Goal: Information Seeking & Learning: Compare options

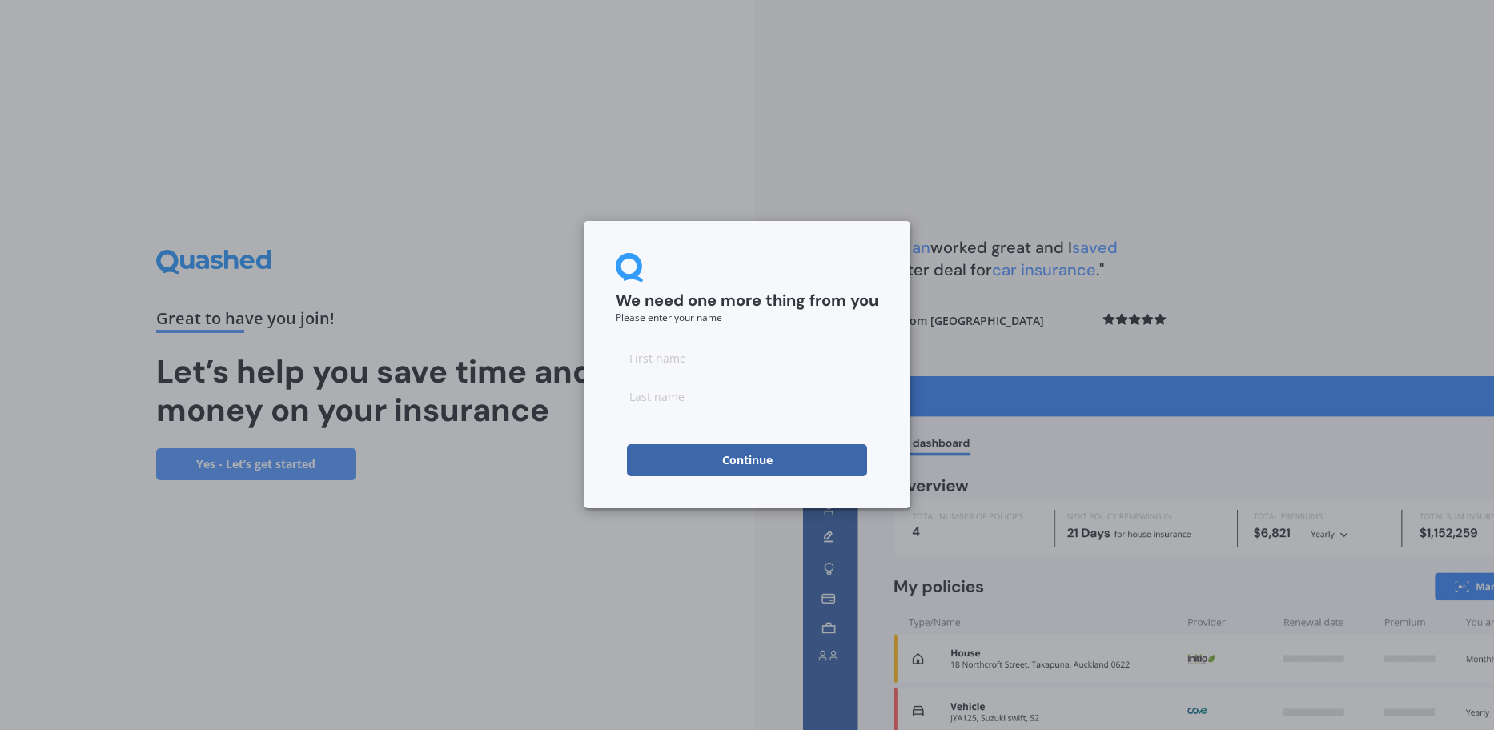
click at [753, 376] on div at bounding box center [747, 377] width 263 height 70
click at [746, 368] on input at bounding box center [747, 358] width 263 height 32
type input "Josh"
click at [707, 404] on input at bounding box center [747, 396] width 263 height 32
click at [703, 462] on button "Continue" at bounding box center [747, 460] width 240 height 32
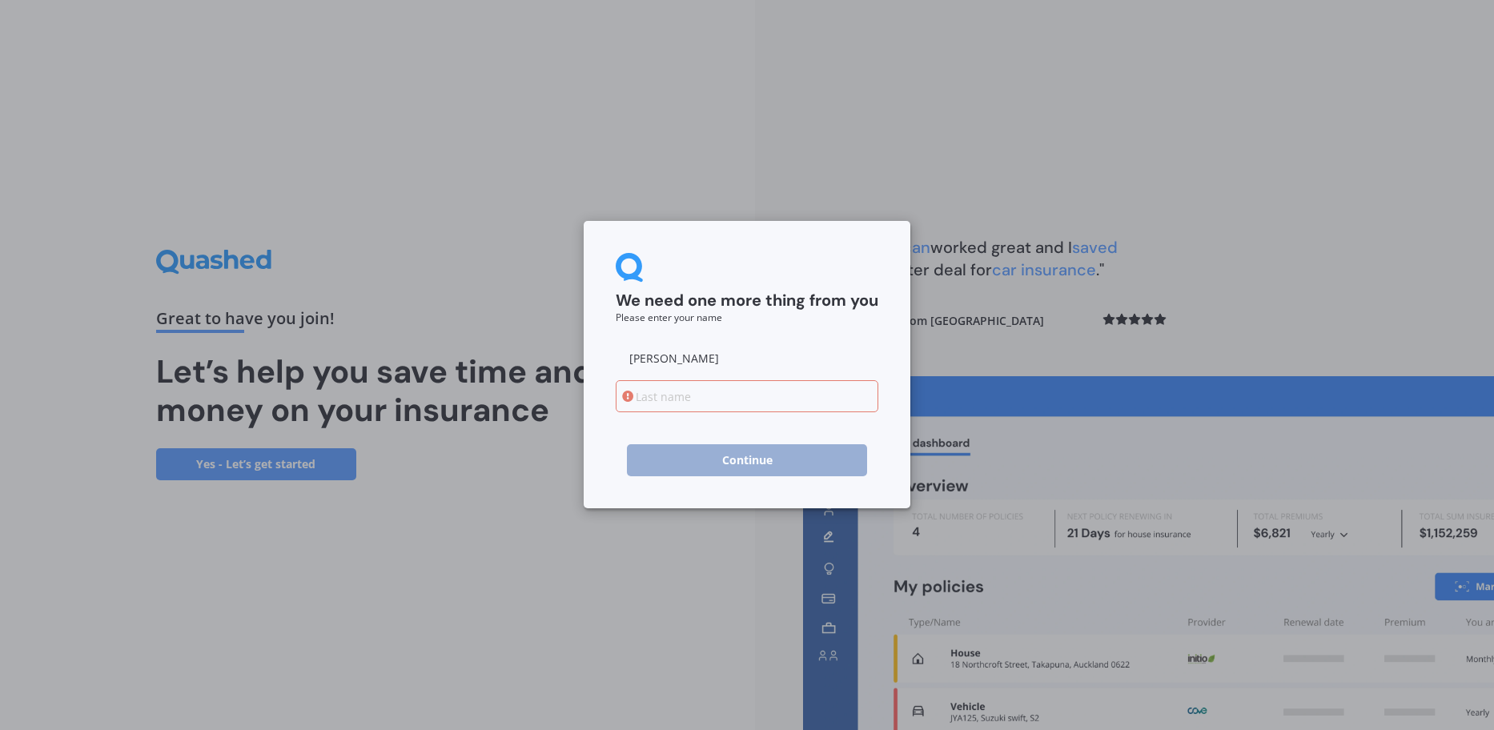
click at [696, 409] on input at bounding box center [747, 396] width 263 height 32
type input "Alexander"
click at [722, 458] on button "Continue" at bounding box center [747, 460] width 240 height 32
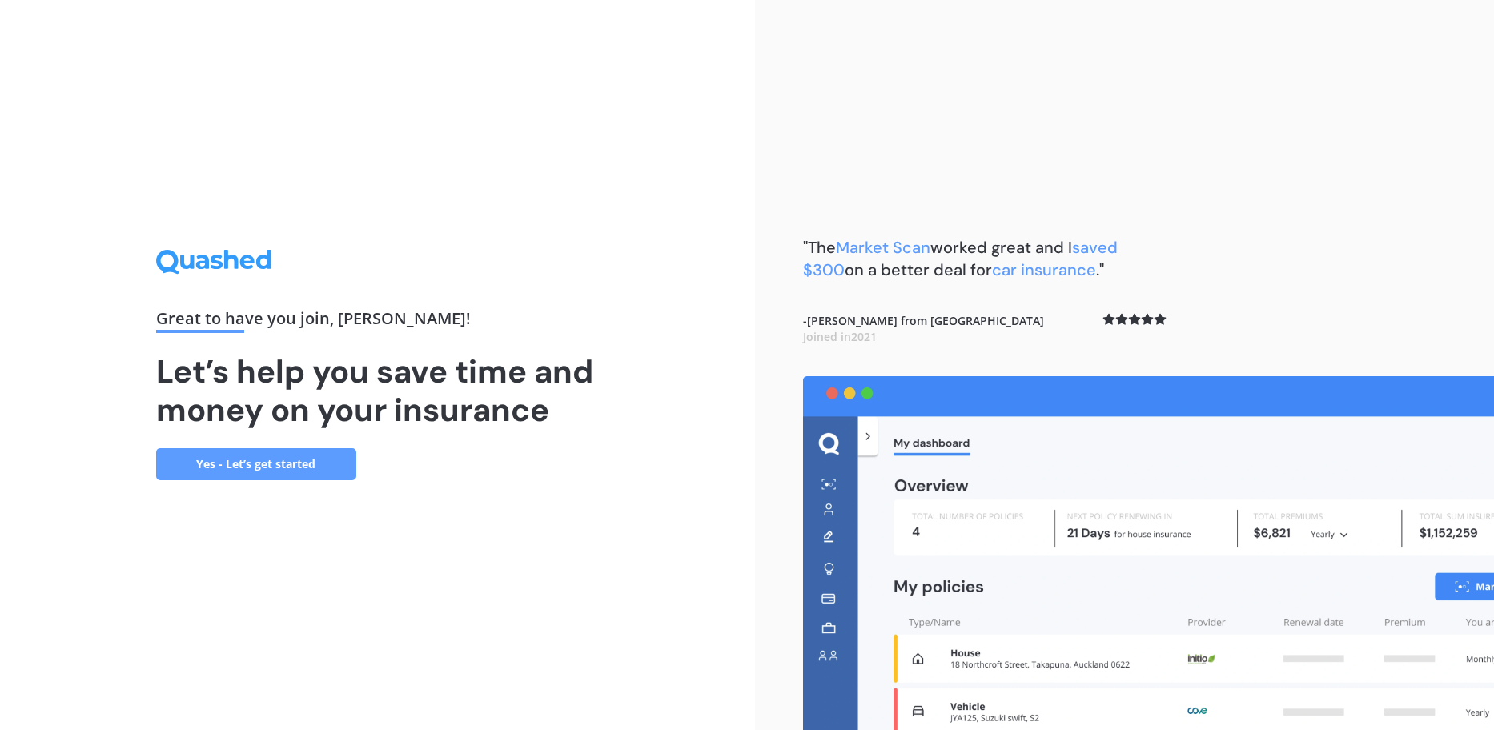
click at [296, 462] on link "Yes - Let’s get started" at bounding box center [256, 464] width 200 height 32
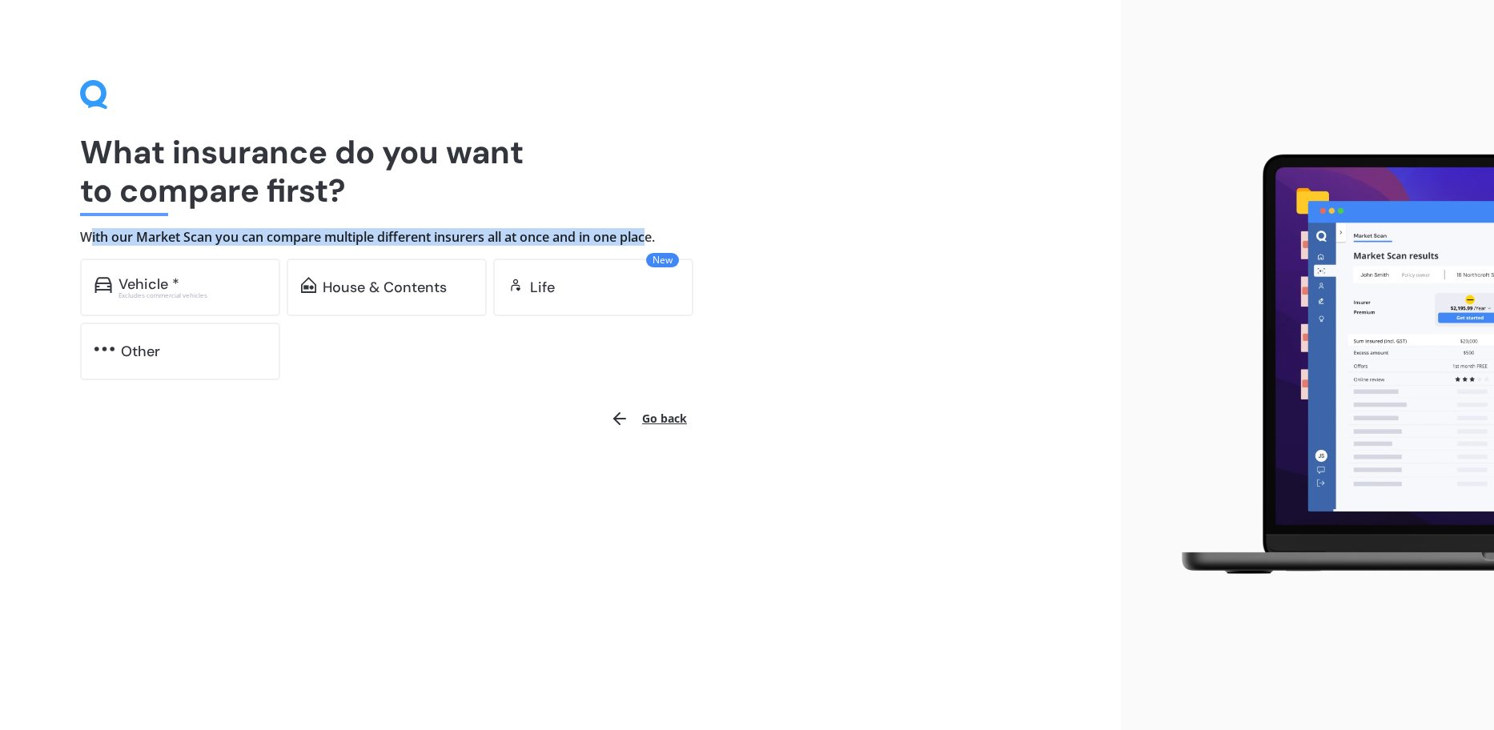
drag, startPoint x: 91, startPoint y: 239, endPoint x: 653, endPoint y: 235, distance: 561.3
click at [653, 235] on h4 "With our Market Scan you can compare multiple different insurers all at once an…" at bounding box center [560, 237] width 961 height 17
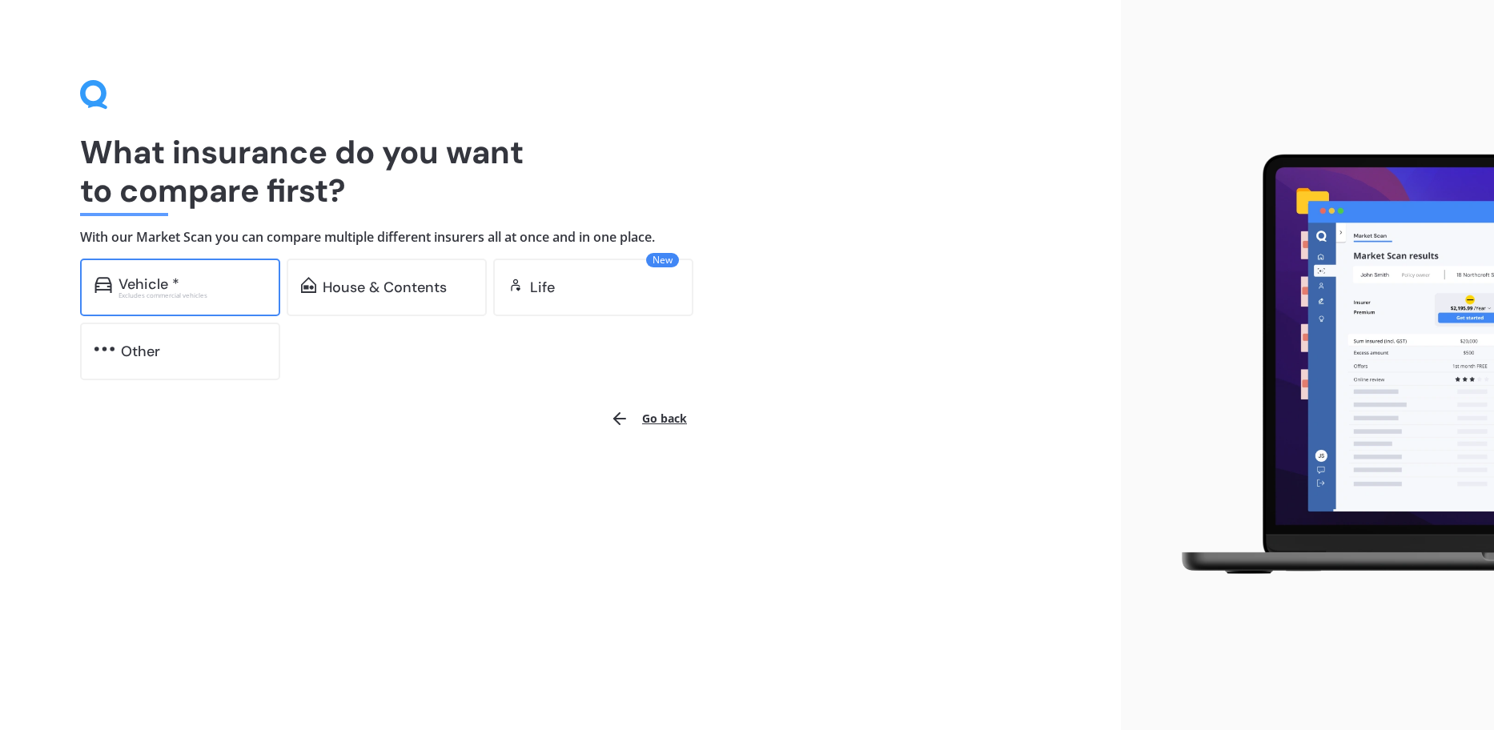
click at [202, 289] on div "Vehicle *" at bounding box center [192, 284] width 147 height 16
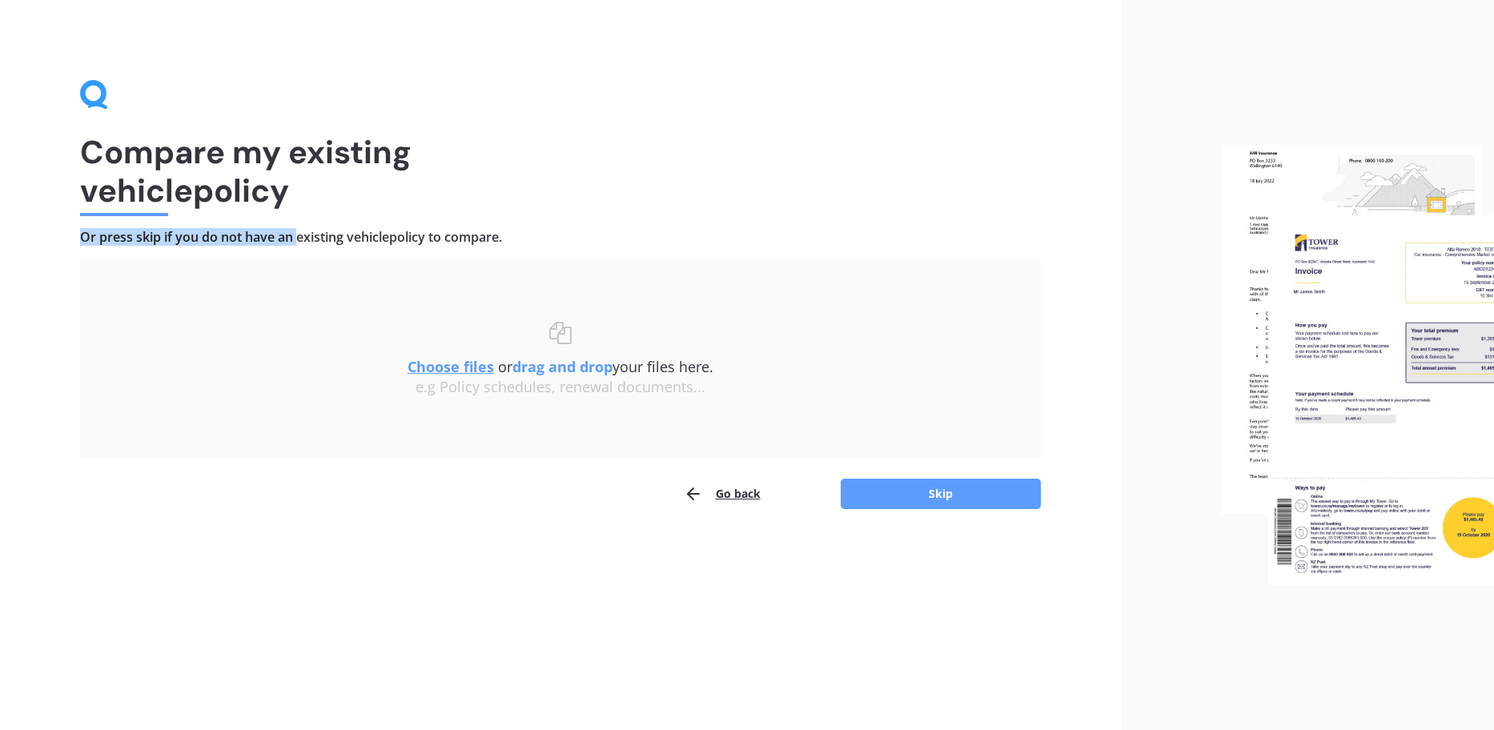
drag, startPoint x: 85, startPoint y: 243, endPoint x: 304, endPoint y: 245, distance: 219.4
click at [303, 245] on h4 "Or press skip if you do not have an existing vehicle policy to compare." at bounding box center [560, 237] width 961 height 17
drag, startPoint x: 304, startPoint y: 245, endPoint x: 317, endPoint y: 245, distance: 12.8
click at [304, 245] on h4 "Or press skip if you do not have an existing vehicle policy to compare." at bounding box center [560, 237] width 961 height 17
drag, startPoint x: 530, startPoint y: 242, endPoint x: 604, endPoint y: 239, distance: 73.7
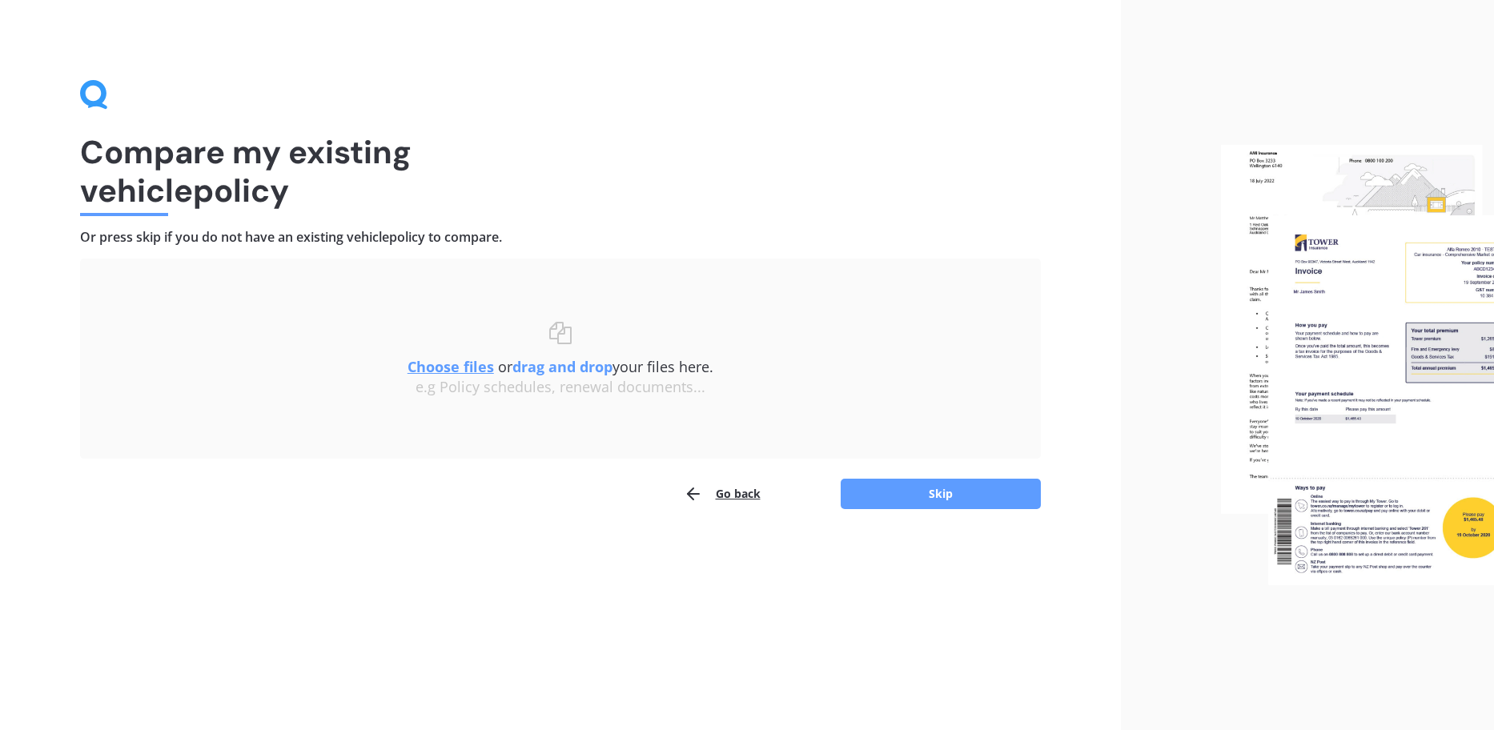
click at [604, 239] on h4 "Or press skip if you do not have an existing vehicle policy to compare." at bounding box center [560, 237] width 961 height 17
click at [453, 364] on u "Choose files" at bounding box center [451, 366] width 86 height 19
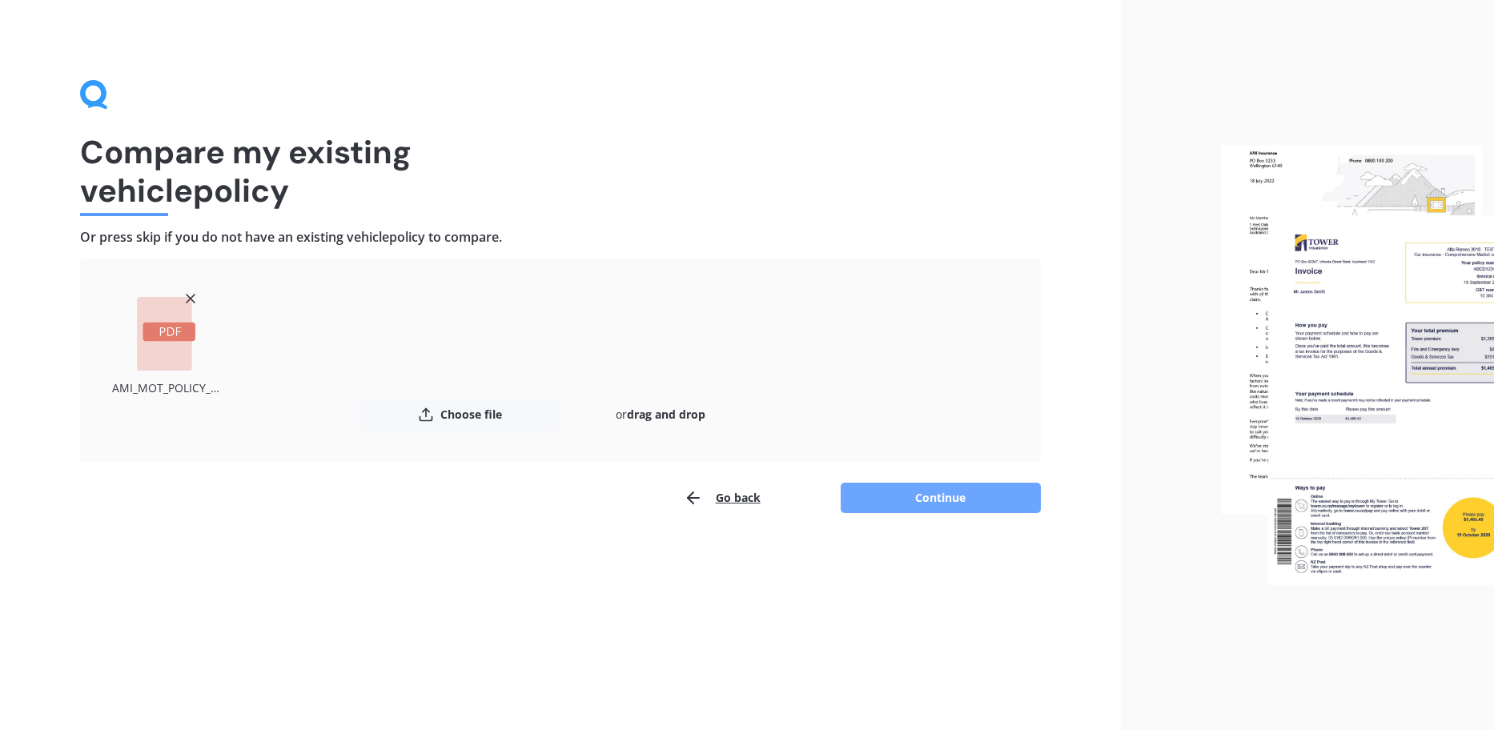
click at [925, 494] on button "Continue" at bounding box center [941, 498] width 200 height 30
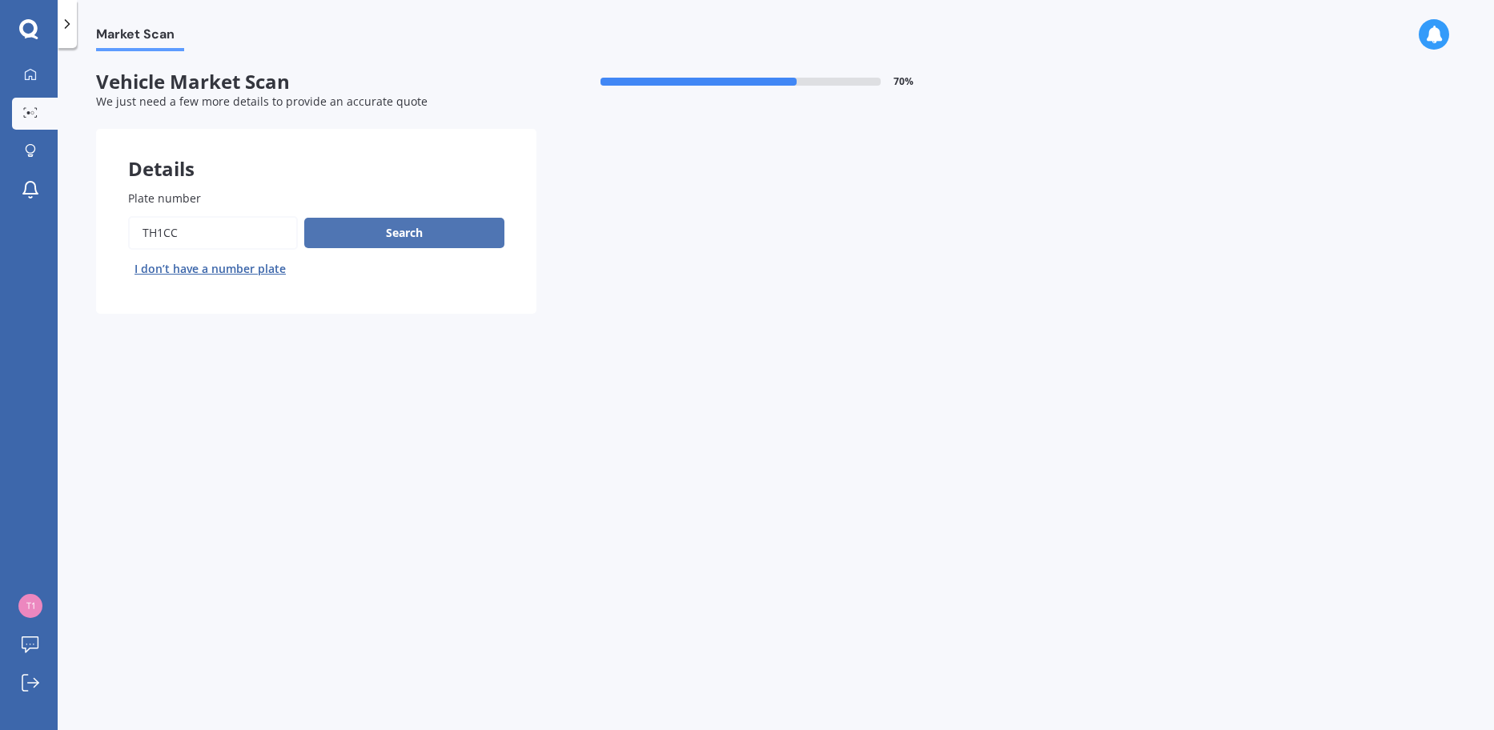
click at [385, 235] on button "Search" at bounding box center [404, 233] width 200 height 30
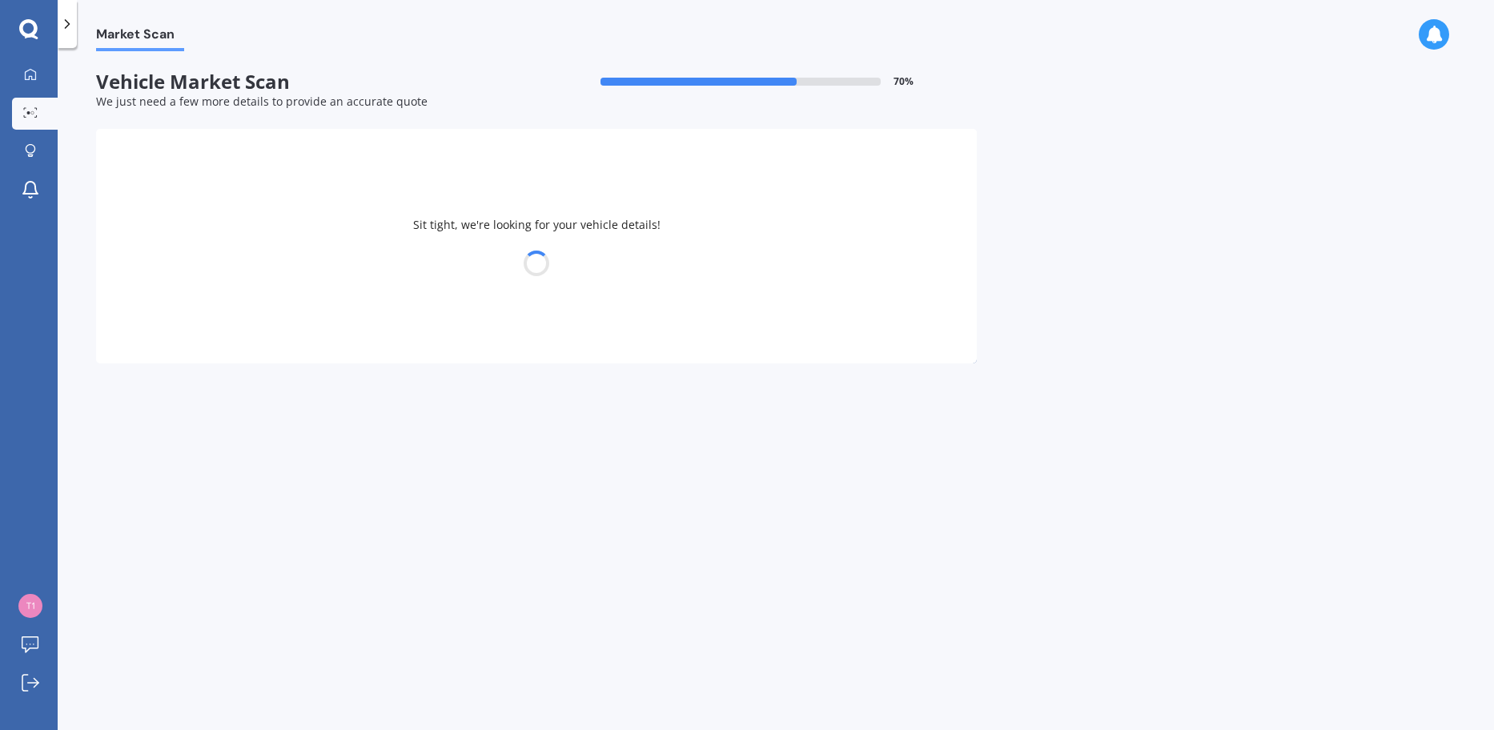
select select "MAZDA"
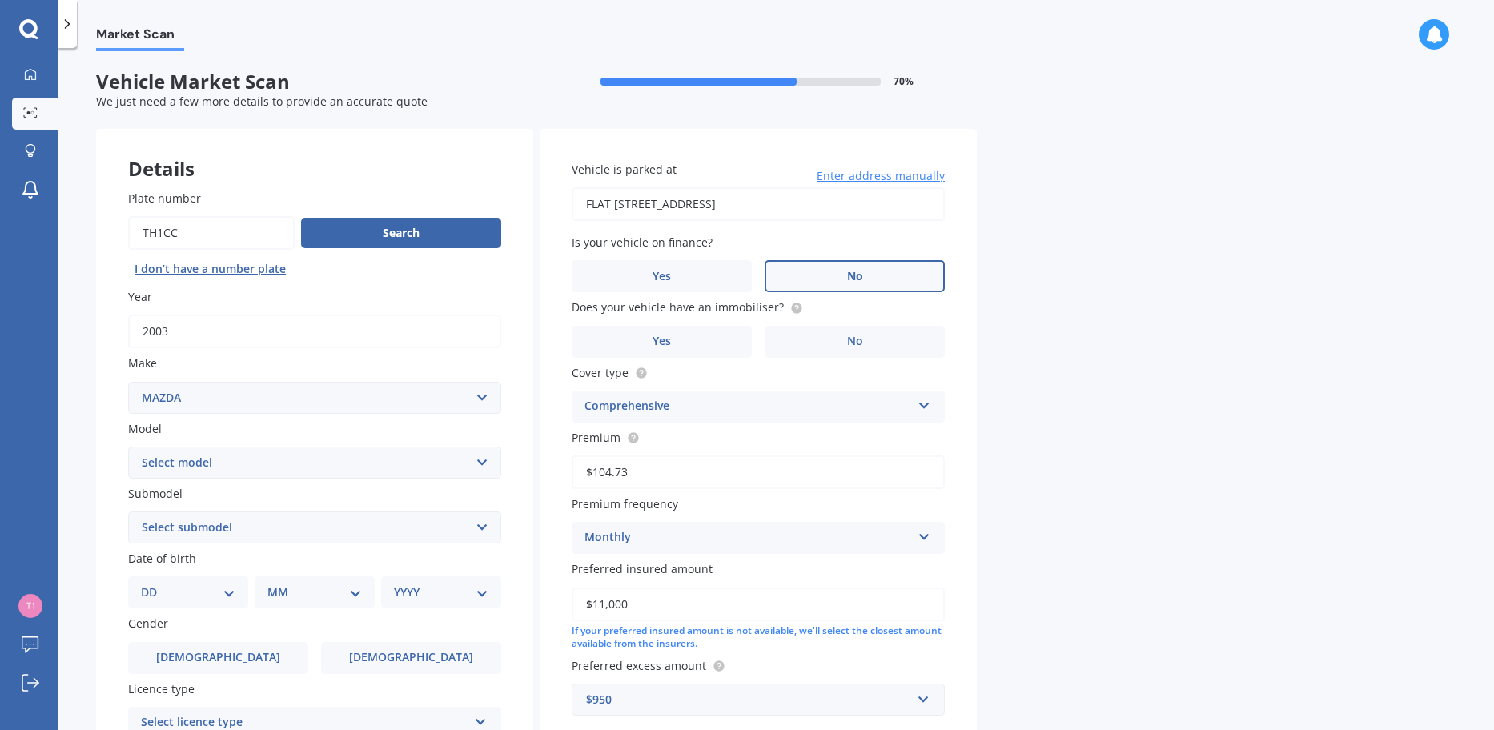
click at [820, 264] on label "No" at bounding box center [855, 276] width 180 height 32
click at [0, 0] on input "No" at bounding box center [0, 0] width 0 height 0
click at [730, 342] on label "Yes" at bounding box center [662, 342] width 180 height 32
click at [0, 0] on input "Yes" at bounding box center [0, 0] width 0 height 0
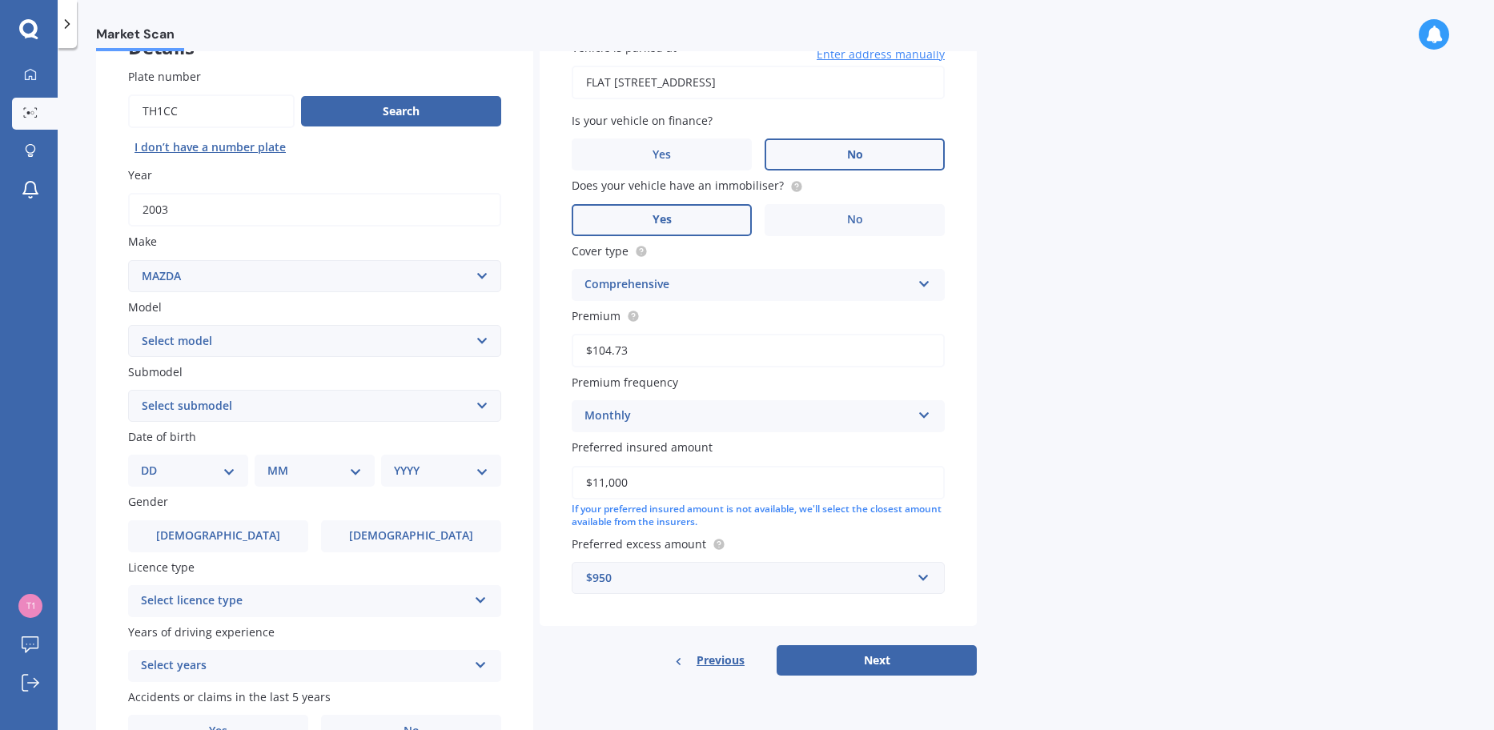
scroll to position [160, 0]
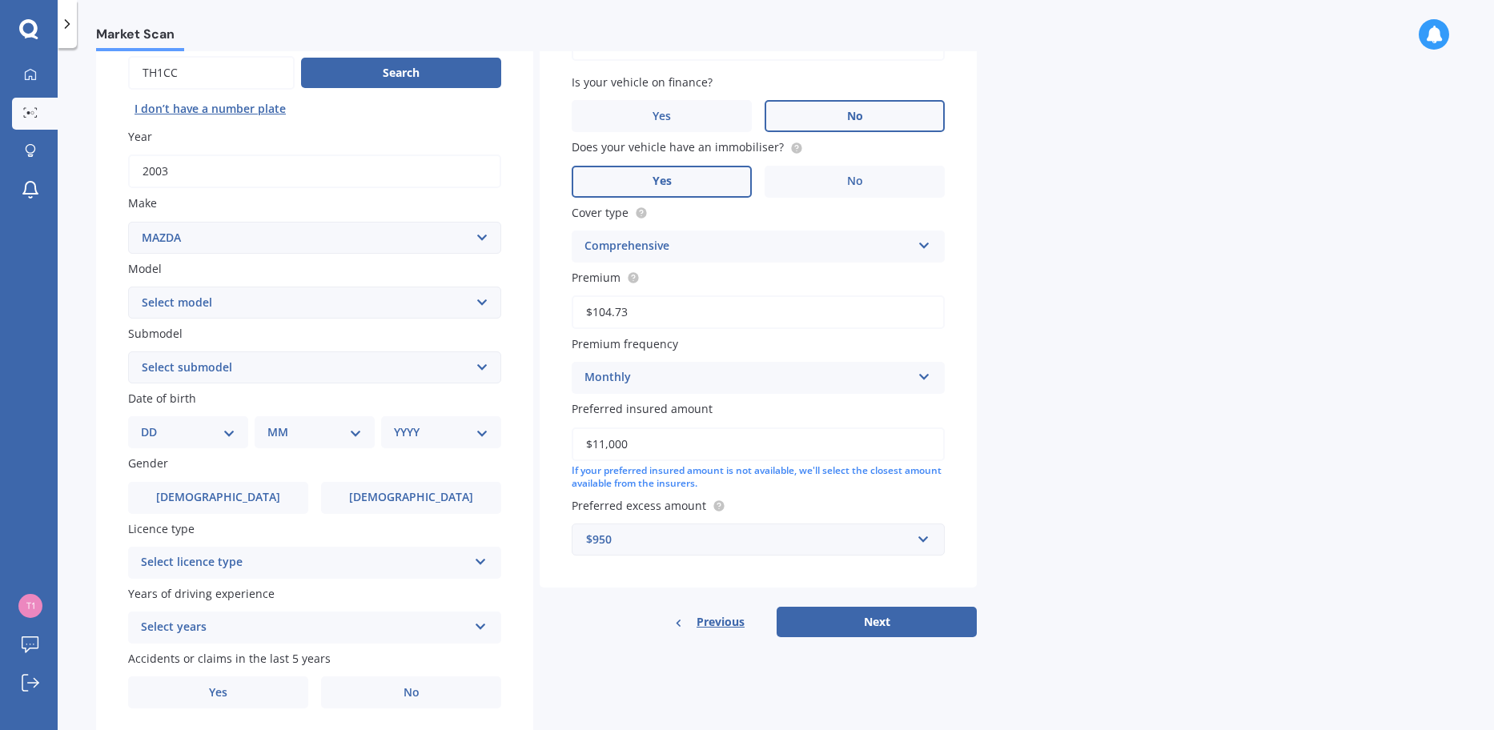
click at [654, 240] on div "Comprehensive" at bounding box center [748, 246] width 327 height 19
click at [632, 334] on span "Comprehensive" at bounding box center [627, 334] width 85 height 15
click at [244, 298] on select "Select model 121 2 3 323 323 / Familia 6 626 929 Atenza Autozam Axela AZ3 B2000…" at bounding box center [314, 303] width 373 height 32
select select "MX-5"
click at [128, 287] on select "Select model 121 2 3 323 323 / Familia 6 626 929 Atenza Autozam Axela AZ3 B2000…" at bounding box center [314, 303] width 373 height 32
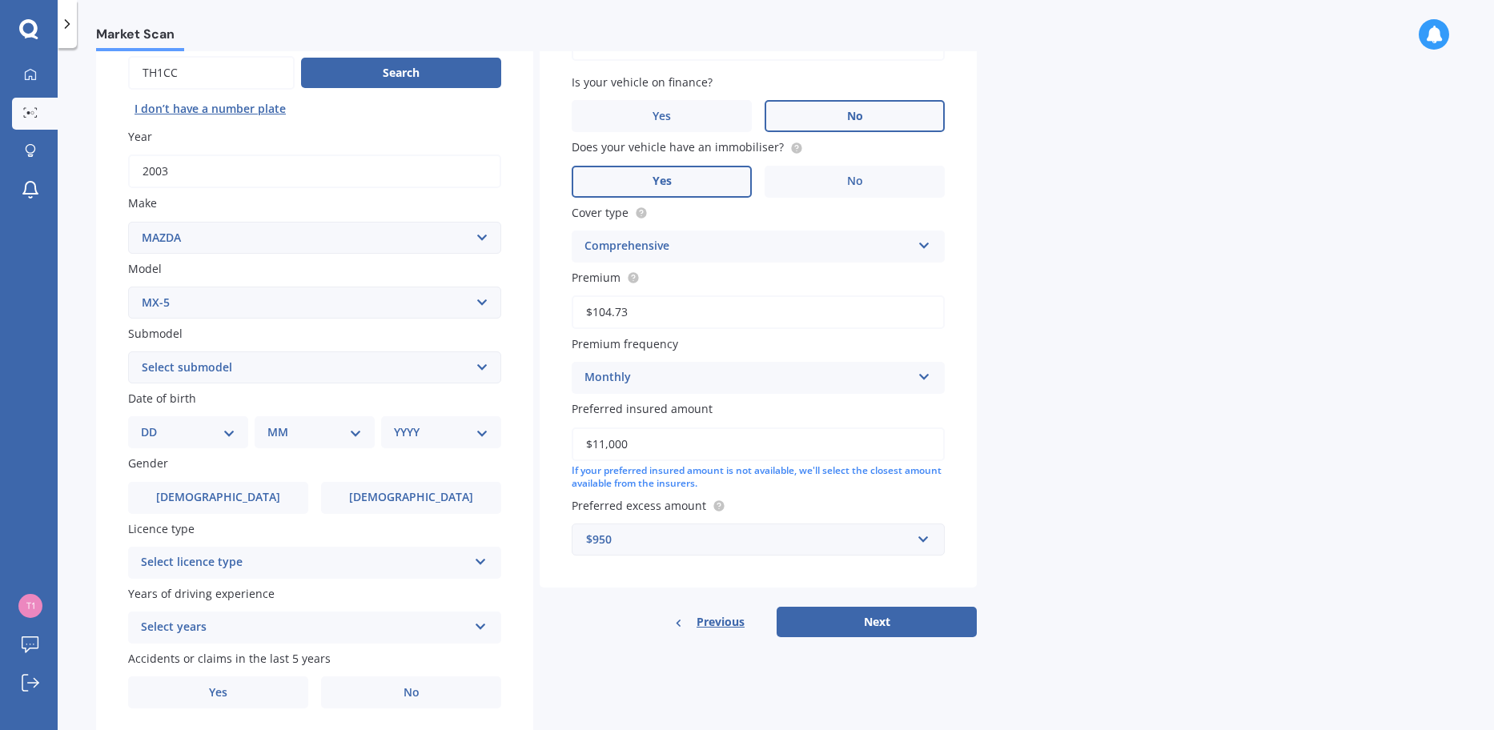
click at [208, 368] on select "Select submodel (All other) Coupe Roadster SP Turbo" at bounding box center [314, 368] width 373 height 32
select select "ROADSTER"
click at [128, 352] on select "Select submodel (All other) Coupe Roadster SP Turbo" at bounding box center [314, 368] width 373 height 32
click at [207, 419] on div "DD 01 02 03 04 05 06 07 08 09 10 11 12 13 14 15 16 17 18 19 20 21 22 23 24 25 2…" at bounding box center [188, 432] width 120 height 32
click at [227, 442] on div "DD 01 02 03 04 05 06 07 08 09 10 11 12 13 14 15 16 17 18 19 20 21 22 23 24 25 2…" at bounding box center [188, 432] width 120 height 32
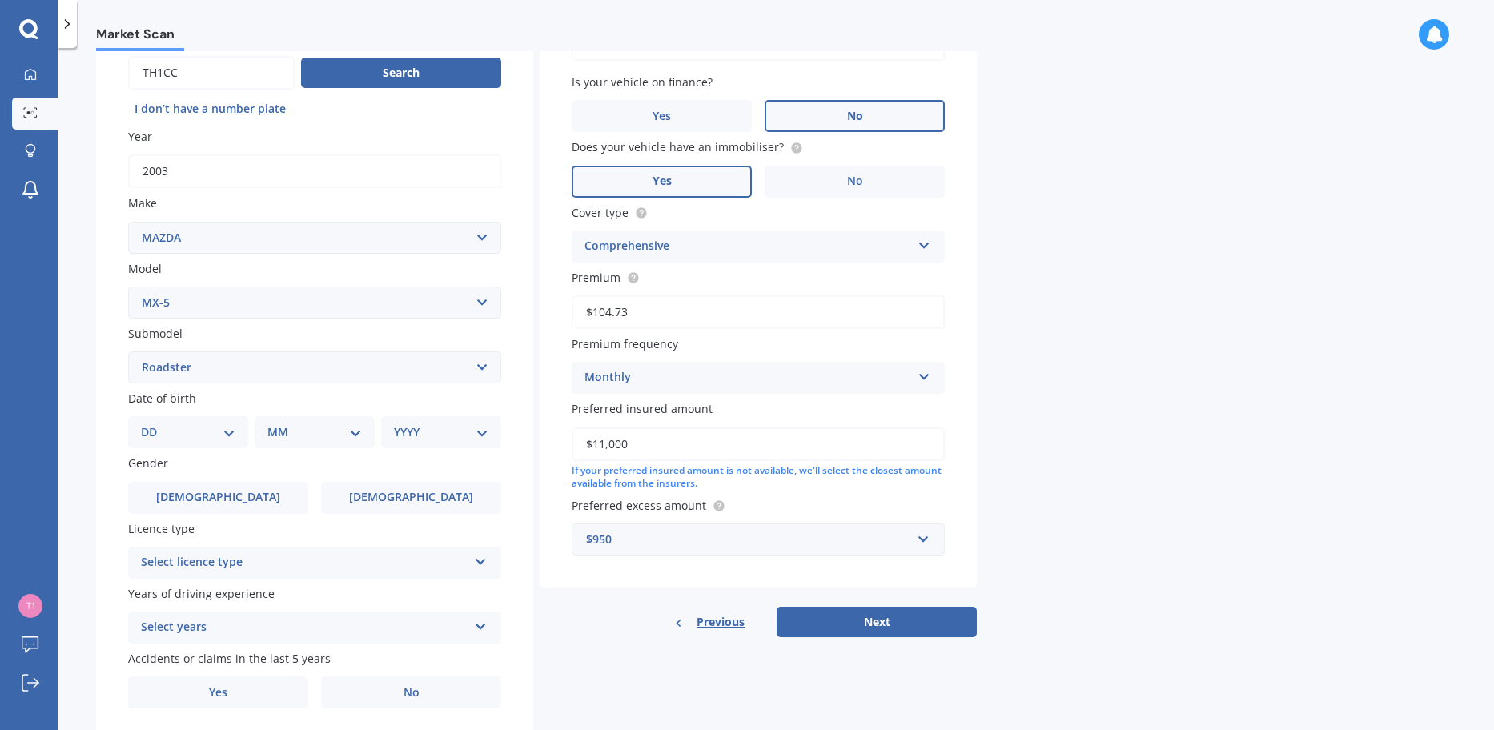
drag, startPoint x: 227, startPoint y: 434, endPoint x: 208, endPoint y: 435, distance: 18.4
click at [227, 434] on select "DD 01 02 03 04 05 06 07 08 09 10 11 12 13 14 15 16 17 18 19 20 21 22 23 24 25 2…" at bounding box center [188, 433] width 94 height 18
select select "30"
click at [154, 424] on select "DD 01 02 03 04 05 06 07 08 09 10 11 12 13 14 15 16 17 18 19 20 21 22 23 24 25 2…" at bounding box center [188, 433] width 94 height 18
click at [356, 432] on select "MM 01 02 03 04 05 06 07 08 09 10 11 12" at bounding box center [318, 433] width 88 height 18
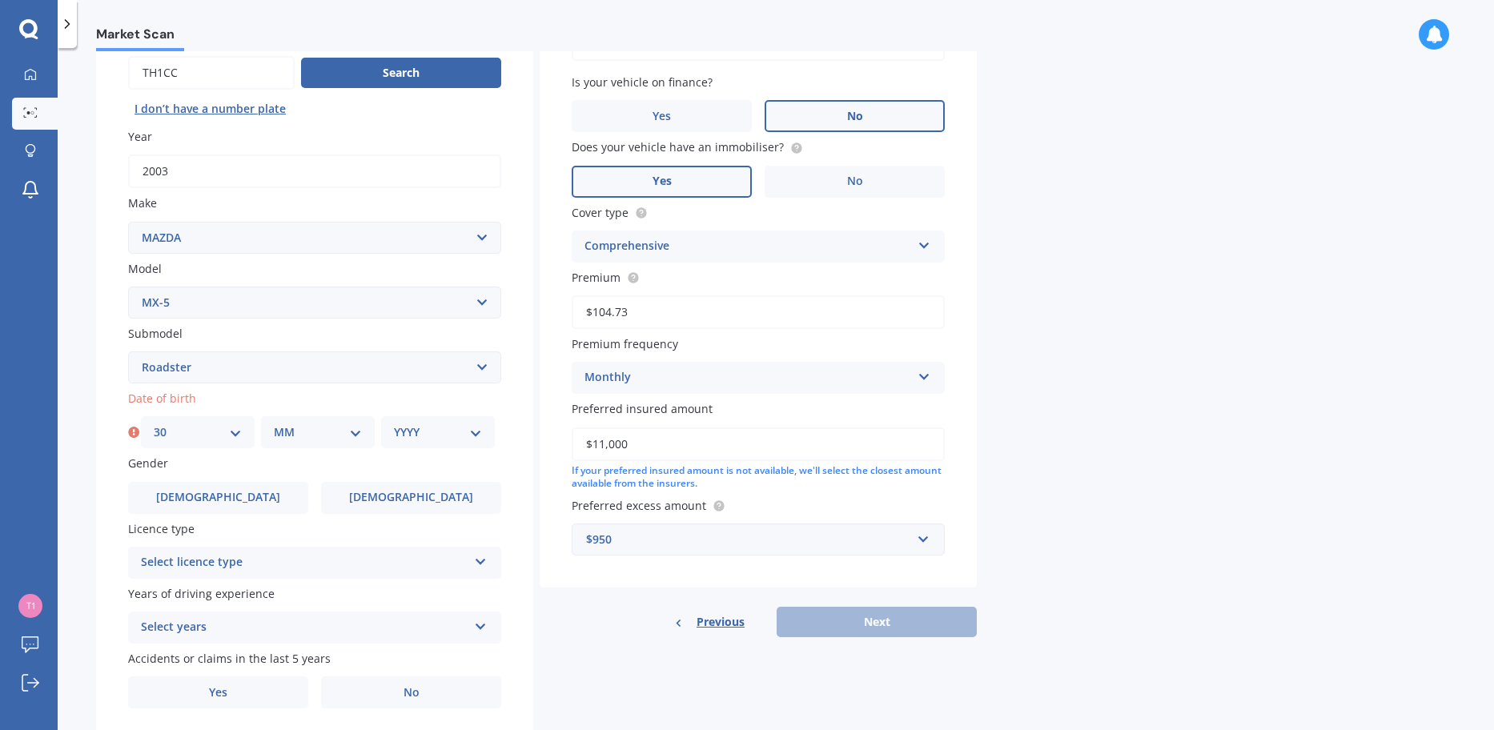
select select "12"
click at [274, 424] on select "MM 01 02 03 04 05 06 07 08 09 10 11 12" at bounding box center [318, 433] width 88 height 18
click at [452, 440] on select "YYYY 2025 2024 2023 2022 2021 2020 2019 2018 2017 2016 2015 2014 2013 2012 2011…" at bounding box center [438, 433] width 88 height 18
select select "1999"
click at [394, 424] on select "YYYY 2025 2024 2023 2022 2021 2020 2019 2018 2017 2016 2015 2014 2013 2012 2011…" at bounding box center [438, 433] width 88 height 18
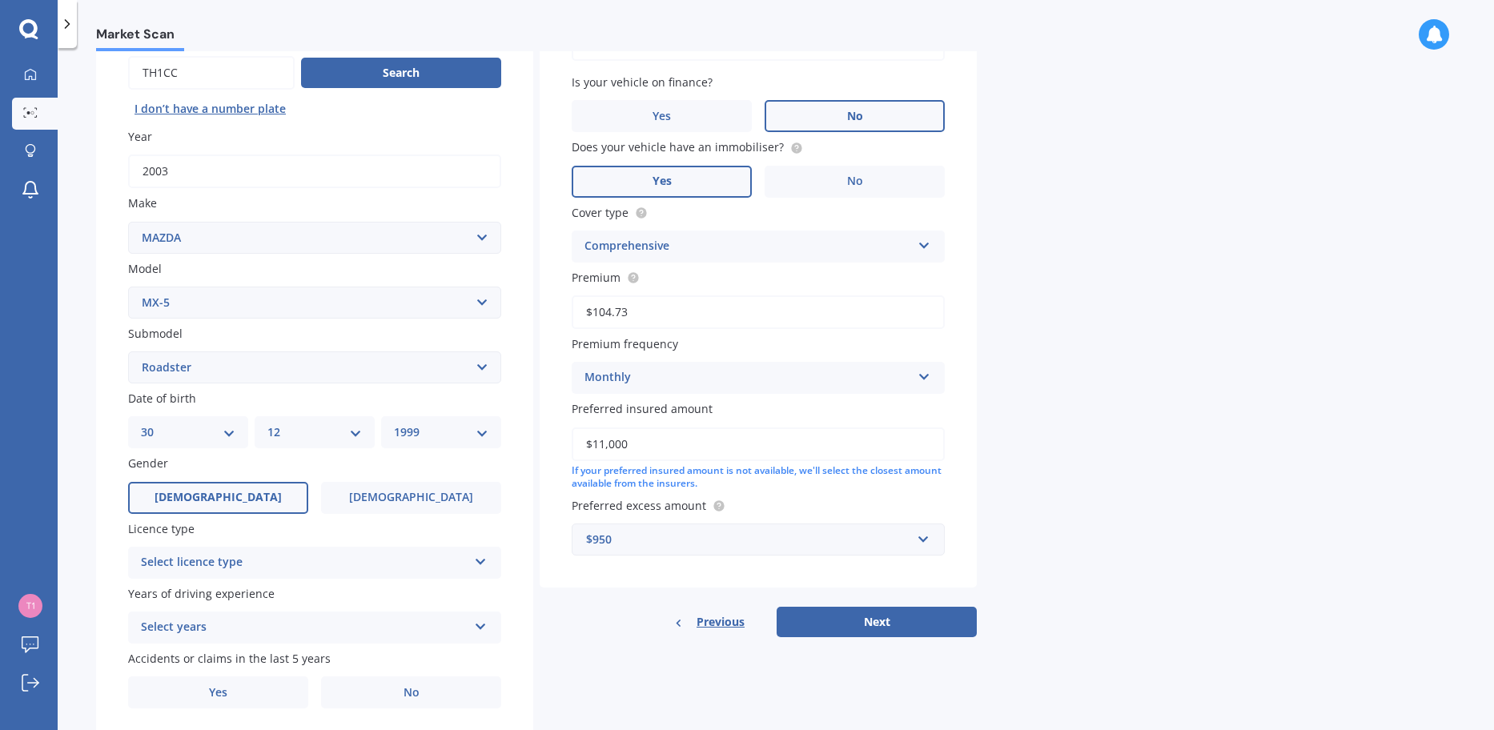
click at [238, 492] on label "[DEMOGRAPHIC_DATA]" at bounding box center [218, 498] width 180 height 32
click at [0, 0] on input "[DEMOGRAPHIC_DATA]" at bounding box center [0, 0] width 0 height 0
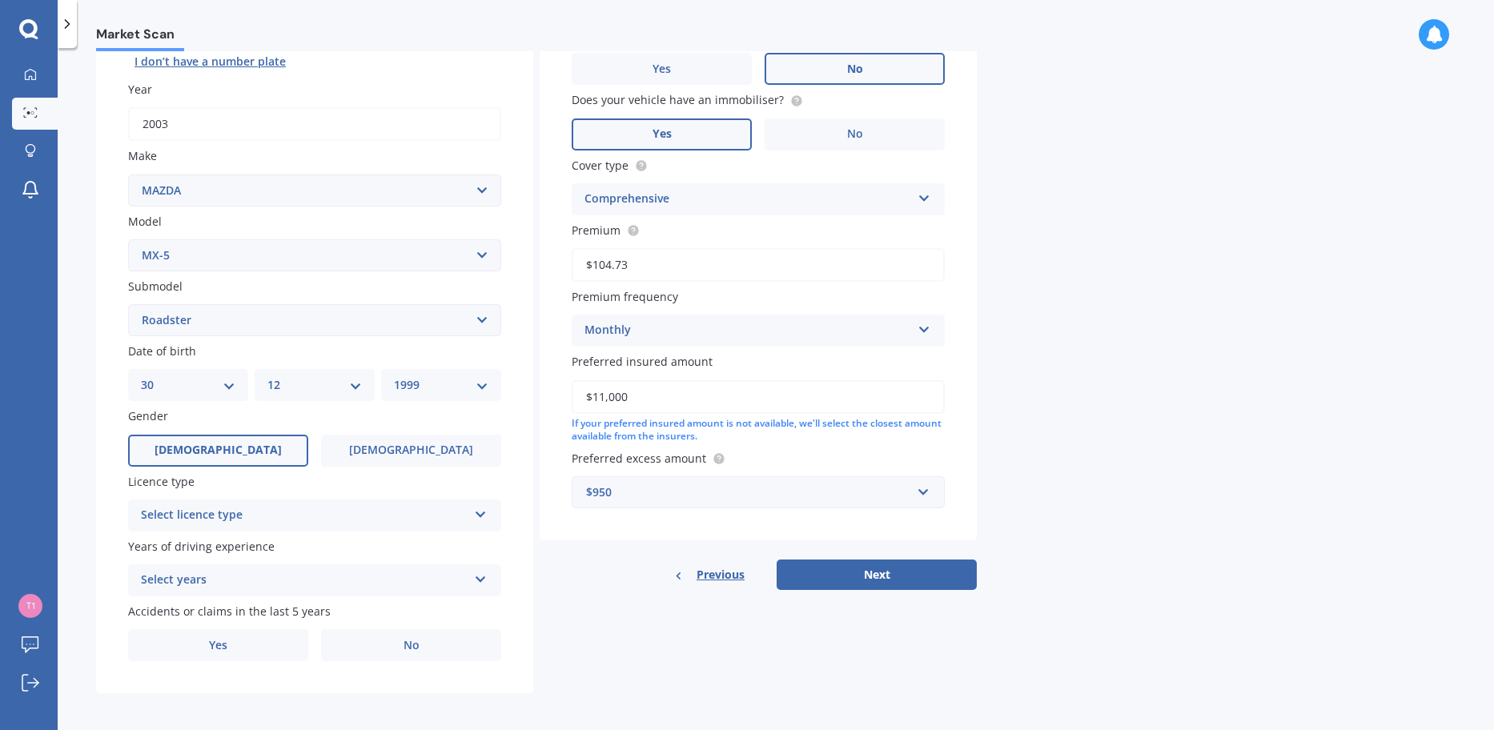
scroll to position [212, 0]
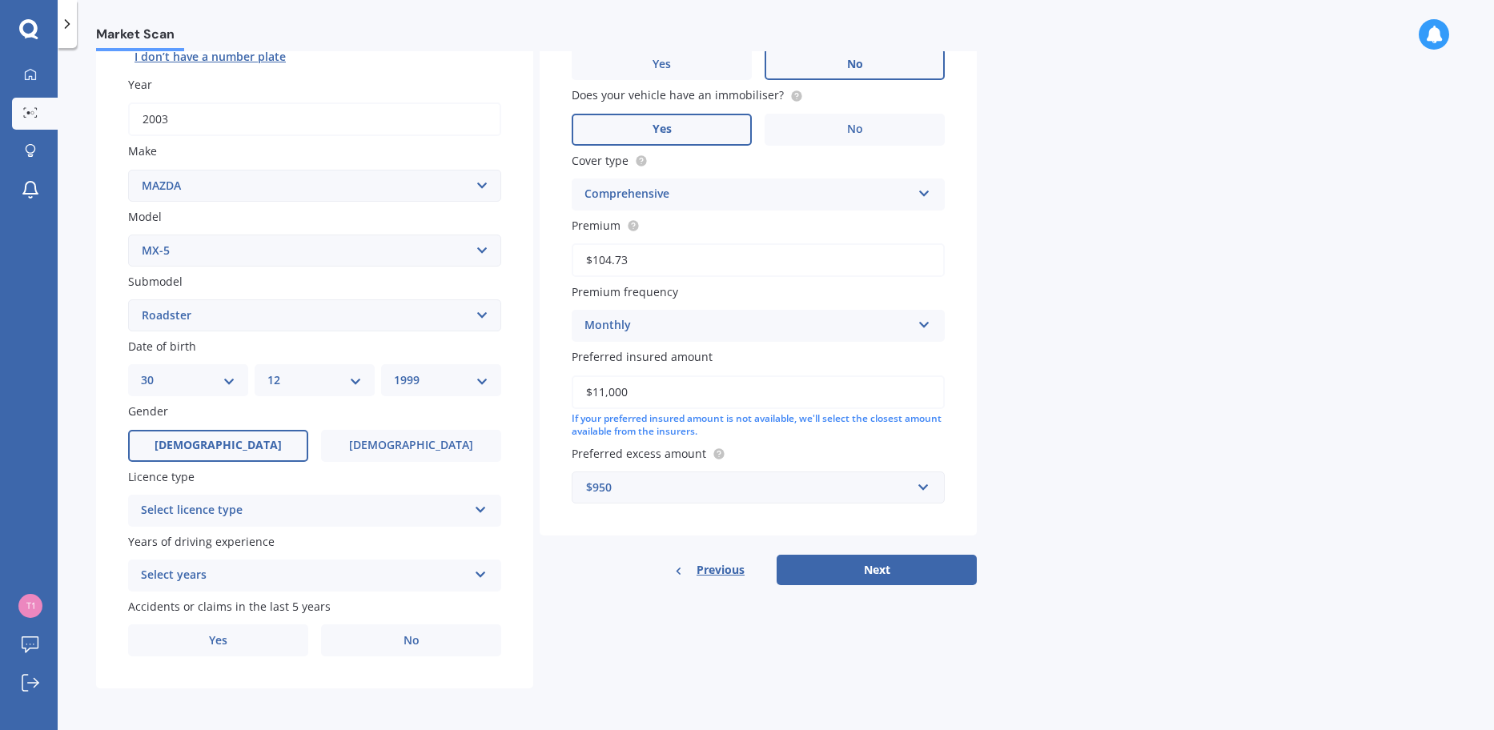
click at [279, 507] on div "Select licence type" at bounding box center [304, 510] width 327 height 19
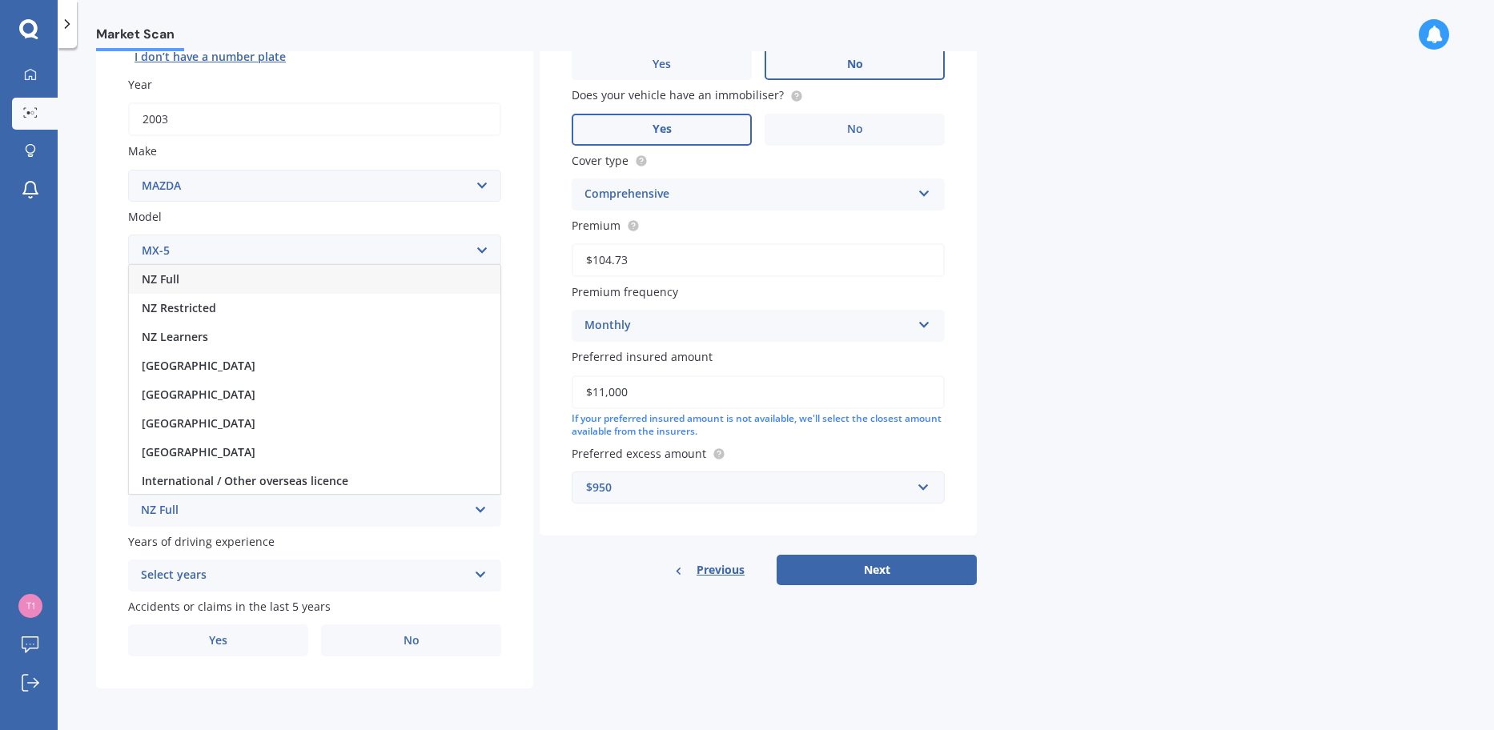
click at [237, 281] on div "NZ Full" at bounding box center [315, 279] width 372 height 29
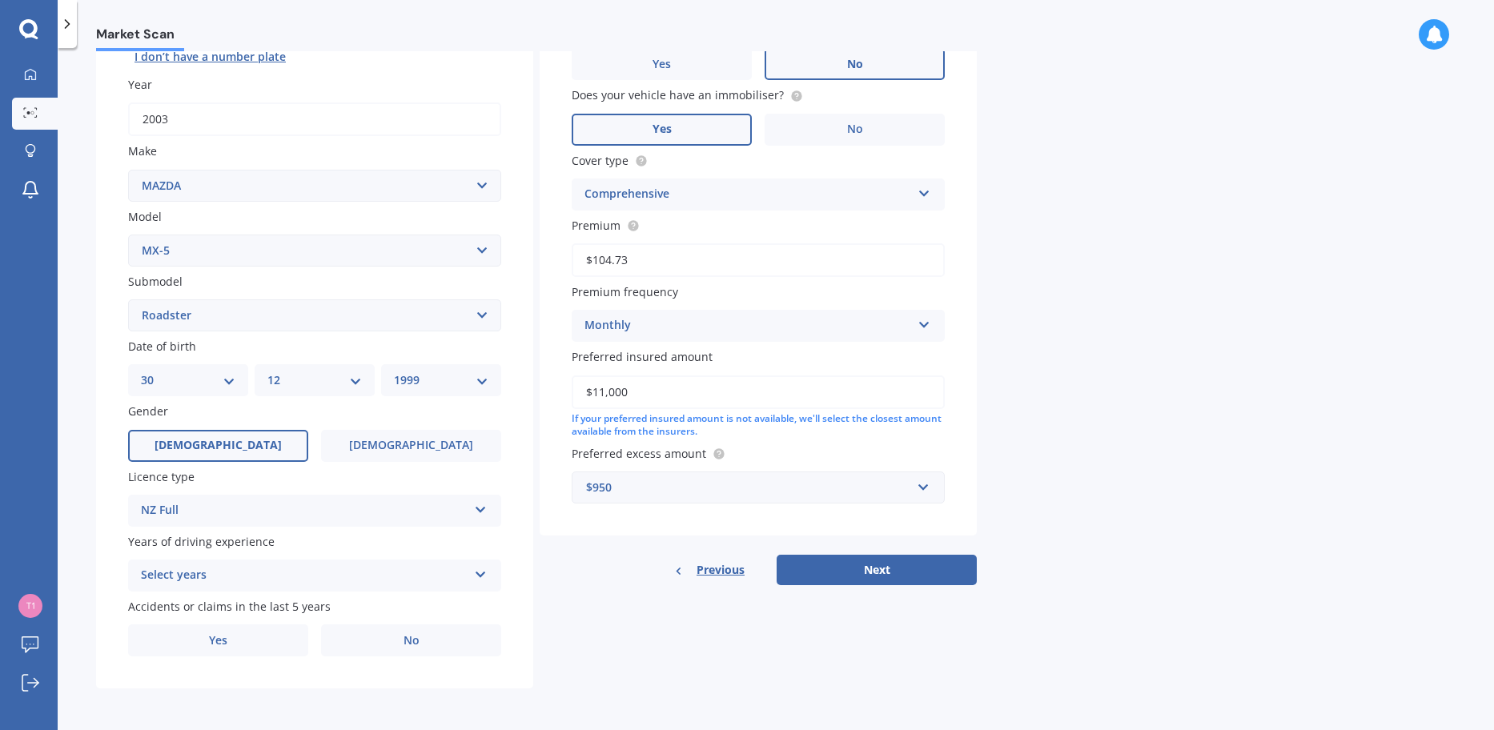
click at [197, 577] on div "Select years" at bounding box center [304, 575] width 327 height 19
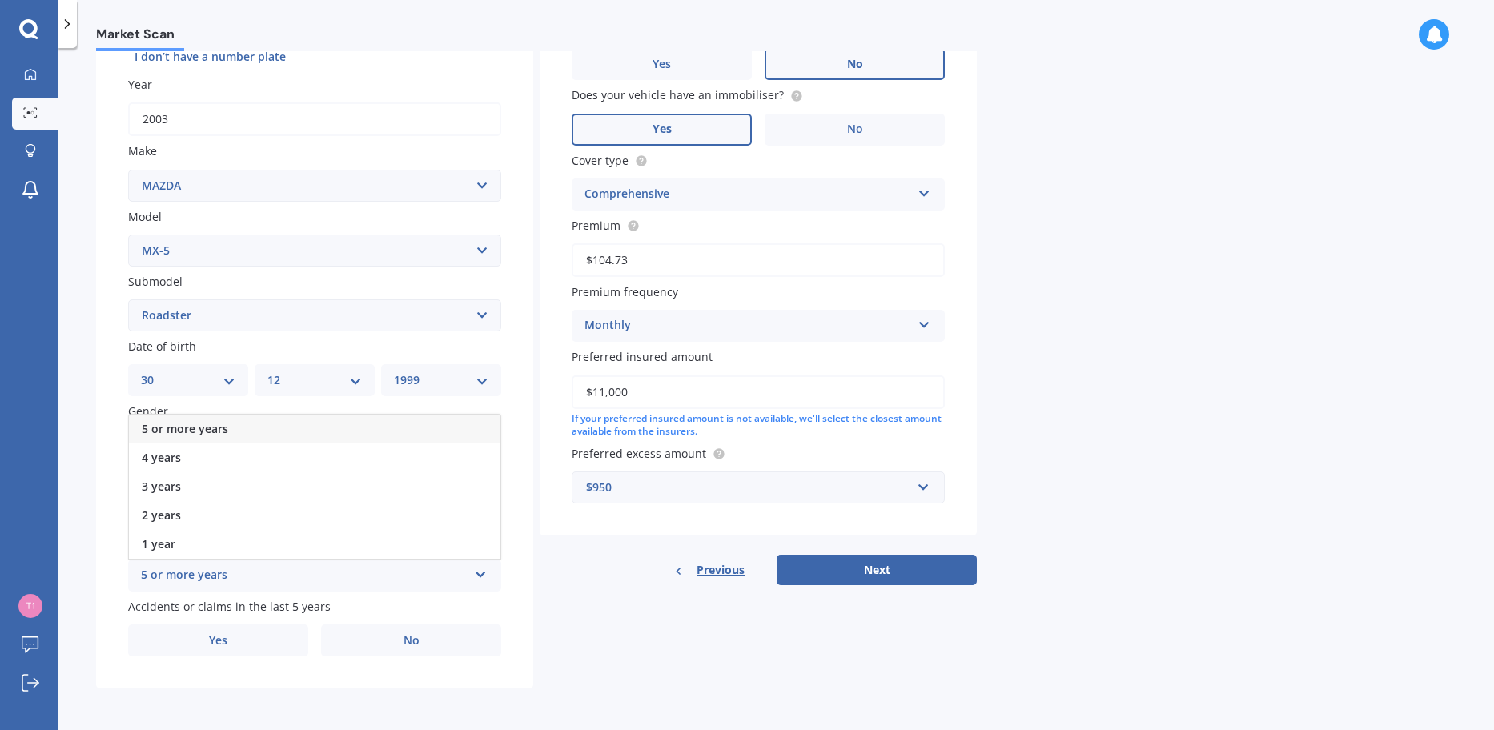
click at [210, 433] on span "5 or more years" at bounding box center [185, 428] width 86 height 15
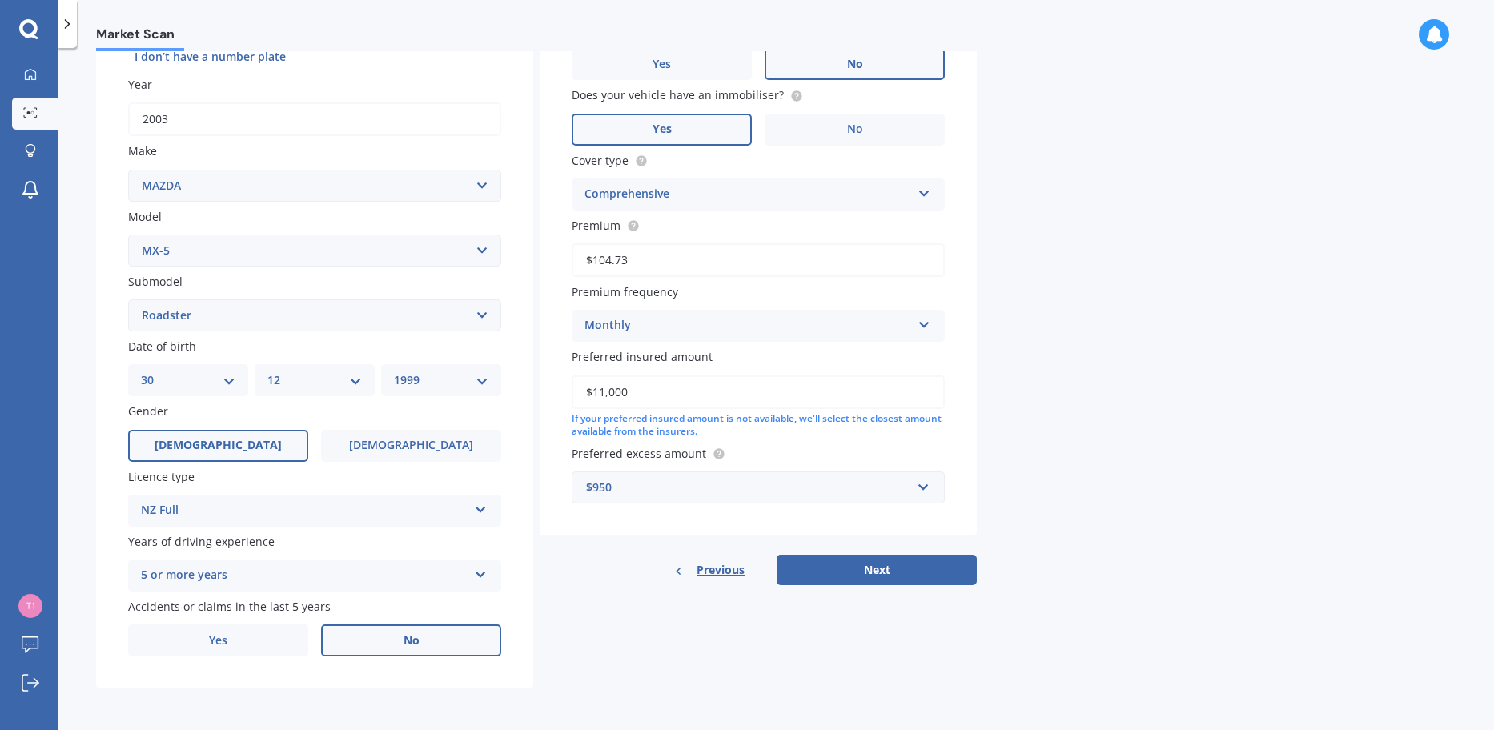
click at [337, 635] on label "No" at bounding box center [411, 641] width 180 height 32
click at [0, 0] on input "No" at bounding box center [0, 0] width 0 height 0
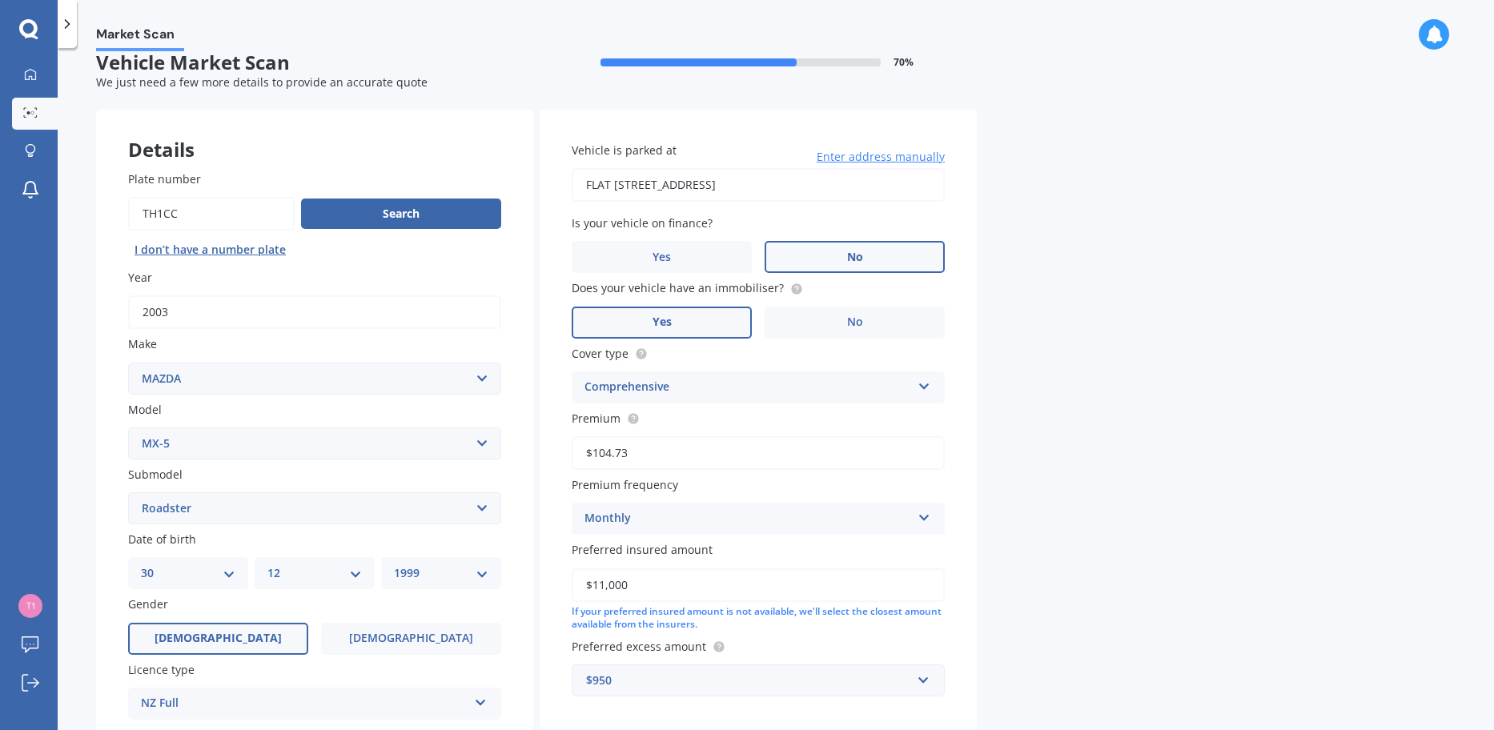
scroll to position [0, 0]
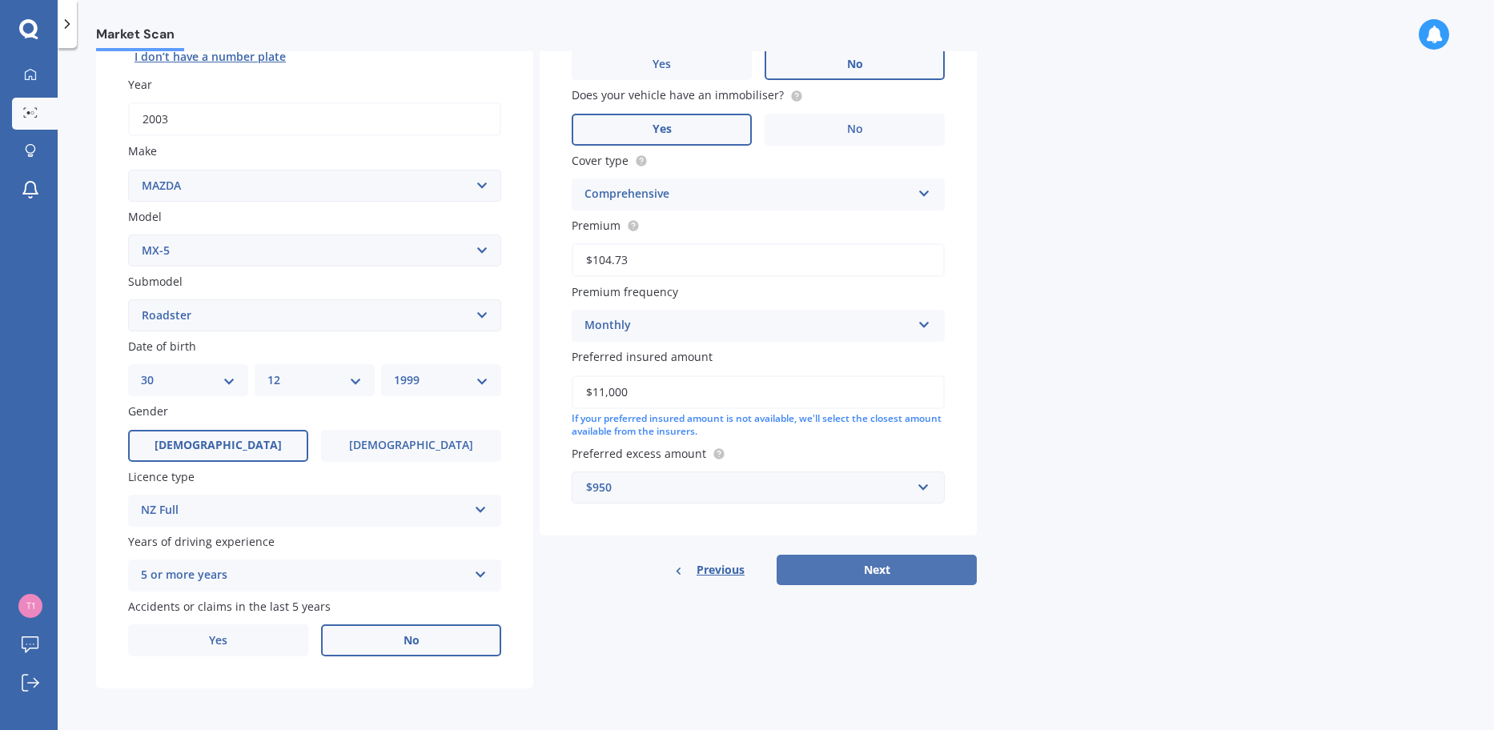
click at [913, 567] on button "Next" at bounding box center [877, 570] width 200 height 30
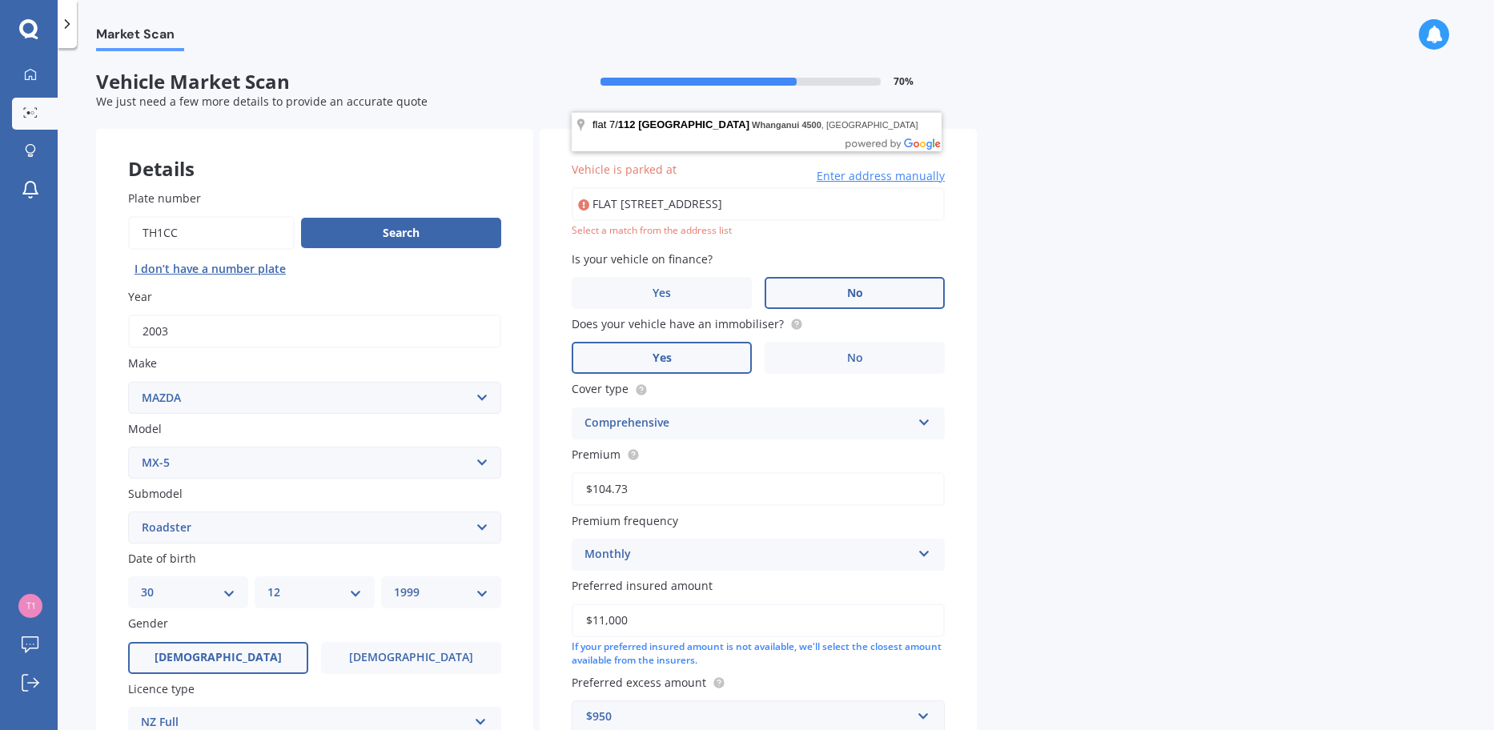
drag, startPoint x: 831, startPoint y: 203, endPoint x: 579, endPoint y: 198, distance: 252.3
click at [579, 198] on div "FLAT 7, 112 BELL STREET WHANGANUI 4500 Enter address manually" at bounding box center [758, 204] width 373 height 34
type input "flat [STREET_ADDRESS]"
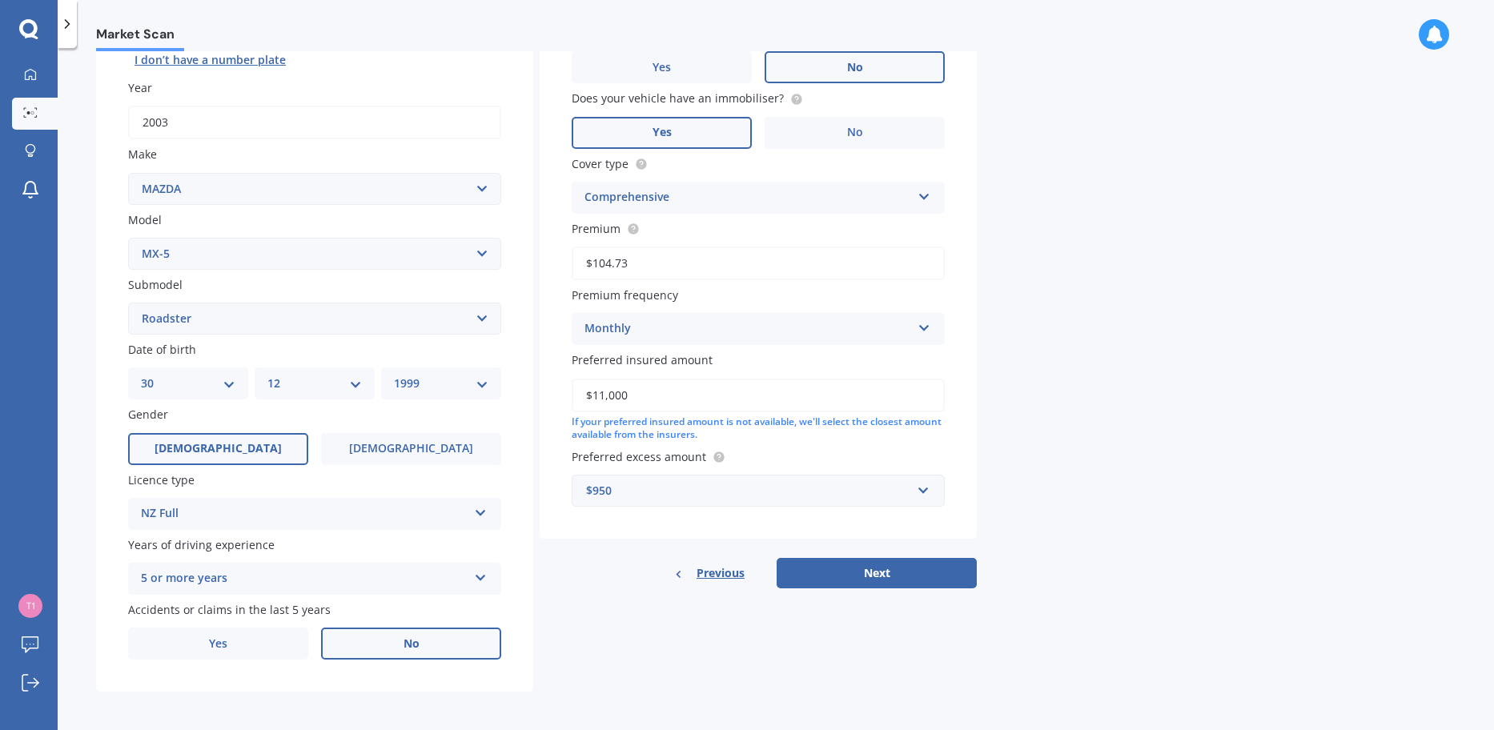
scroll to position [212, 0]
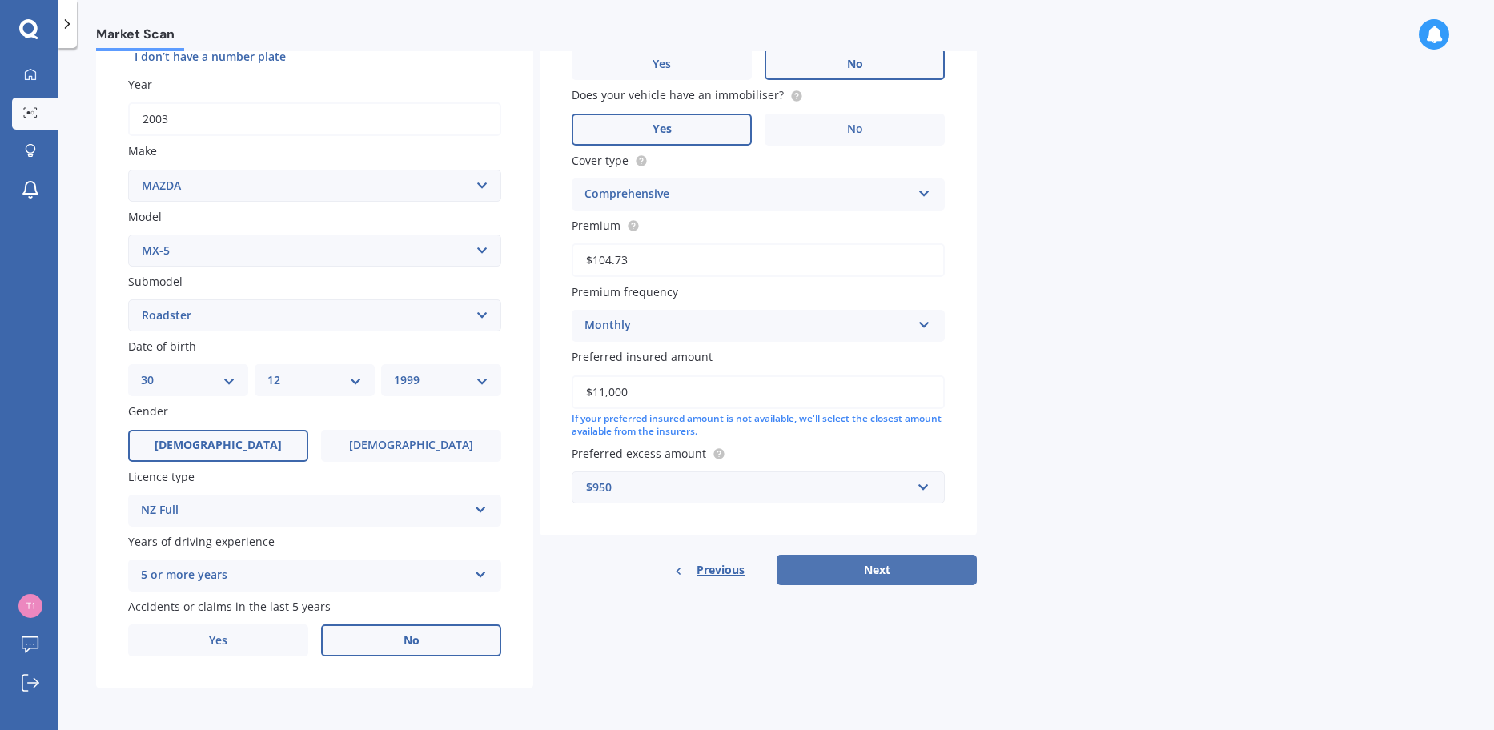
click at [894, 572] on button "Next" at bounding box center [877, 570] width 200 height 30
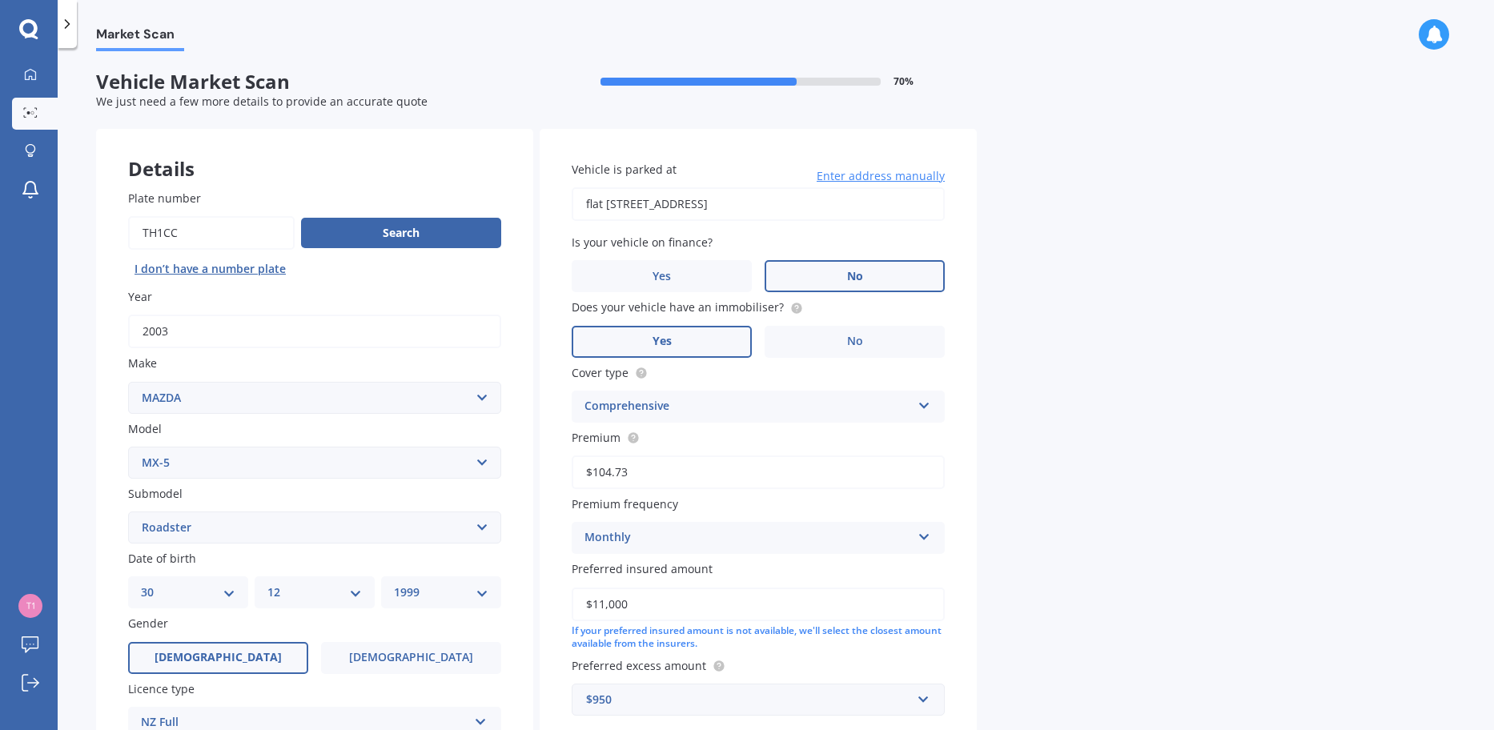
select select "30"
select select "12"
select select "1999"
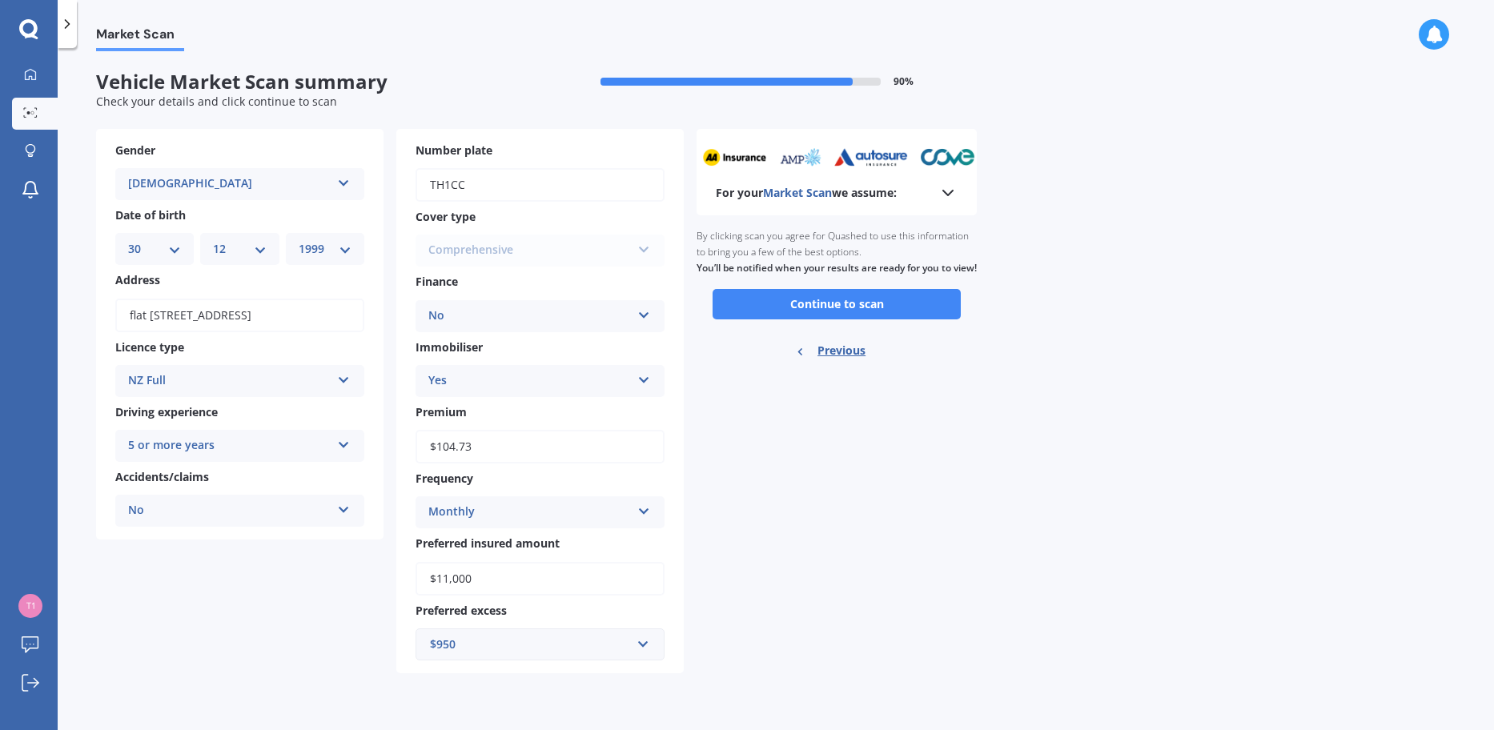
drag, startPoint x: 876, startPoint y: 250, endPoint x: 885, endPoint y: 261, distance: 14.3
click at [902, 253] on div "By clicking scan you agree for Quashed to use this information to bring you a f…" at bounding box center [837, 252] width 280 height 74
drag, startPoint x: 757, startPoint y: 273, endPoint x: 730, endPoint y: 279, distance: 27.0
click at [730, 279] on div "By clicking scan you agree for Quashed to use this information to bring you a f…" at bounding box center [837, 252] width 280 height 74
click at [635, 652] on input "text" at bounding box center [534, 644] width 235 height 30
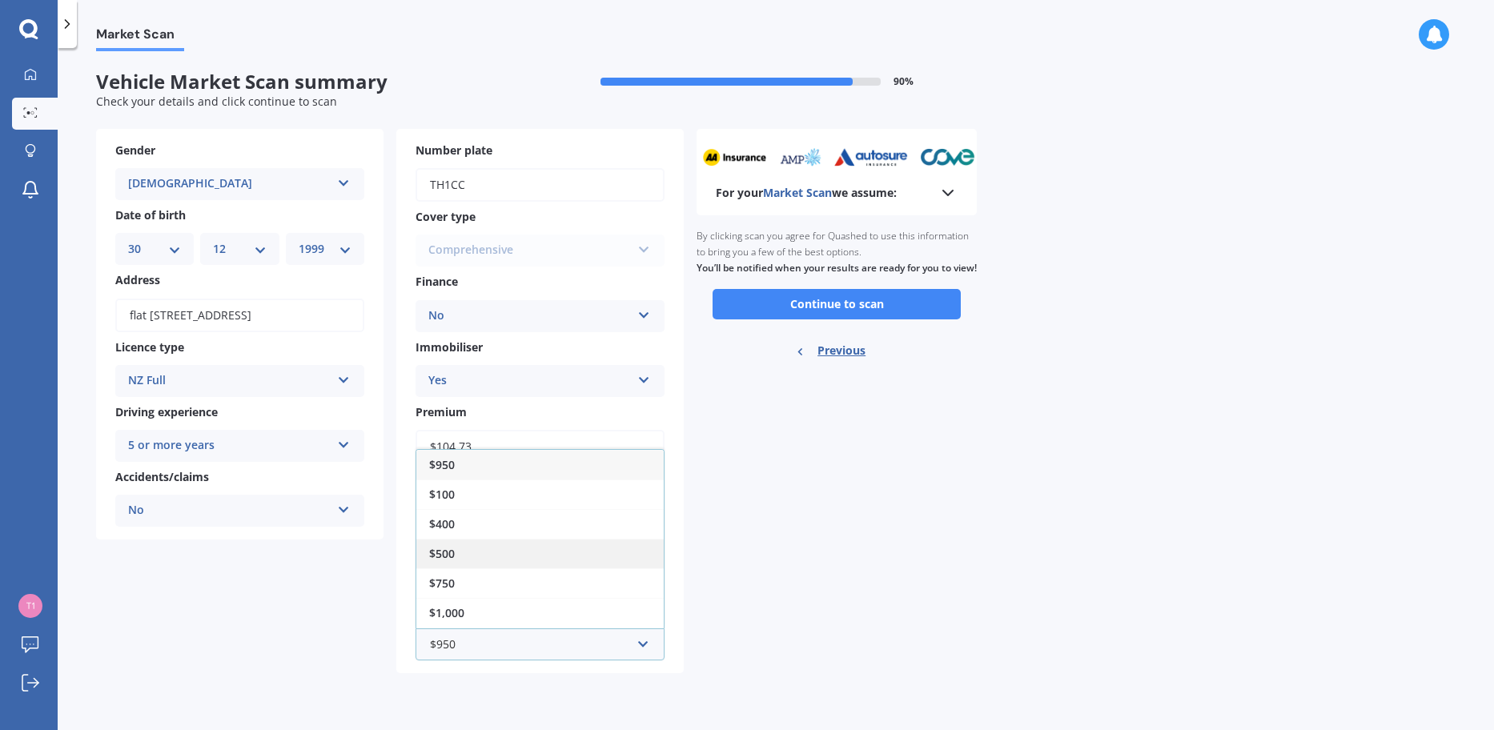
click at [450, 553] on span "$500" at bounding box center [442, 553] width 26 height 15
click at [723, 580] on div "For your Market Scan we assume: Ready to go By clicking scan you agree for Quas…" at bounding box center [837, 401] width 280 height 544
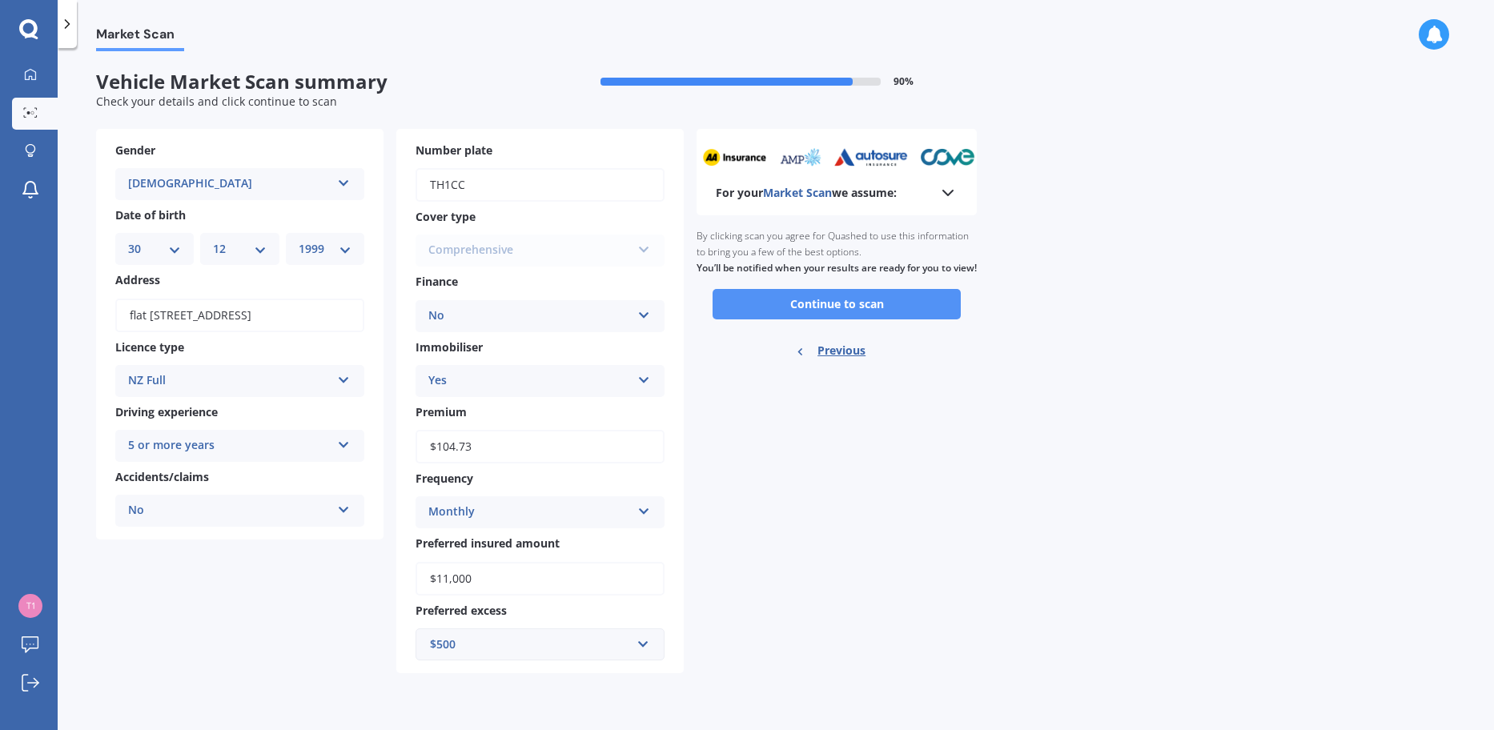
click at [861, 319] on button "Continue to scan" at bounding box center [837, 304] width 248 height 30
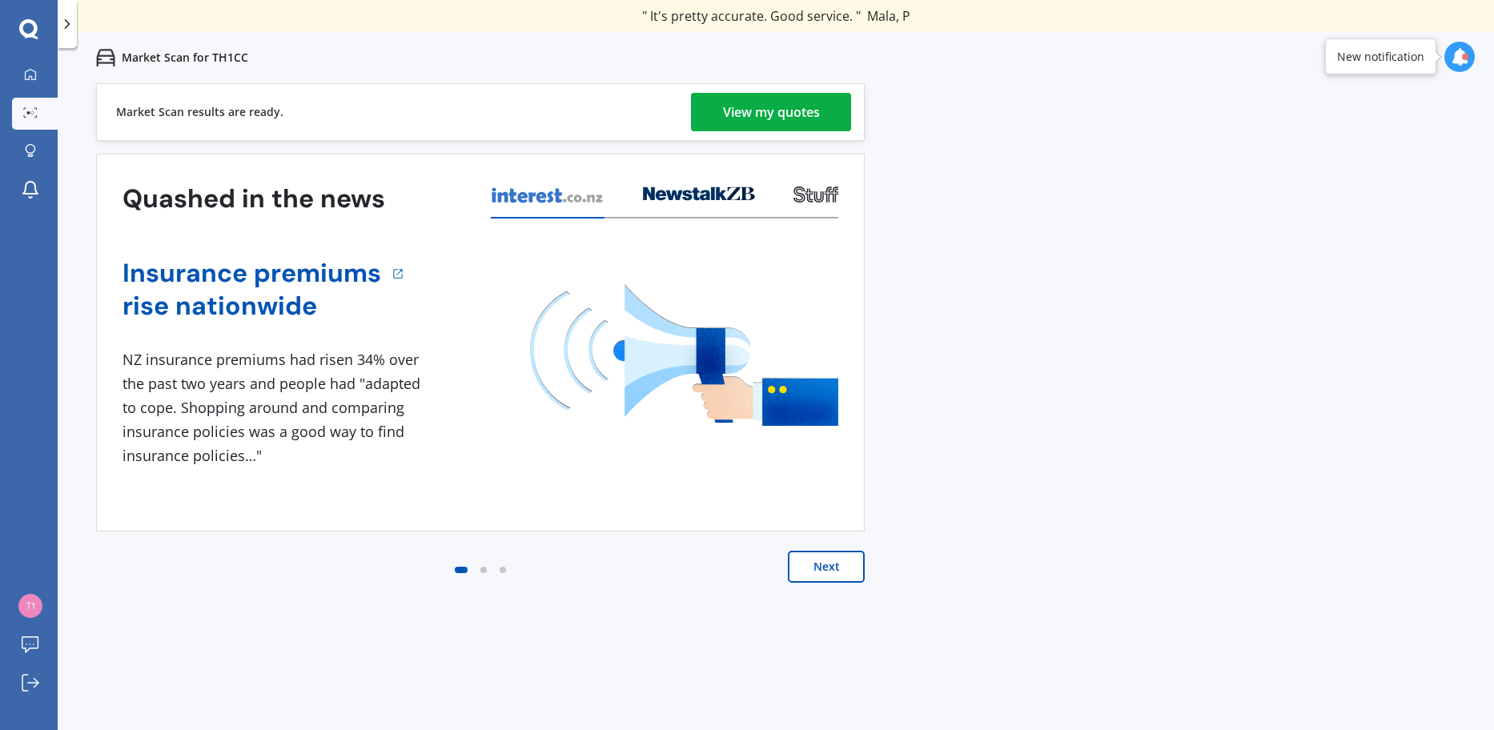
click at [757, 112] on div "View my quotes" at bounding box center [771, 112] width 97 height 38
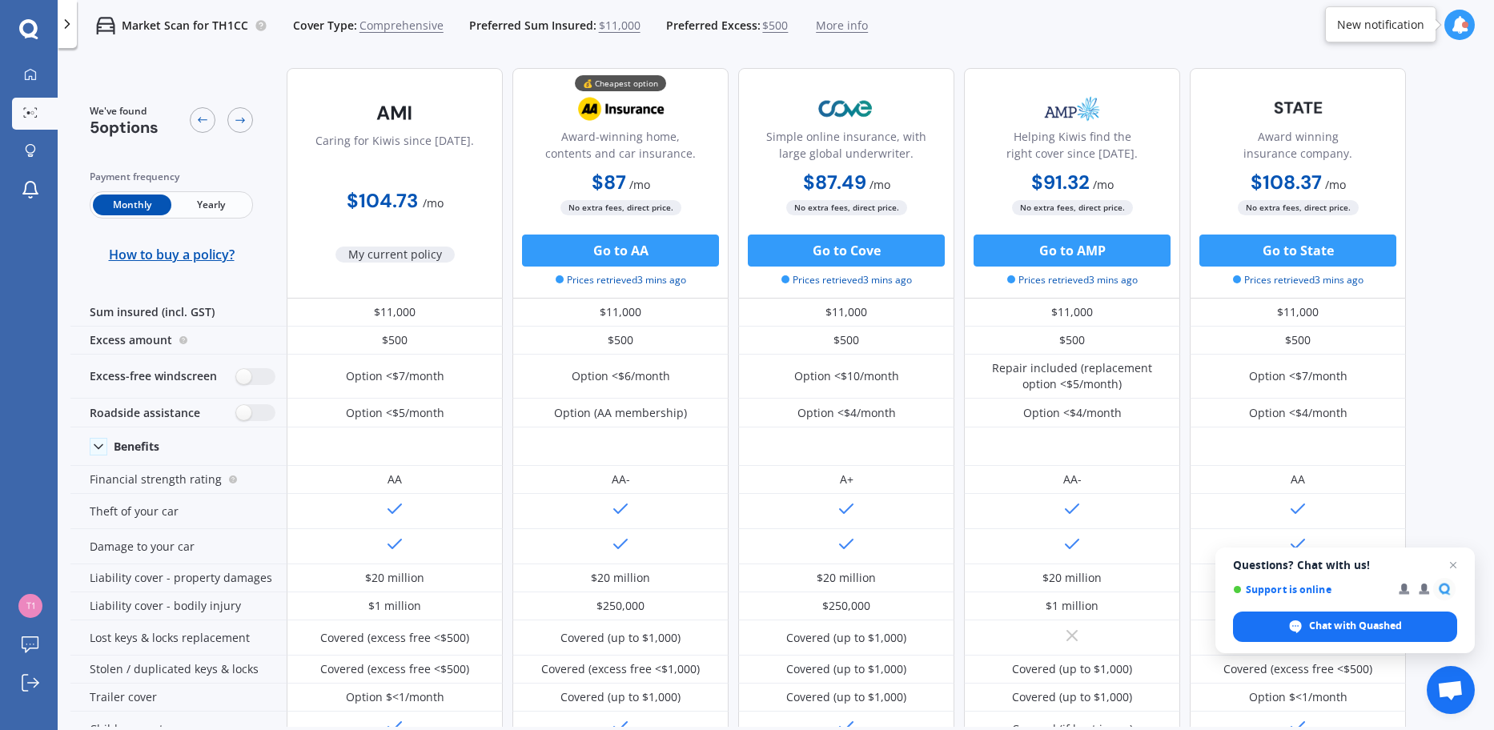
drag, startPoint x: 618, startPoint y: 179, endPoint x: 687, endPoint y: 182, distance: 68.9
click at [687, 182] on div "$87 / mo $944.96 / yr $87 / mo" at bounding box center [620, 183] width 216 height 31
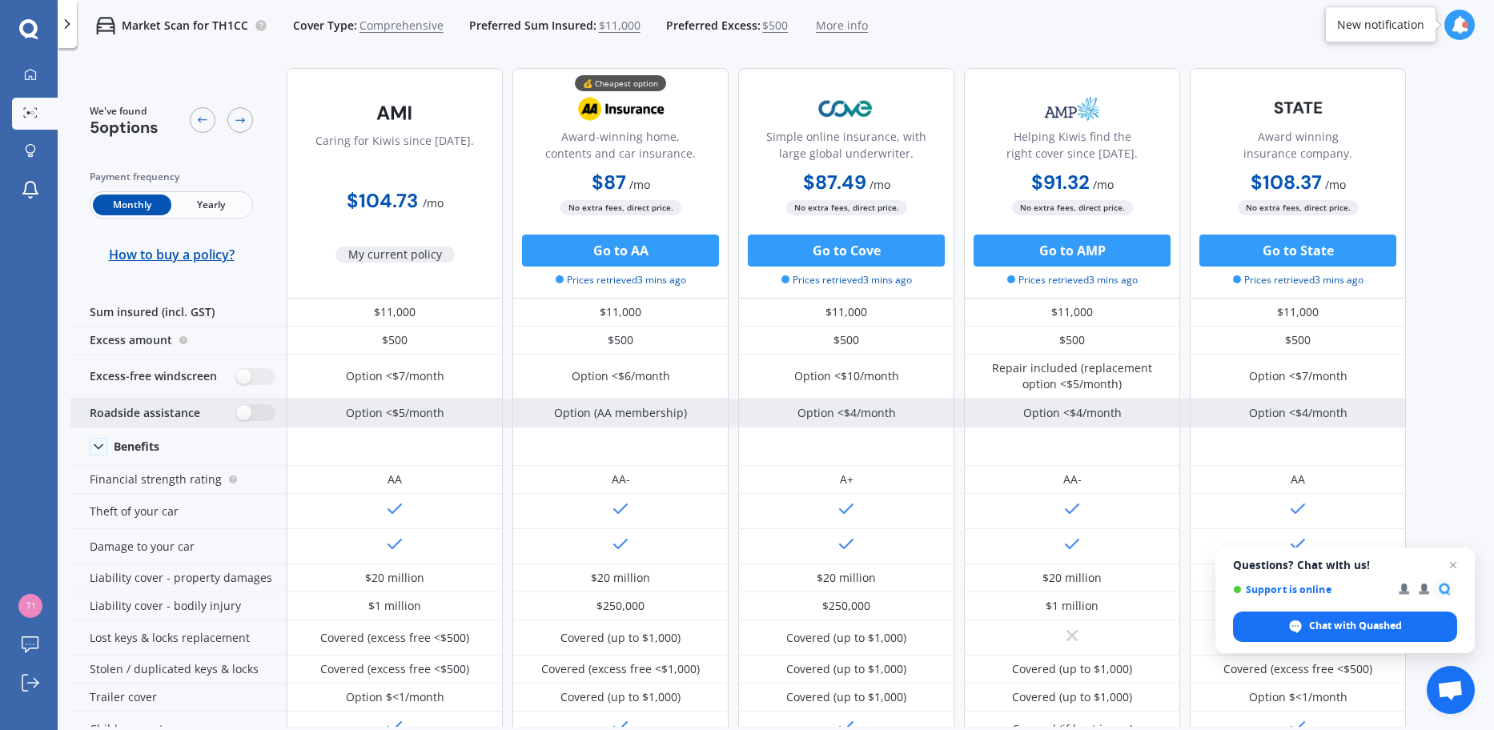
drag, startPoint x: 679, startPoint y: 410, endPoint x: 717, endPoint y: 413, distance: 38.6
click at [717, 414] on div "Option (AA membership)" at bounding box center [620, 413] width 216 height 29
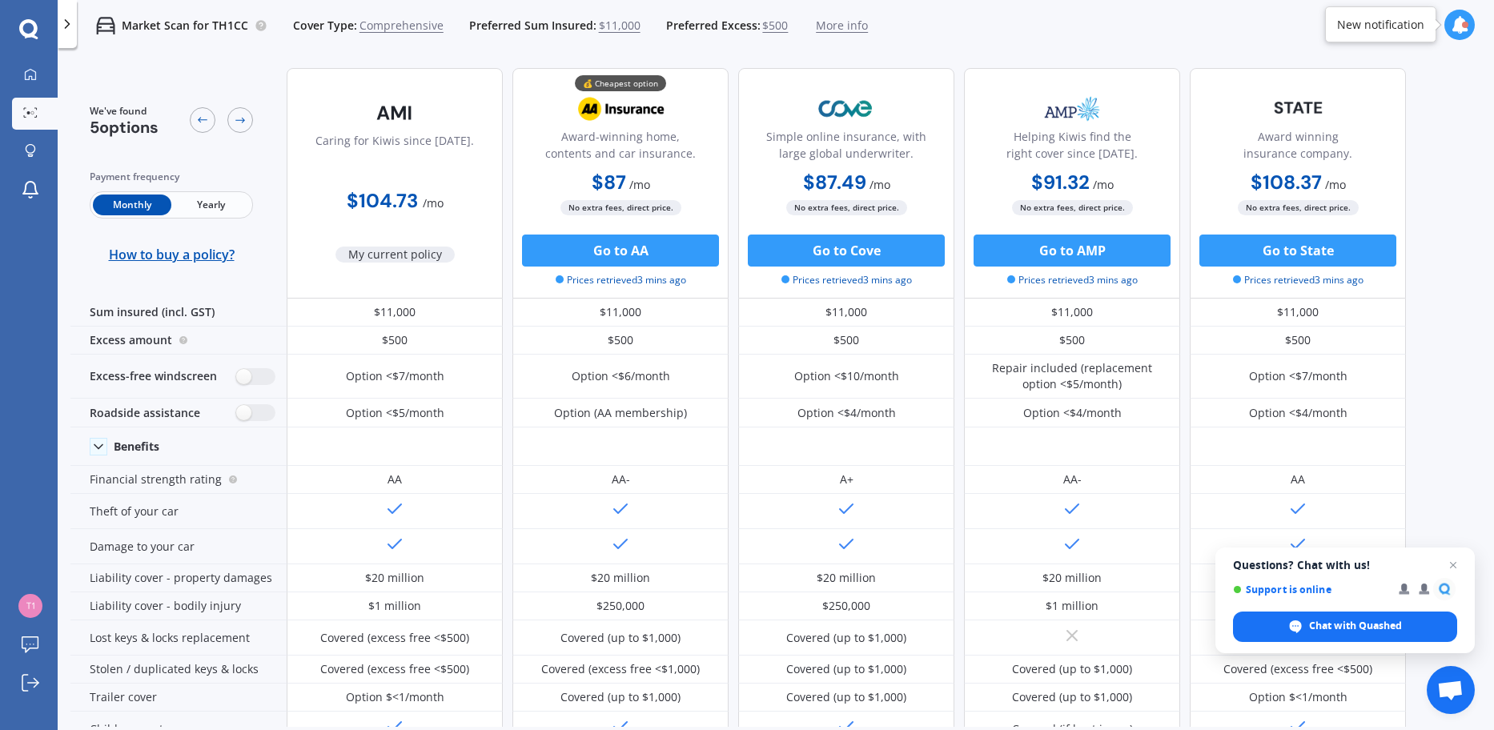
click at [232, 208] on span "Yearly" at bounding box center [210, 205] width 78 height 21
click at [142, 215] on span "Monthly" at bounding box center [132, 205] width 78 height 21
drag, startPoint x: 240, startPoint y: 121, endPoint x: 213, endPoint y: 127, distance: 27.8
click at [239, 121] on icon at bounding box center [240, 121] width 10 height 6
click at [201, 123] on icon at bounding box center [202, 120] width 13 height 13
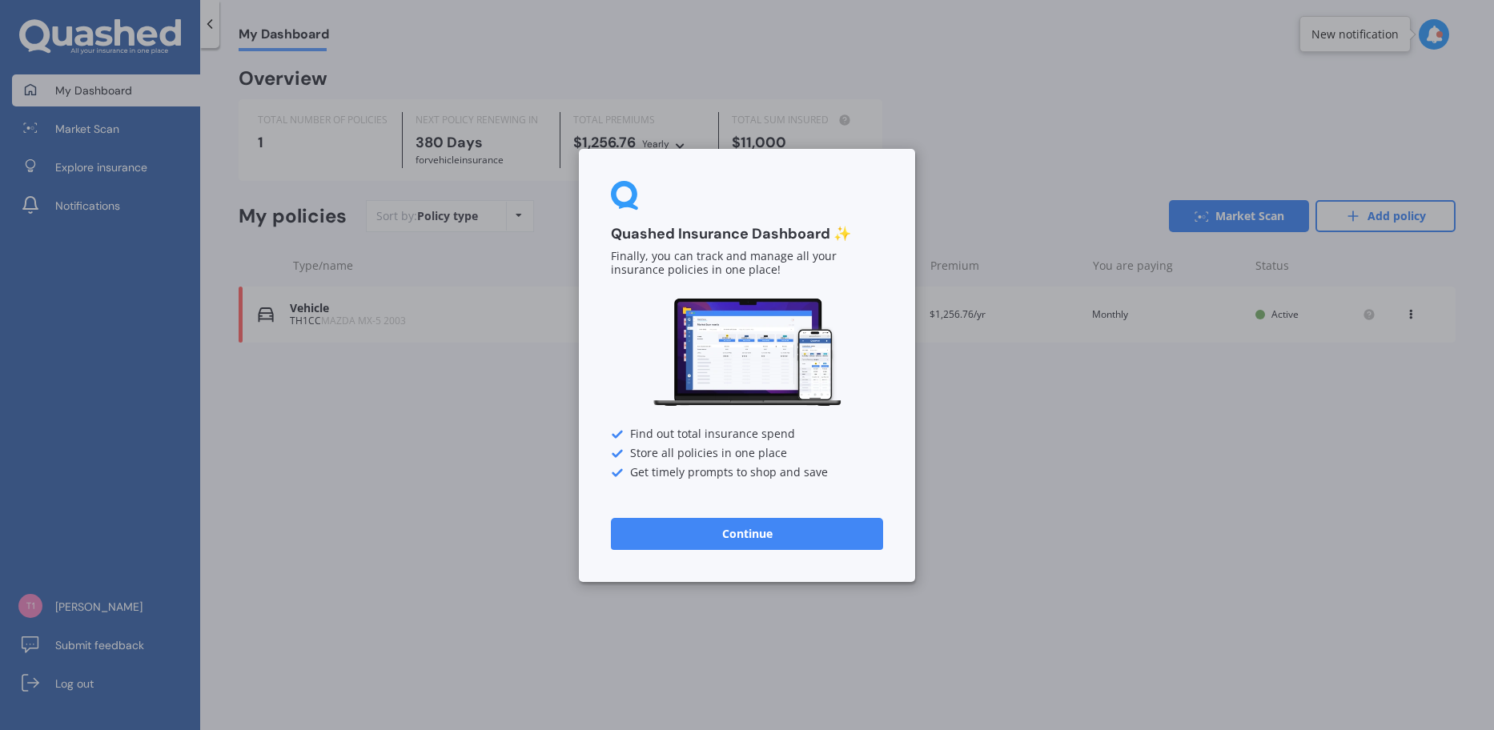
click at [727, 534] on button "Continue" at bounding box center [747, 533] width 272 height 32
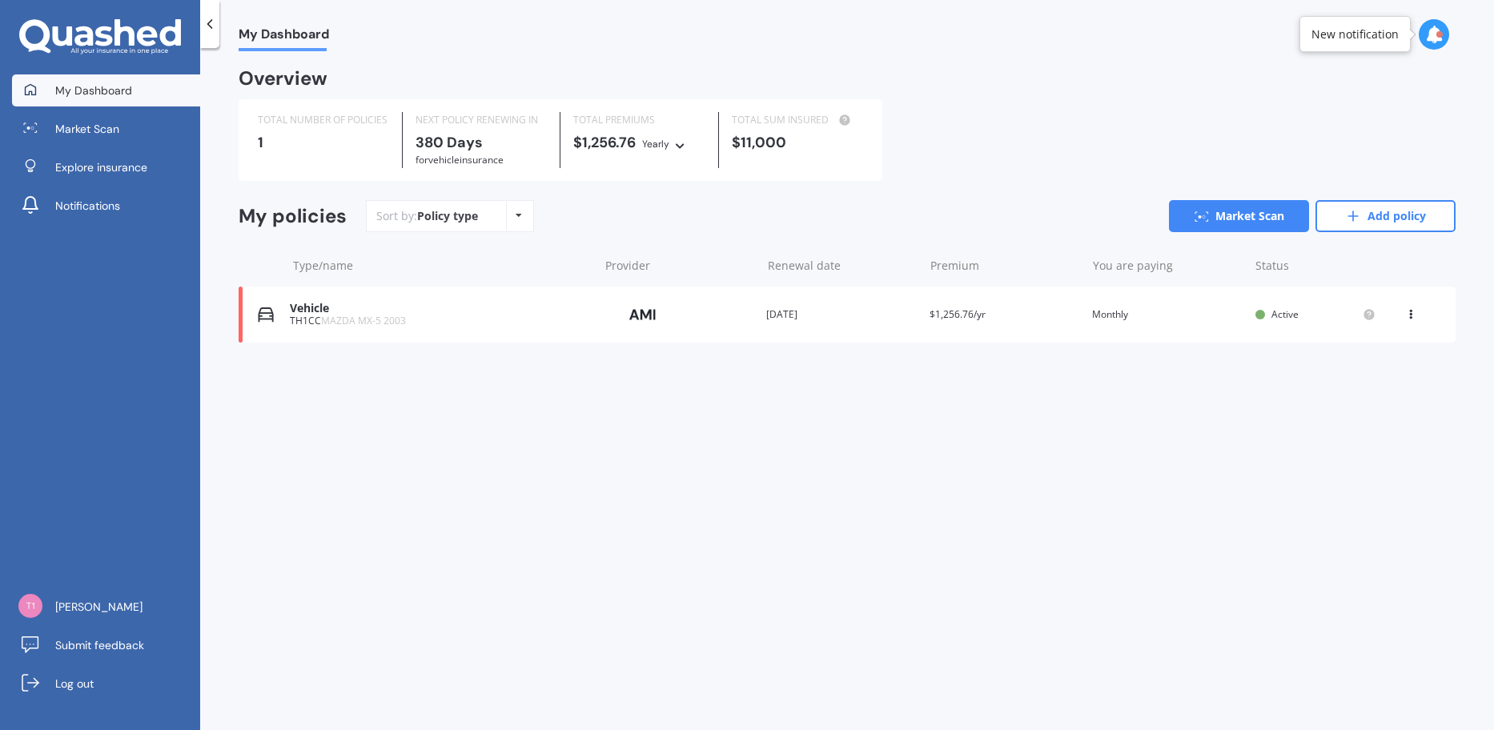
drag, startPoint x: 468, startPoint y: 140, endPoint x: 524, endPoint y: 157, distance: 58.5
click at [524, 157] on div "380 Days for Vehicle insurance" at bounding box center [481, 152] width 131 height 34
drag, startPoint x: 468, startPoint y: 155, endPoint x: 565, endPoint y: 157, distance: 97.7
click at [520, 162] on div "380 Days for Vehicle insurance" at bounding box center [481, 152] width 131 height 34
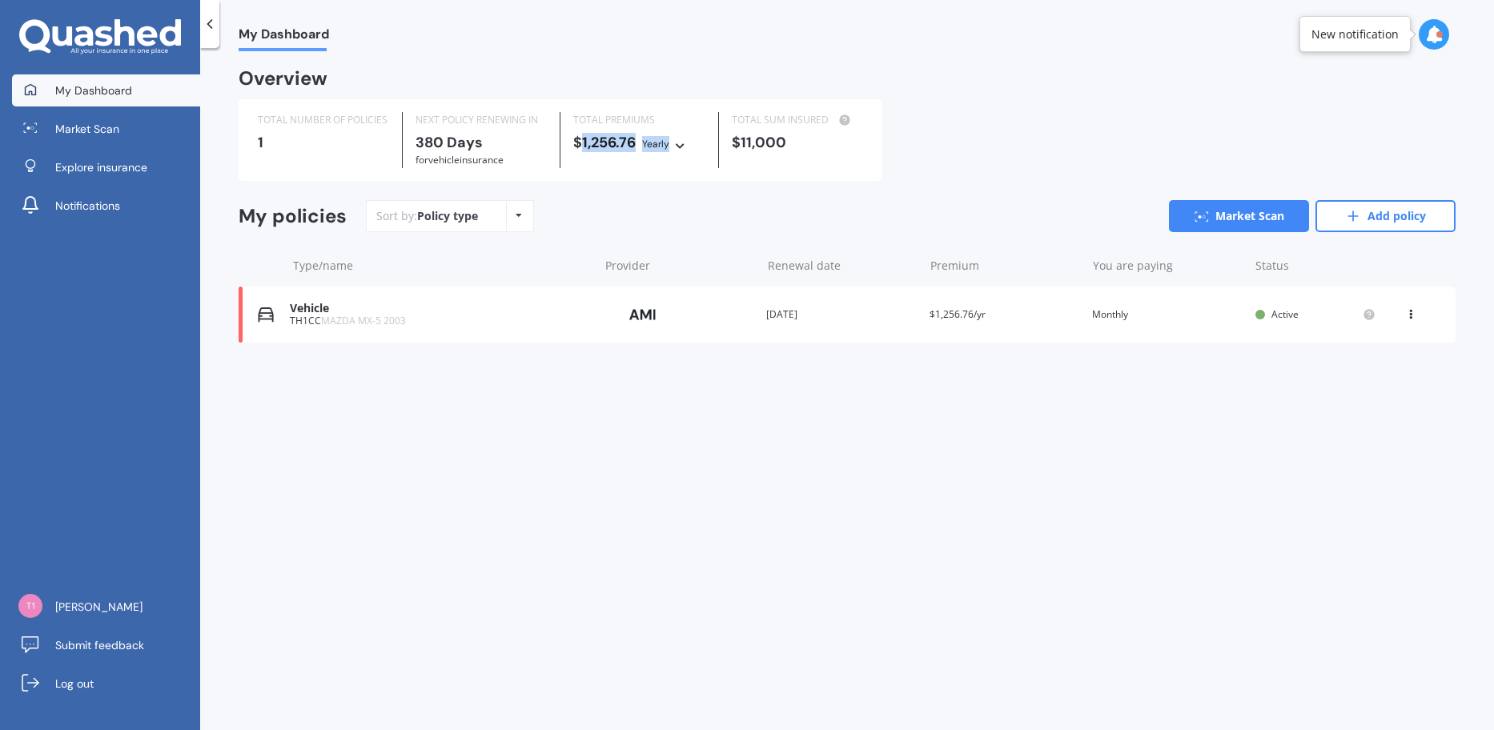
drag, startPoint x: 581, startPoint y: 146, endPoint x: 707, endPoint y: 146, distance: 125.7
click at [707, 146] on div "TOTAL PREMIUMS $1,256.76 Yearly Yearly Six-Monthly Quarterly Monthly Fortnightl…" at bounding box center [640, 140] width 158 height 56
drag, startPoint x: 707, startPoint y: 146, endPoint x: 721, endPoint y: 145, distance: 14.4
click at [707, 146] on div "TOTAL PREMIUMS $1,256.76 Yearly Yearly Six-Monthly Quarterly Monthly Fortnightl…" at bounding box center [640, 140] width 158 height 56
drag, startPoint x: 745, startPoint y: 139, endPoint x: 810, endPoint y: 142, distance: 64.9
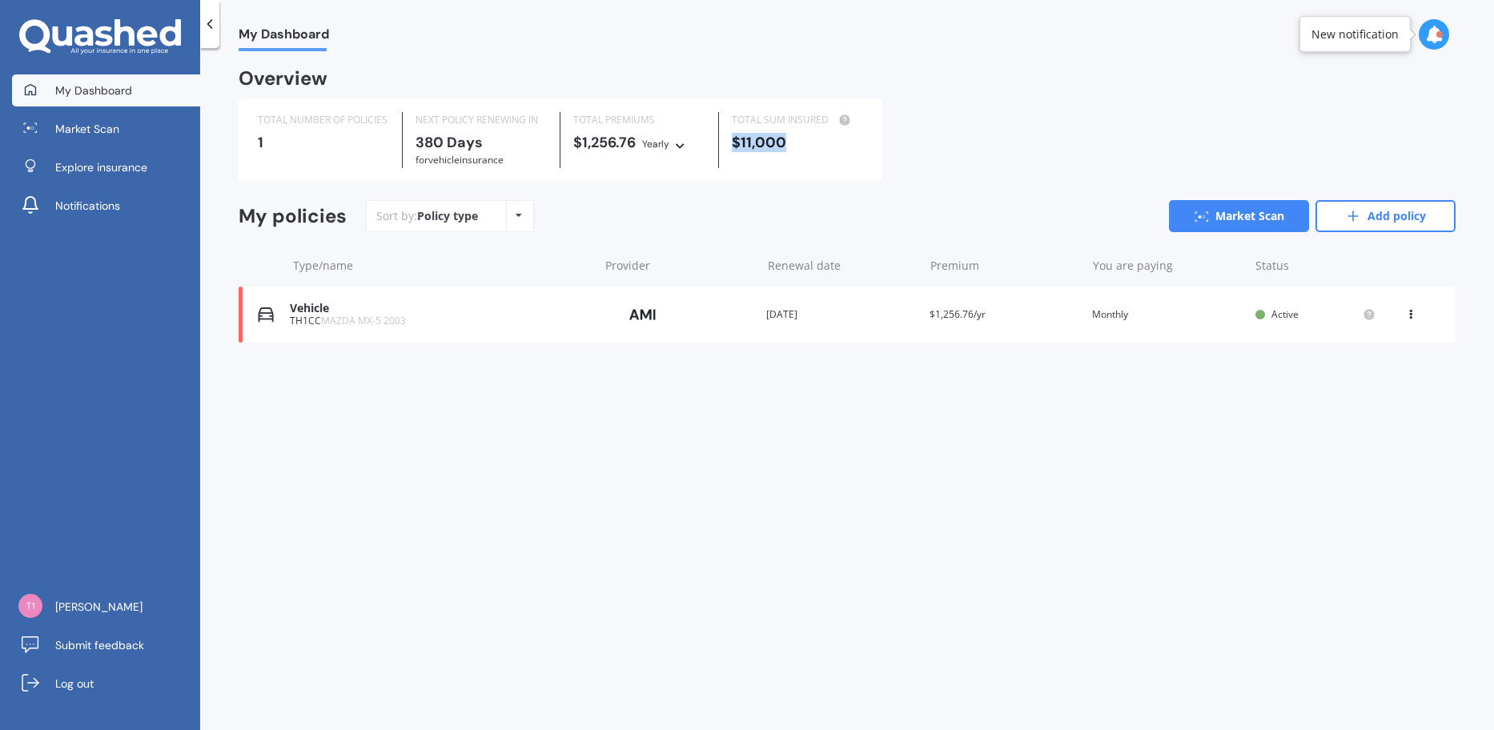
click at [810, 142] on div "$11,000" at bounding box center [797, 143] width 131 height 16
click at [1431, 35] on icon at bounding box center [1434, 35] width 18 height 18
click at [1417, 311] on div "View option View policy Delete" at bounding box center [1412, 315] width 14 height 16
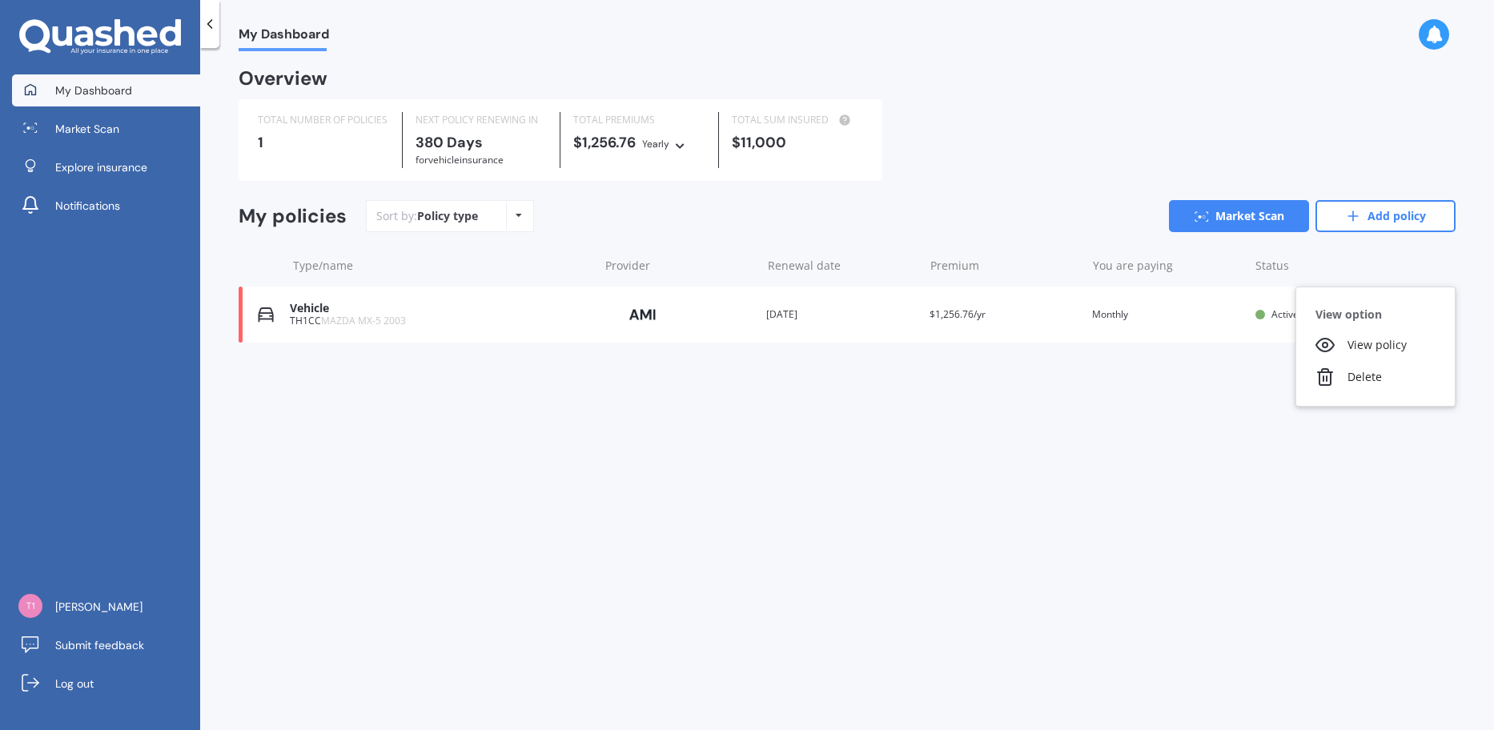
click at [1402, 265] on div at bounding box center [1412, 266] width 48 height 16
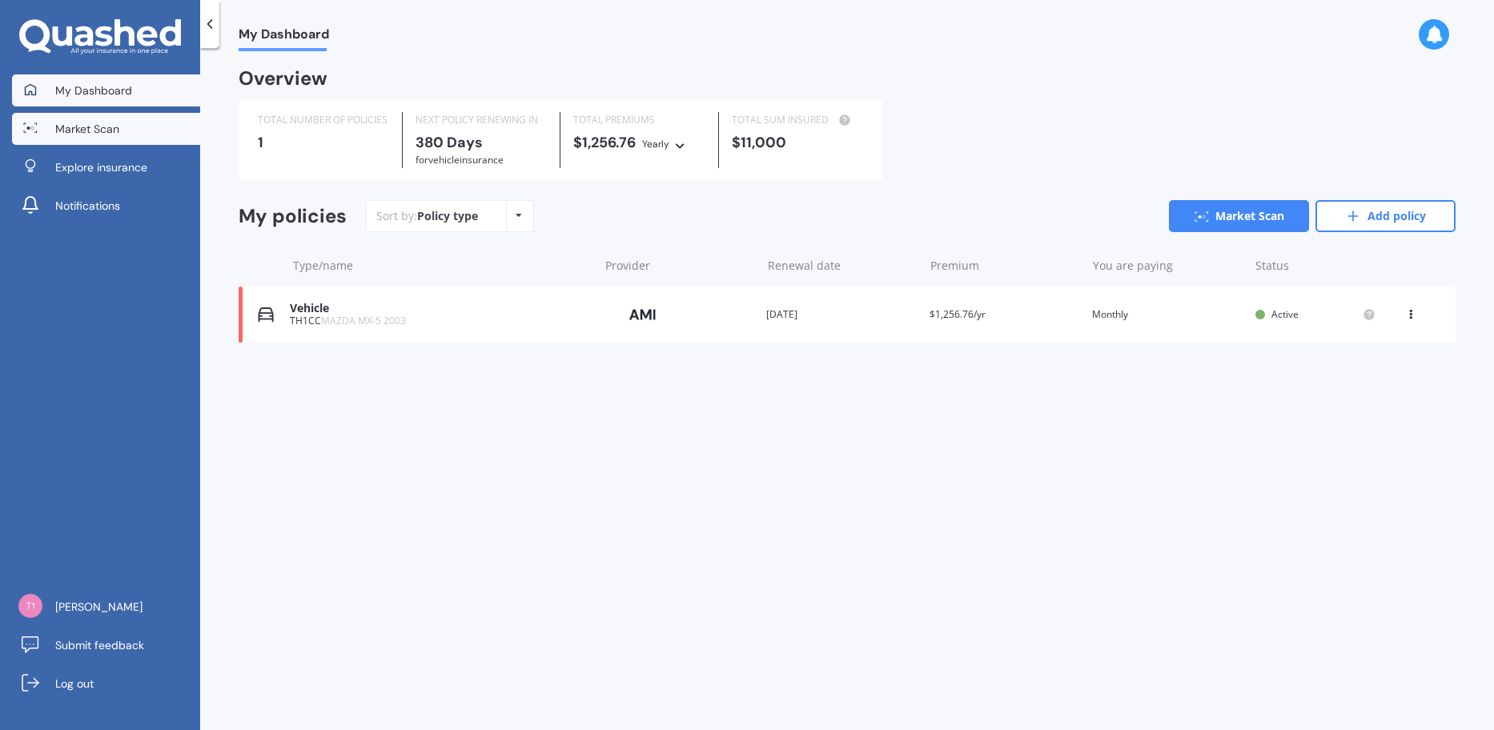
click at [106, 138] on link "Market Scan" at bounding box center [106, 129] width 188 height 32
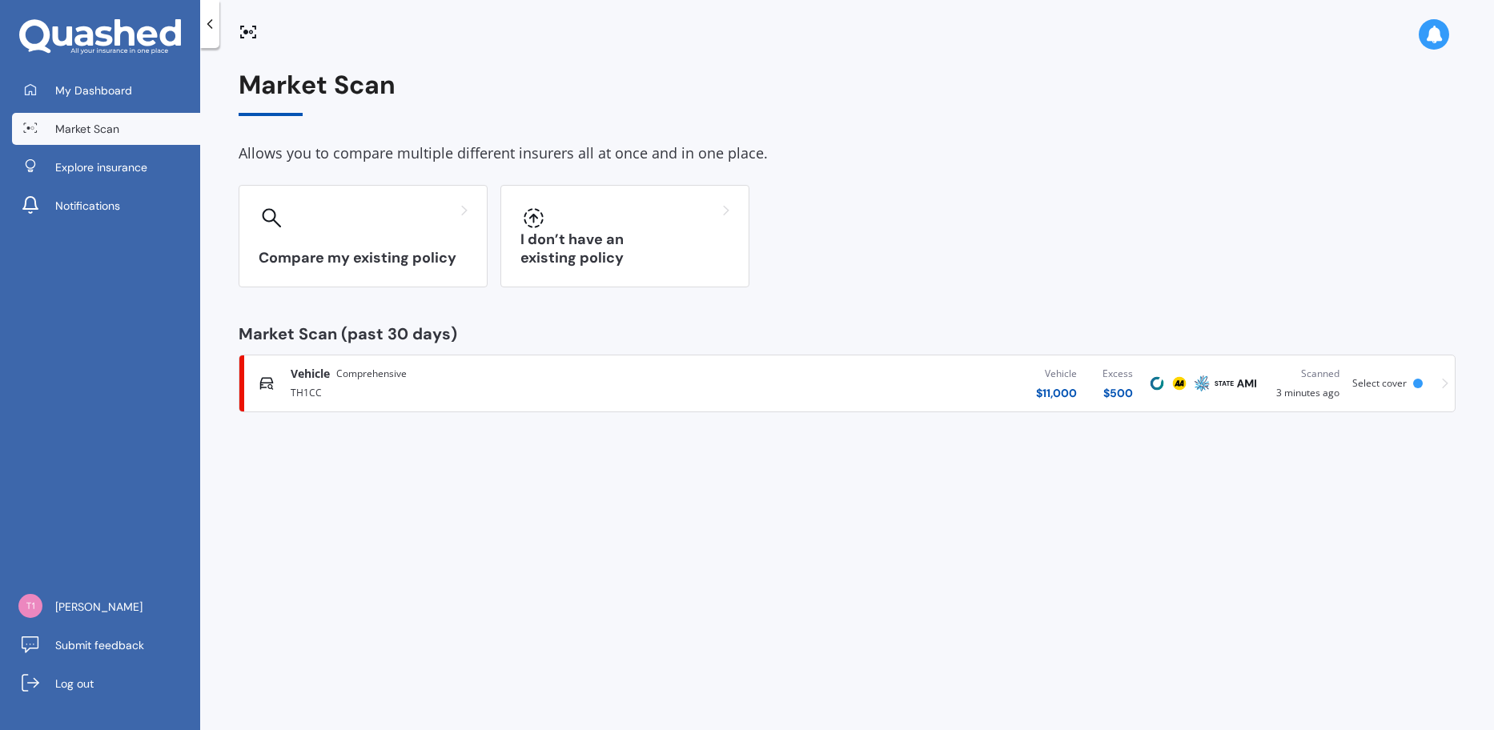
click at [1384, 387] on span "Select cover" at bounding box center [1379, 383] width 54 height 14
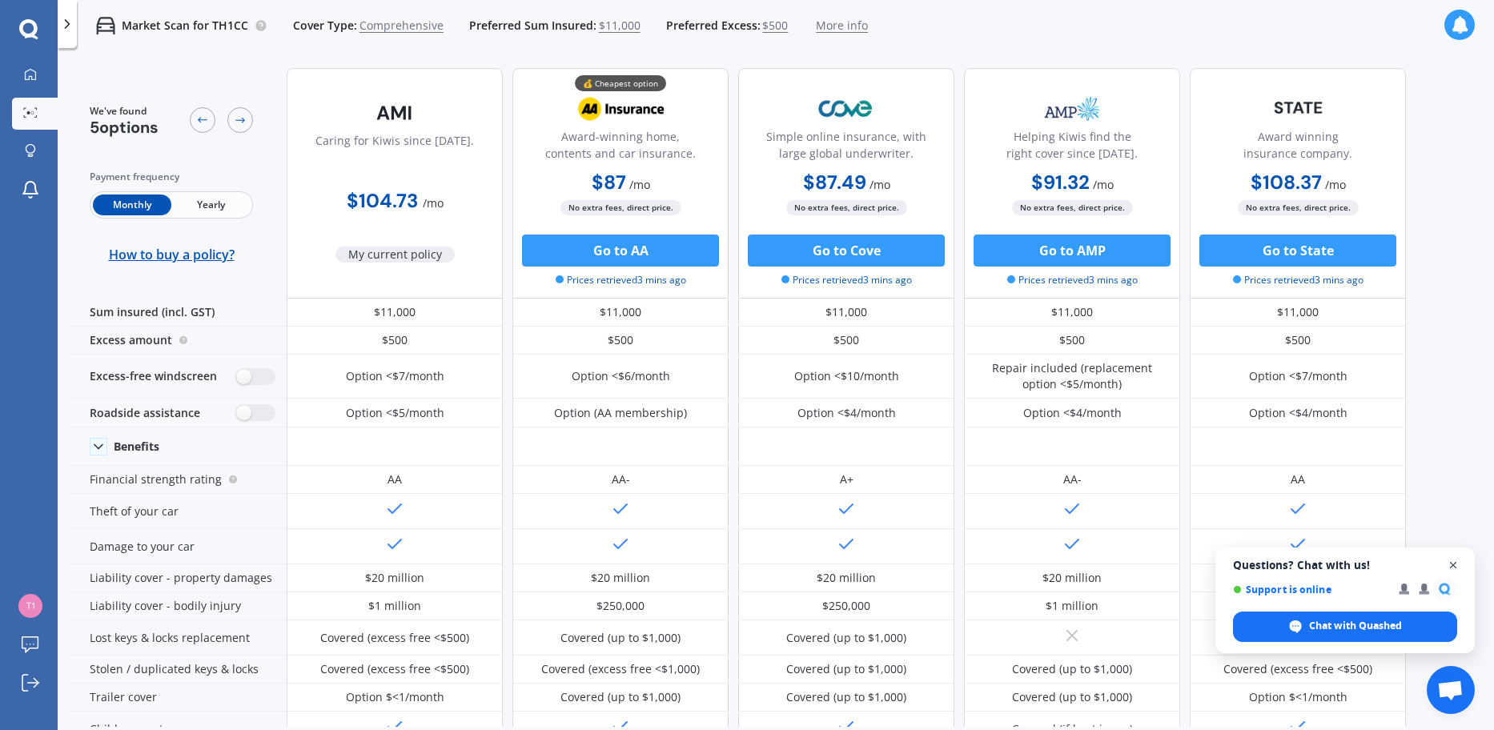
click at [1452, 567] on span "Close chat" at bounding box center [1454, 566] width 20 height 20
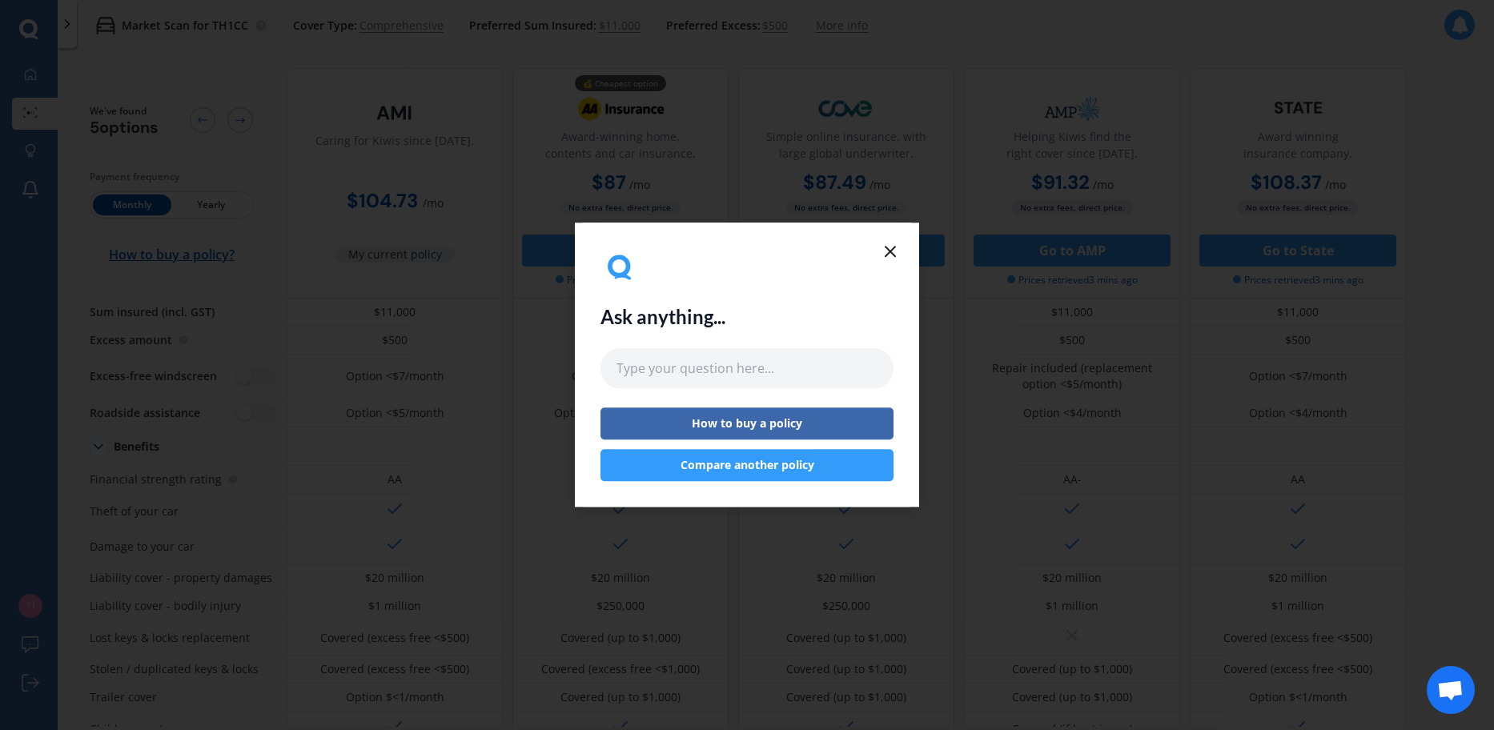
click at [890, 249] on icon at bounding box center [890, 251] width 19 height 19
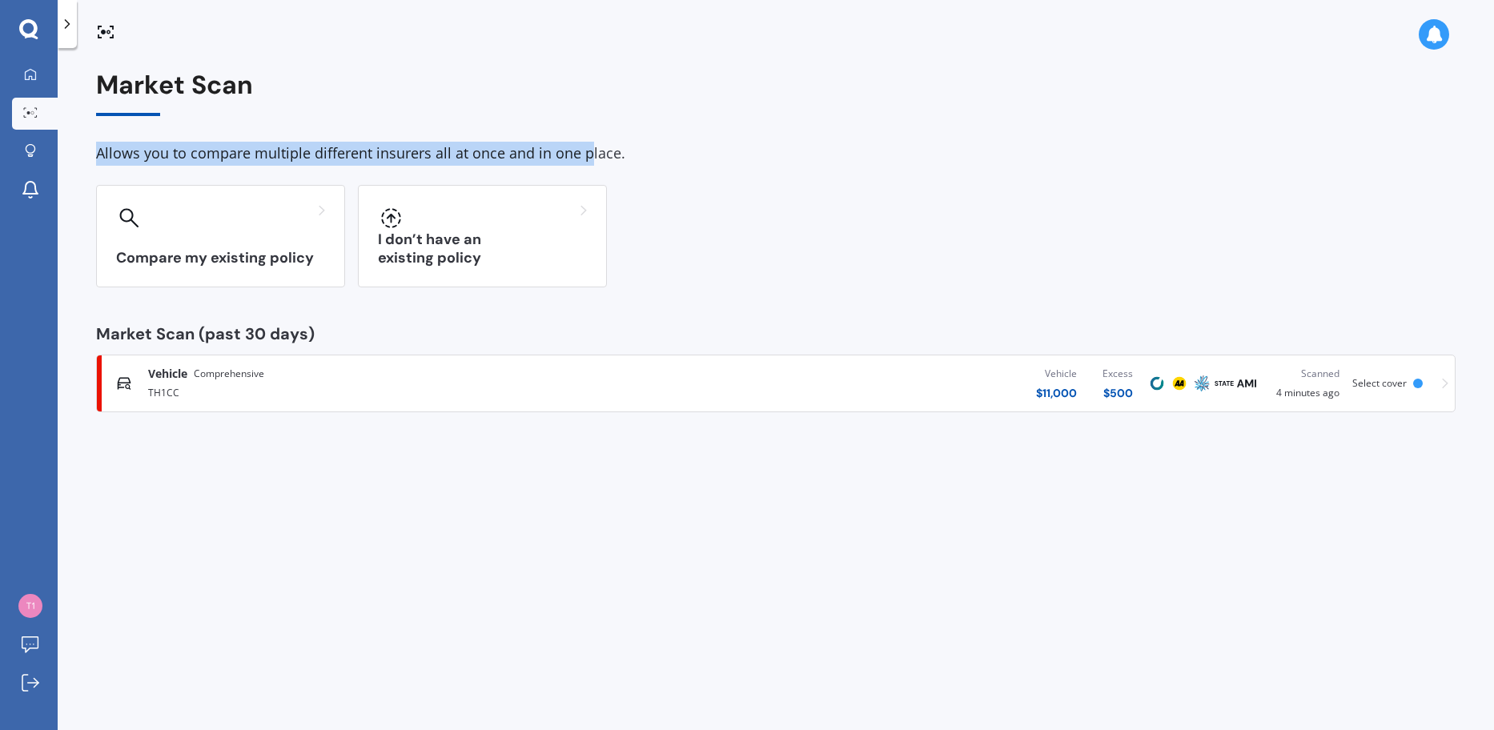
drag, startPoint x: 227, startPoint y: 143, endPoint x: 589, endPoint y: 133, distance: 362.9
click at [589, 133] on div "Market Scan Allows you to compare multiple different insurers all at once and i…" at bounding box center [776, 241] width 1360 height 342
drag, startPoint x: 615, startPoint y: 148, endPoint x: 626, endPoint y: 171, distance: 25.1
click at [667, 153] on div "Allows you to compare multiple different insurers all at once and in one place." at bounding box center [776, 154] width 1360 height 24
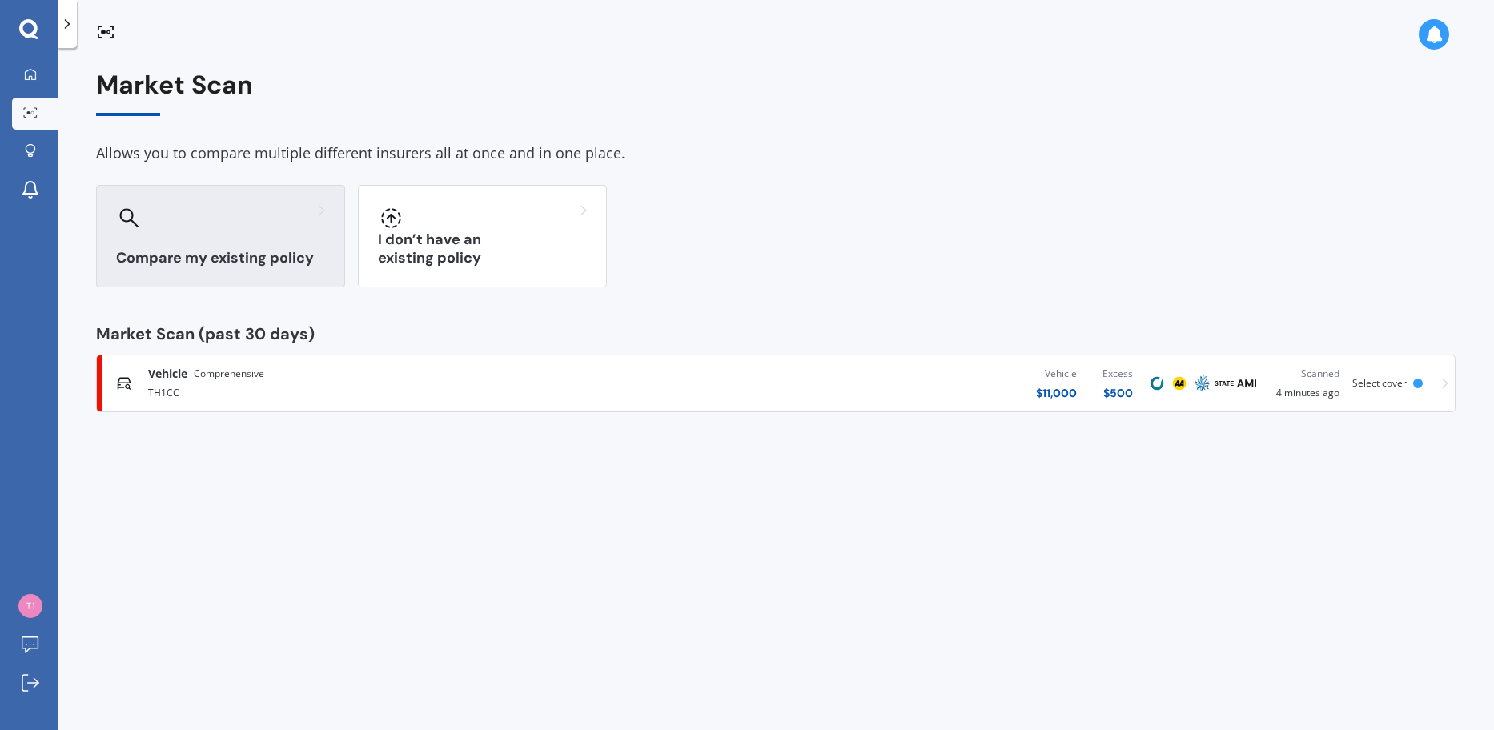
click at [271, 231] on div "Compare my existing policy" at bounding box center [220, 236] width 249 height 102
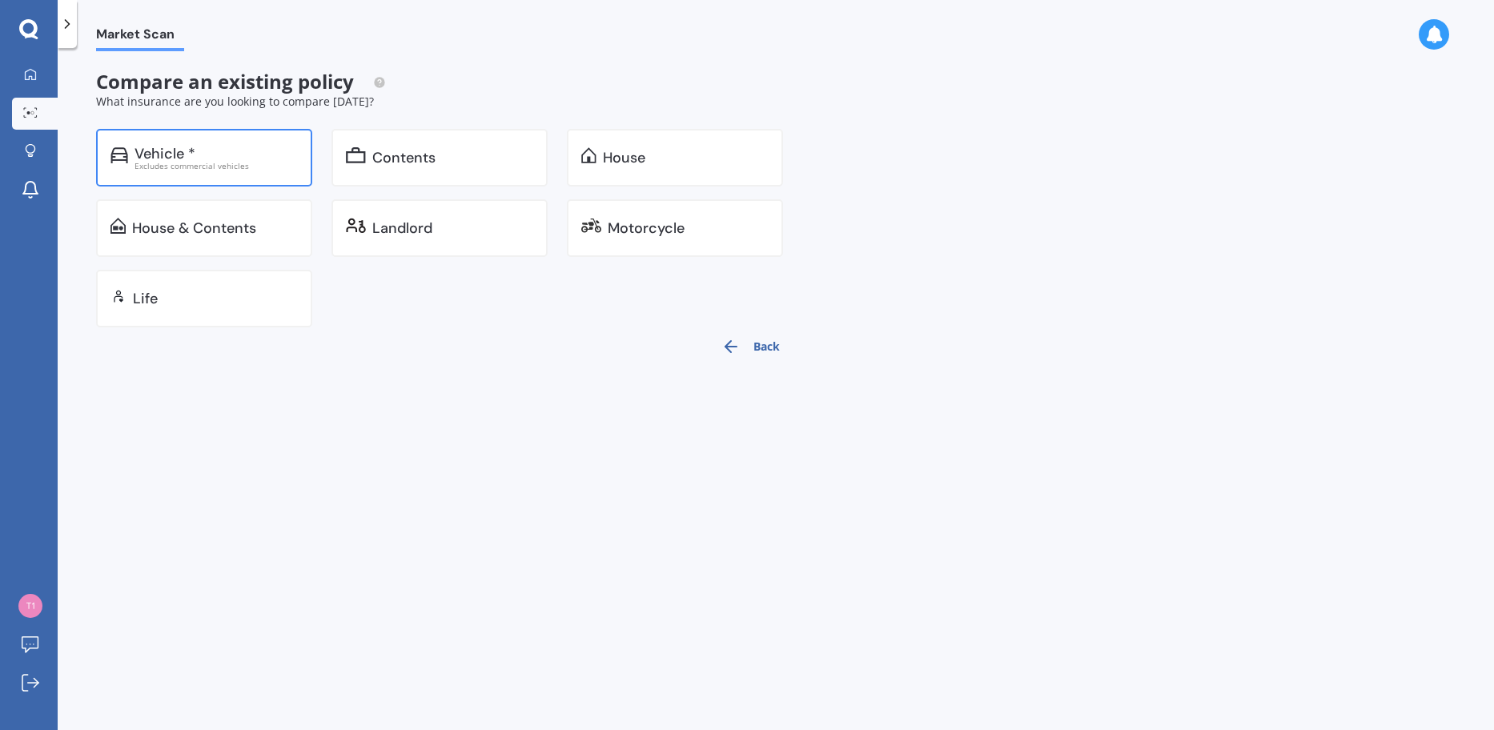
click at [190, 169] on div "Excludes commercial vehicles" at bounding box center [216, 166] width 163 height 8
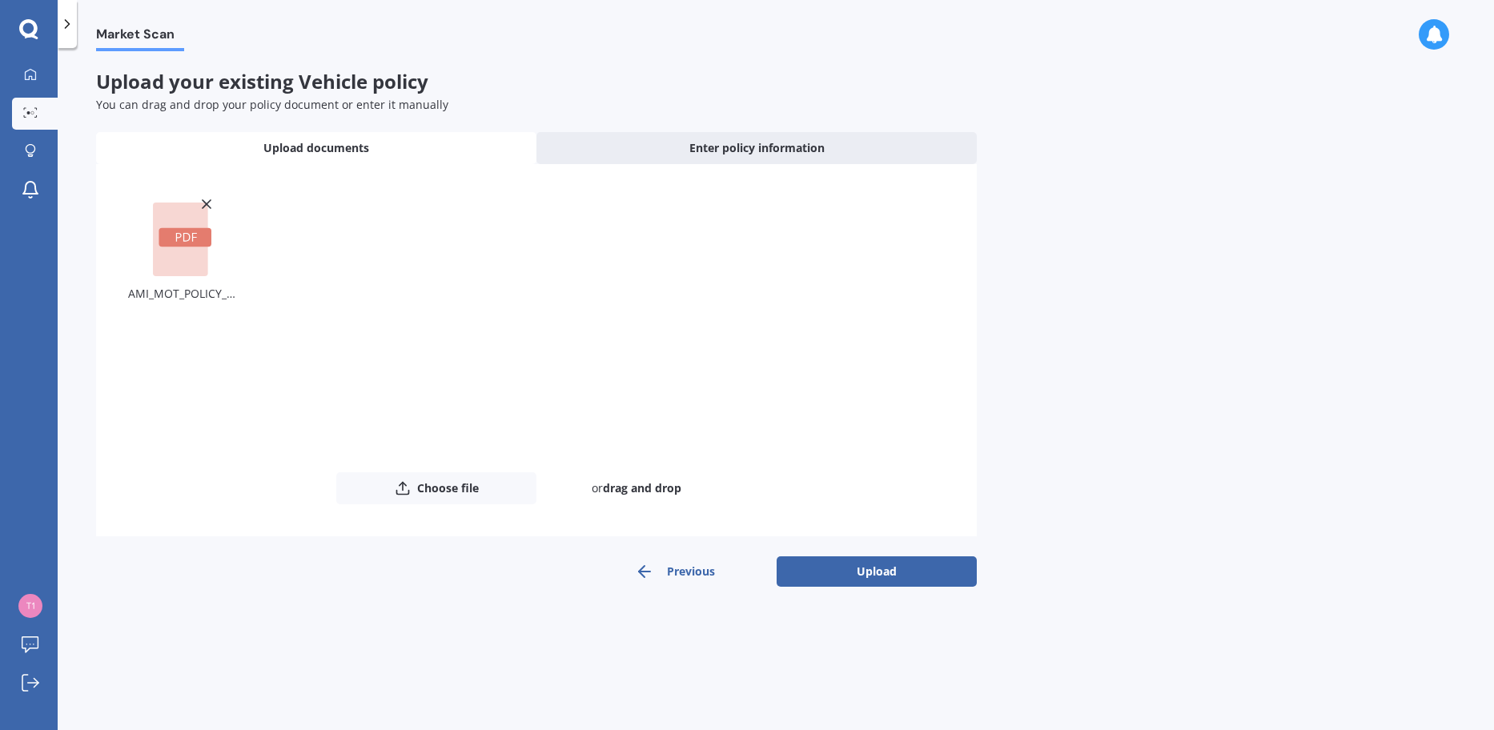
drag, startPoint x: 846, startPoint y: 571, endPoint x: 904, endPoint y: 537, distance: 67.4
click at [846, 572] on button "Upload" at bounding box center [877, 572] width 200 height 30
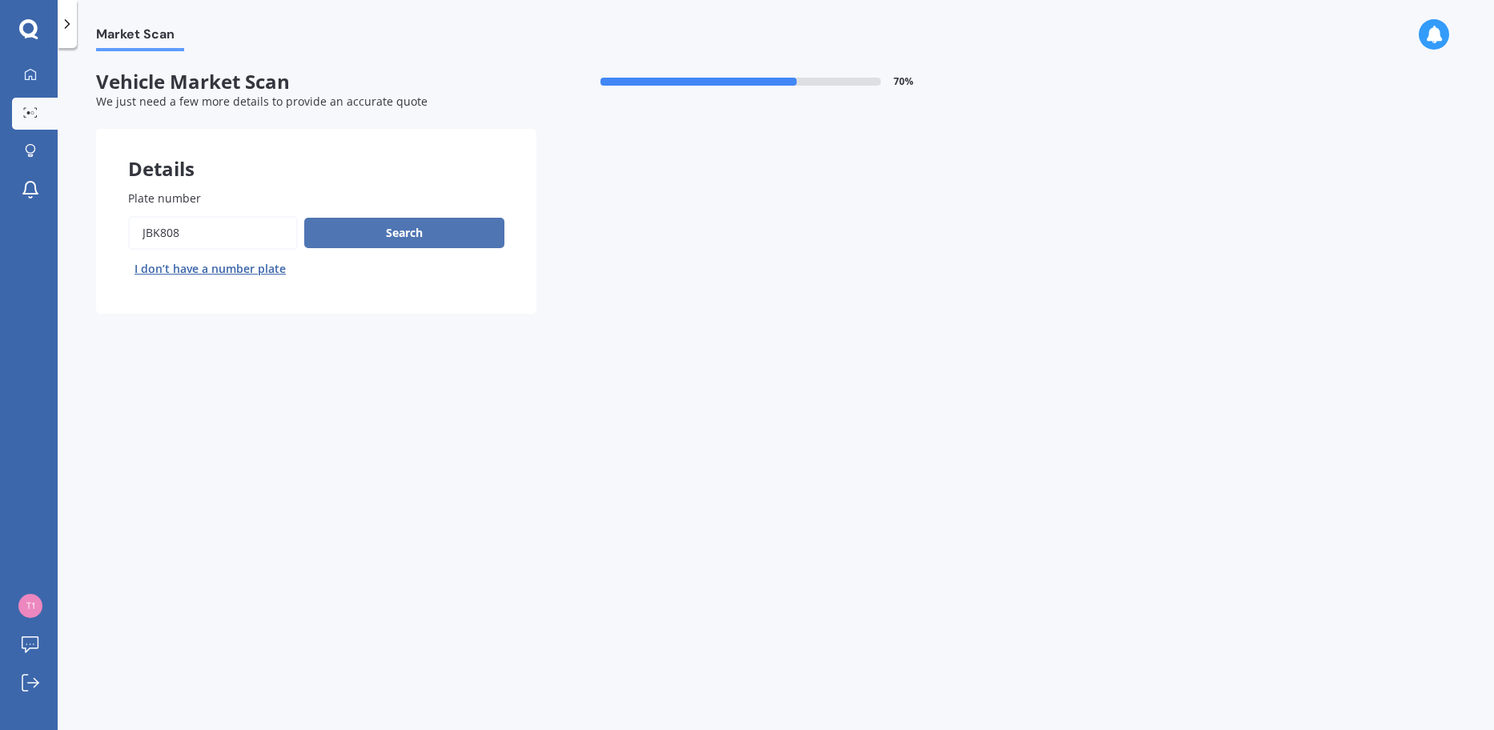
click at [398, 226] on button "Search" at bounding box center [404, 233] width 200 height 30
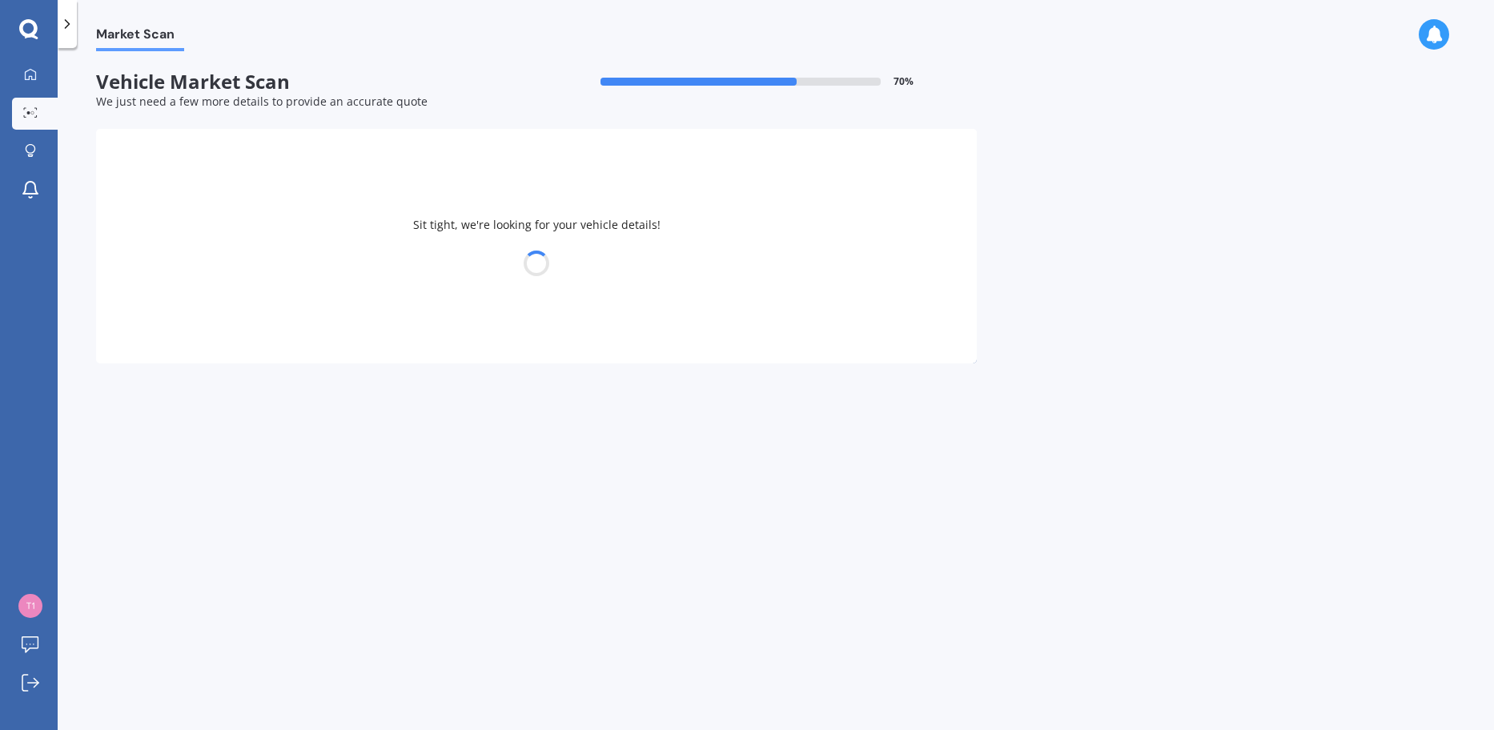
select select "SUZUKI"
select select "SWIFT"
select select "30"
select select "12"
select select "1999"
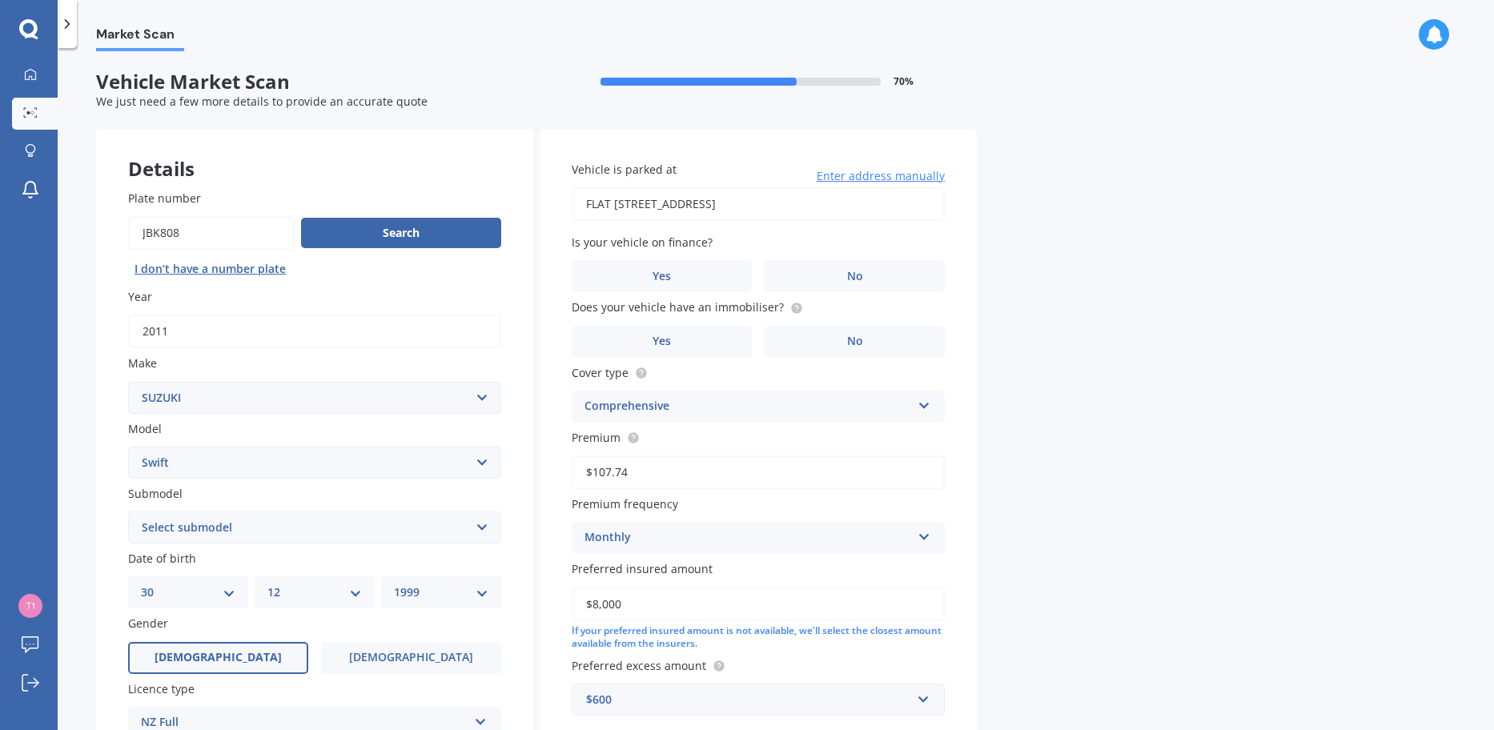
drag, startPoint x: 814, startPoint y: 211, endPoint x: 565, endPoint y: 219, distance: 249.2
click at [565, 219] on div "Vehicle is parked at [STREET_ADDRESS] Enter address manually Is your vehicle on…" at bounding box center [758, 439] width 437 height 620
type input "flat [STREET_ADDRESS]"
click at [820, 268] on label "No" at bounding box center [855, 276] width 180 height 32
click at [0, 0] on input "No" at bounding box center [0, 0] width 0 height 0
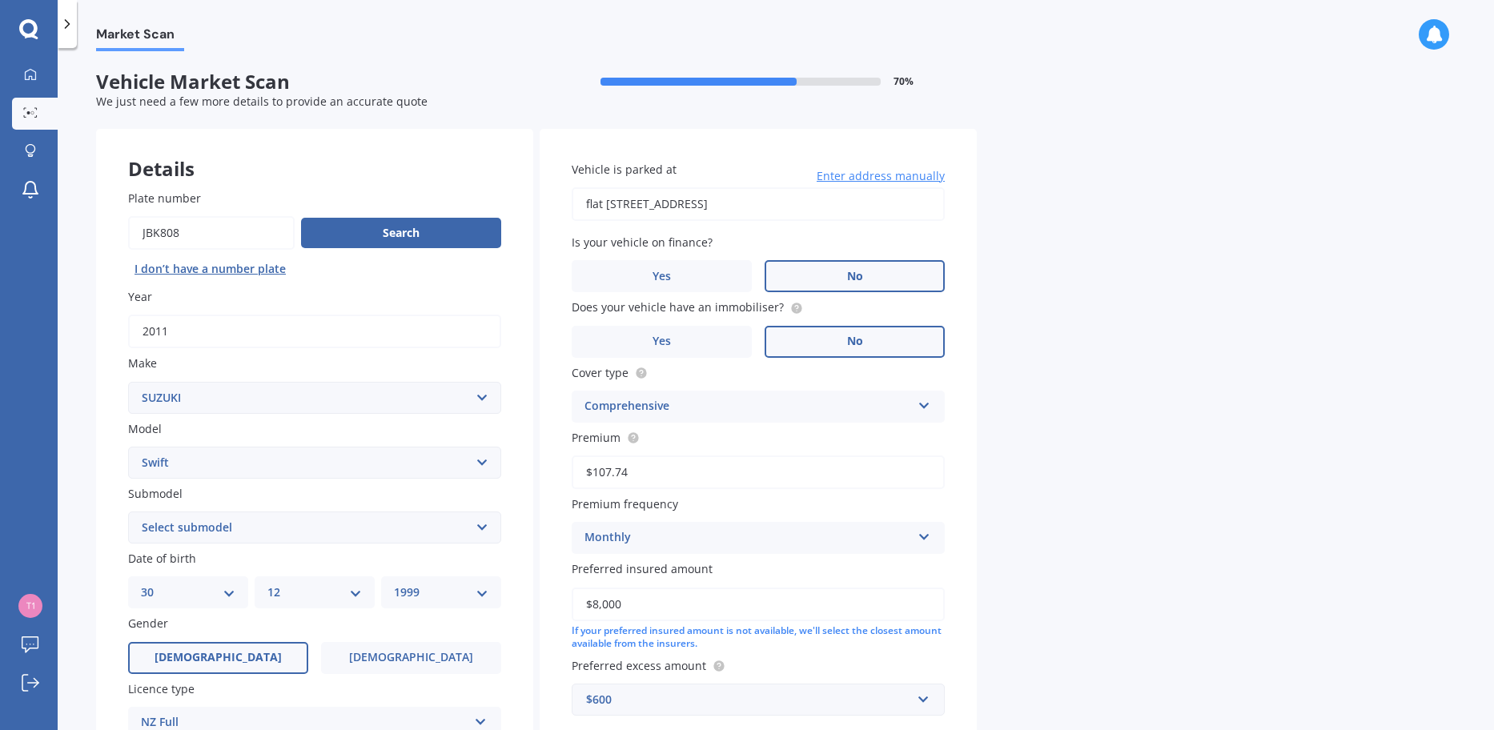
click at [798, 332] on label "No" at bounding box center [855, 342] width 180 height 32
click at [0, 0] on input "No" at bounding box center [0, 0] width 0 height 0
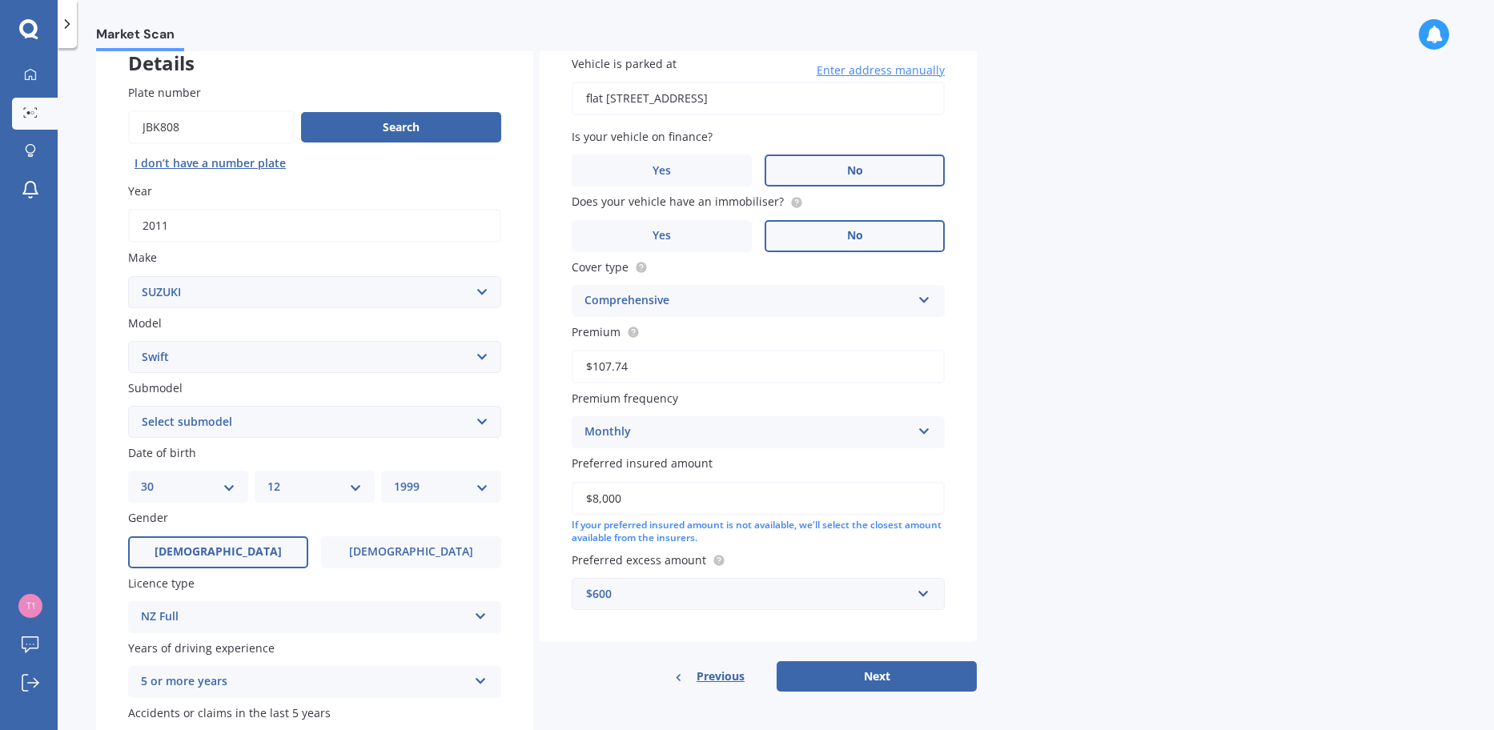
scroll to position [160, 0]
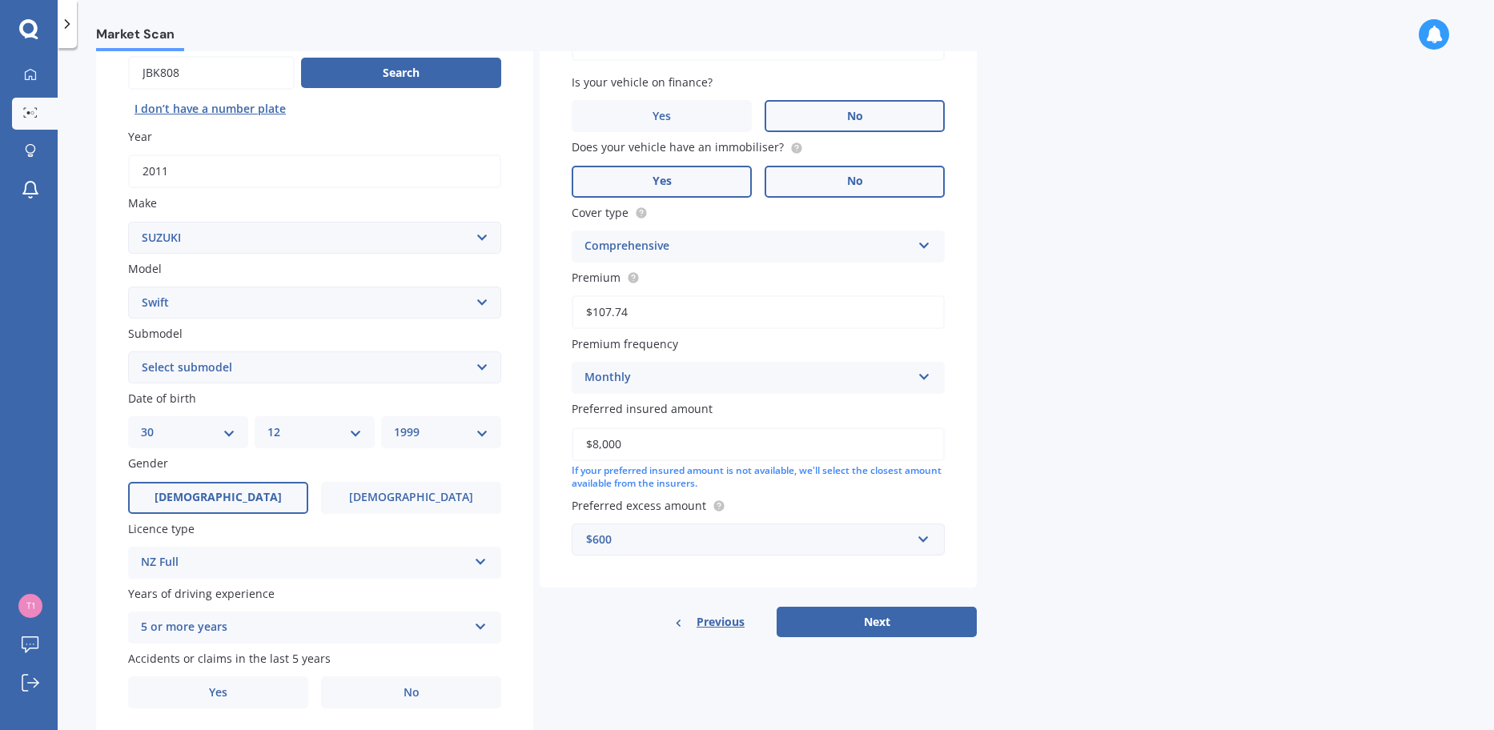
click at [741, 182] on label "Yes" at bounding box center [662, 182] width 180 height 32
click at [0, 0] on input "Yes" at bounding box center [0, 0] width 0 height 0
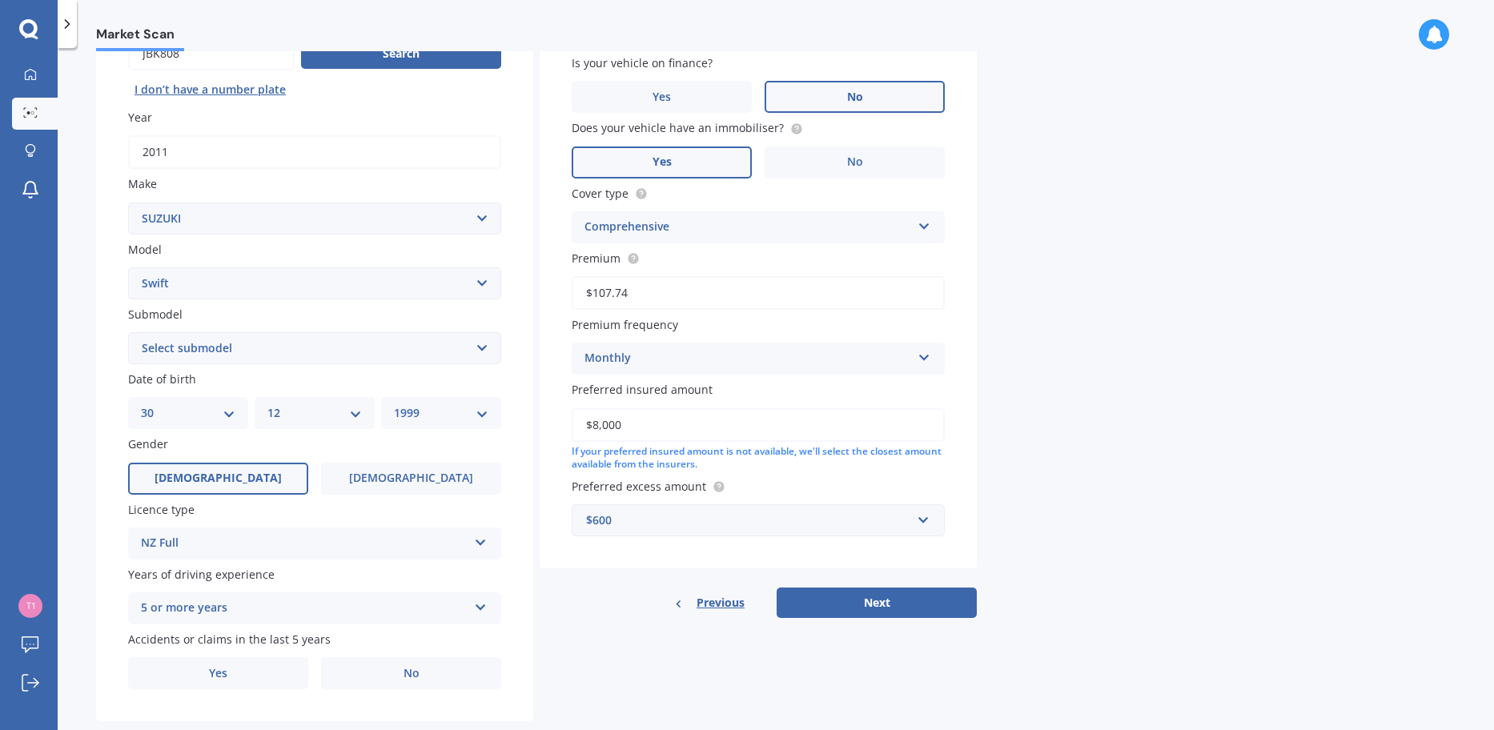
scroll to position [212, 0]
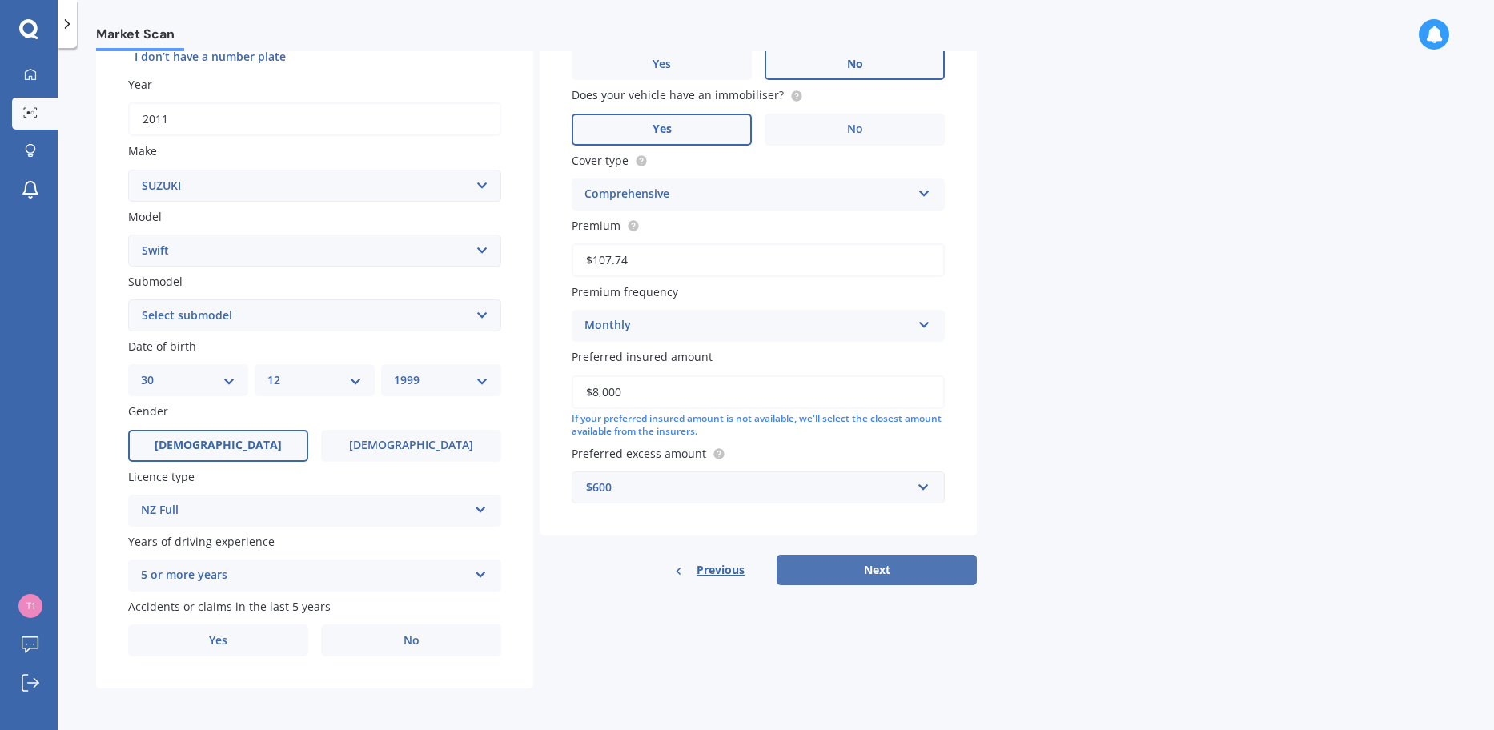
click at [898, 569] on button "Next" at bounding box center [877, 570] width 200 height 30
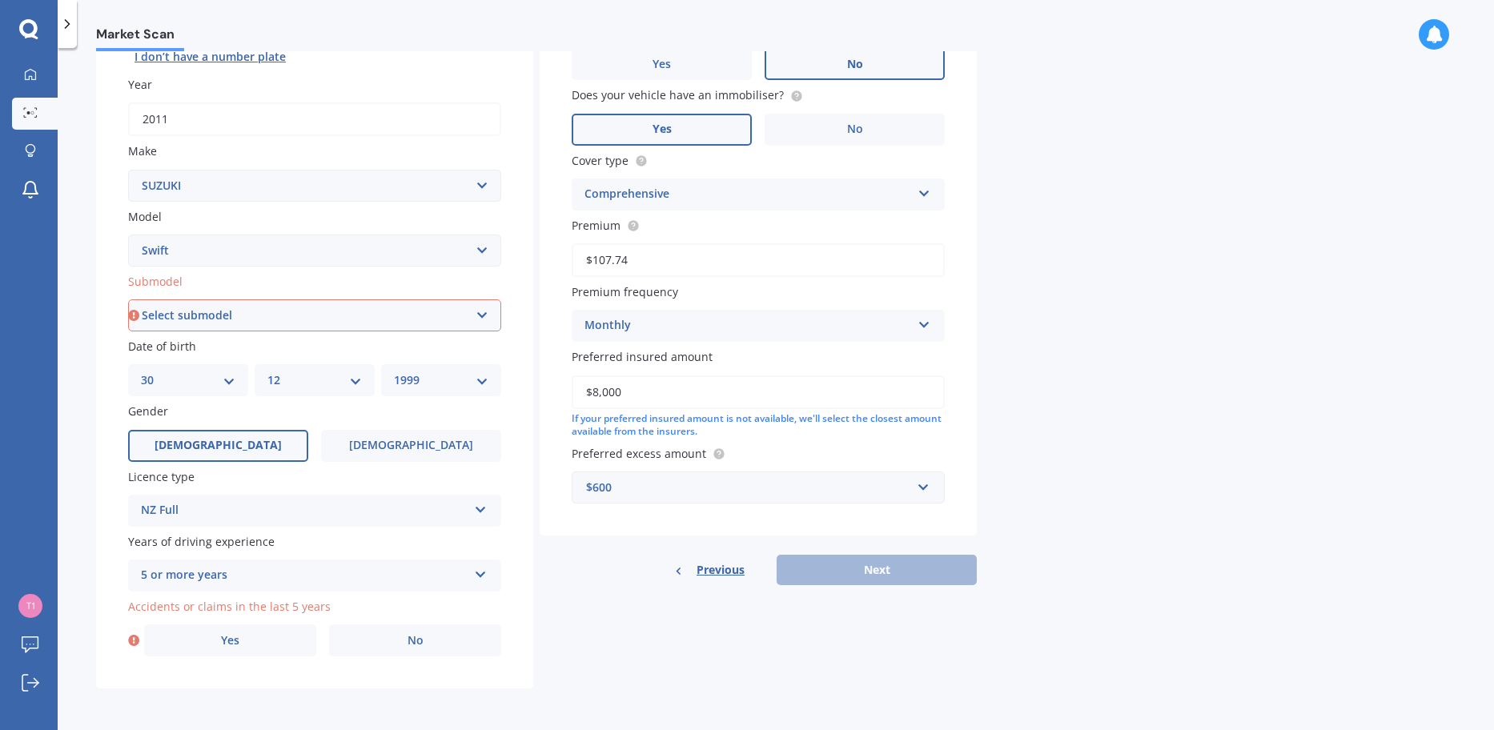
click at [342, 326] on select "Select submodel (All other) Cino Diesel Turbo GA GL GLX GO GP GS GTI LTD RS Hyb…" at bounding box center [314, 315] width 373 height 32
click at [273, 318] on select "Select submodel (All other) Cino Diesel Turbo GA GL GLX GO GP GS GTI LTD RS Hyb…" at bounding box center [314, 315] width 373 height 32
click at [245, 326] on select "Select submodel (All other) Cino Diesel Turbo GA GL GLX GO GP GS GTI LTD RS Hyb…" at bounding box center [314, 315] width 373 height 32
select select "GA"
click at [128, 299] on select "Select submodel (All other) Cino Diesel Turbo GA GL GLX GO GP GS GTI LTD RS Hyb…" at bounding box center [314, 315] width 373 height 32
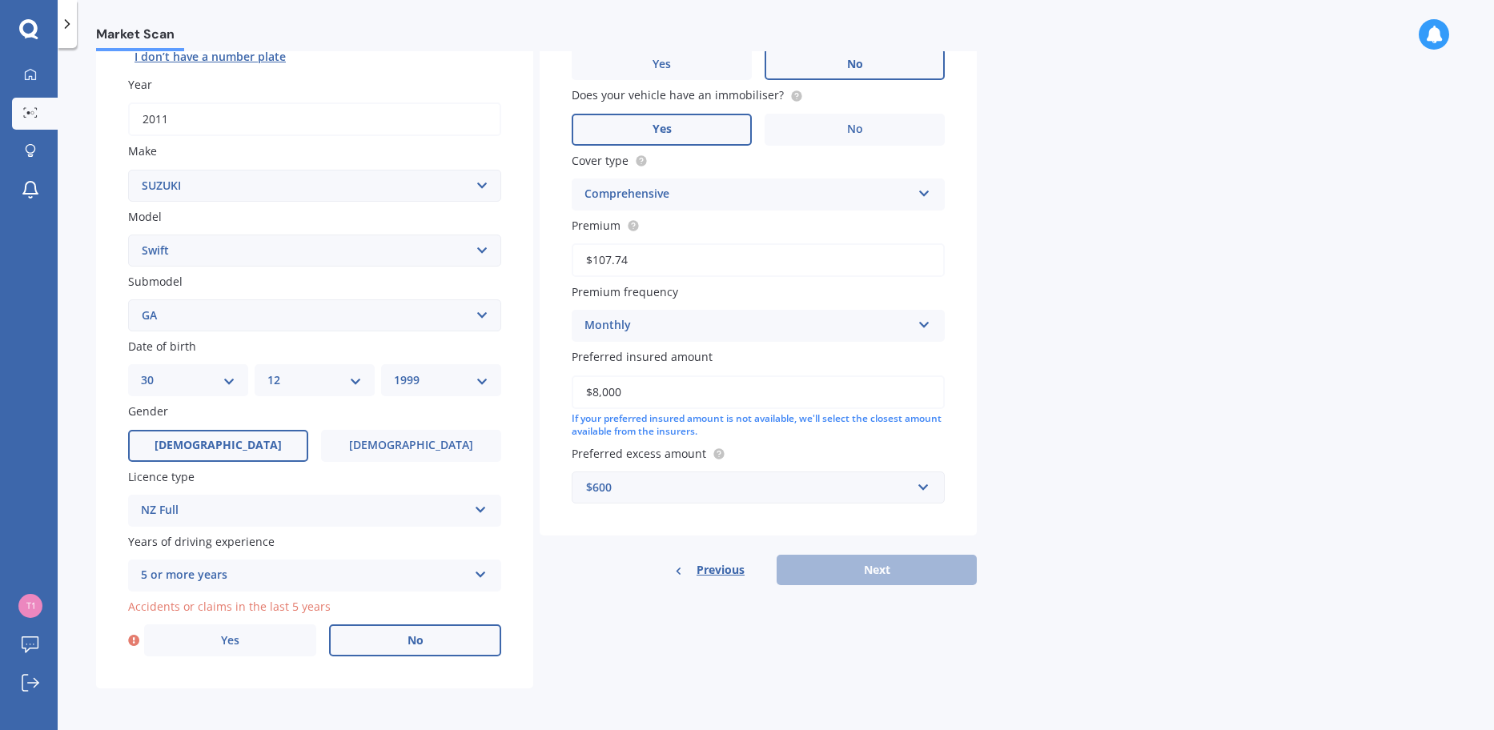
click at [380, 637] on label "No" at bounding box center [415, 641] width 172 height 32
click at [0, 0] on input "No" at bounding box center [0, 0] width 0 height 0
click at [874, 573] on button "Next" at bounding box center [877, 570] width 200 height 30
select select "30"
select select "12"
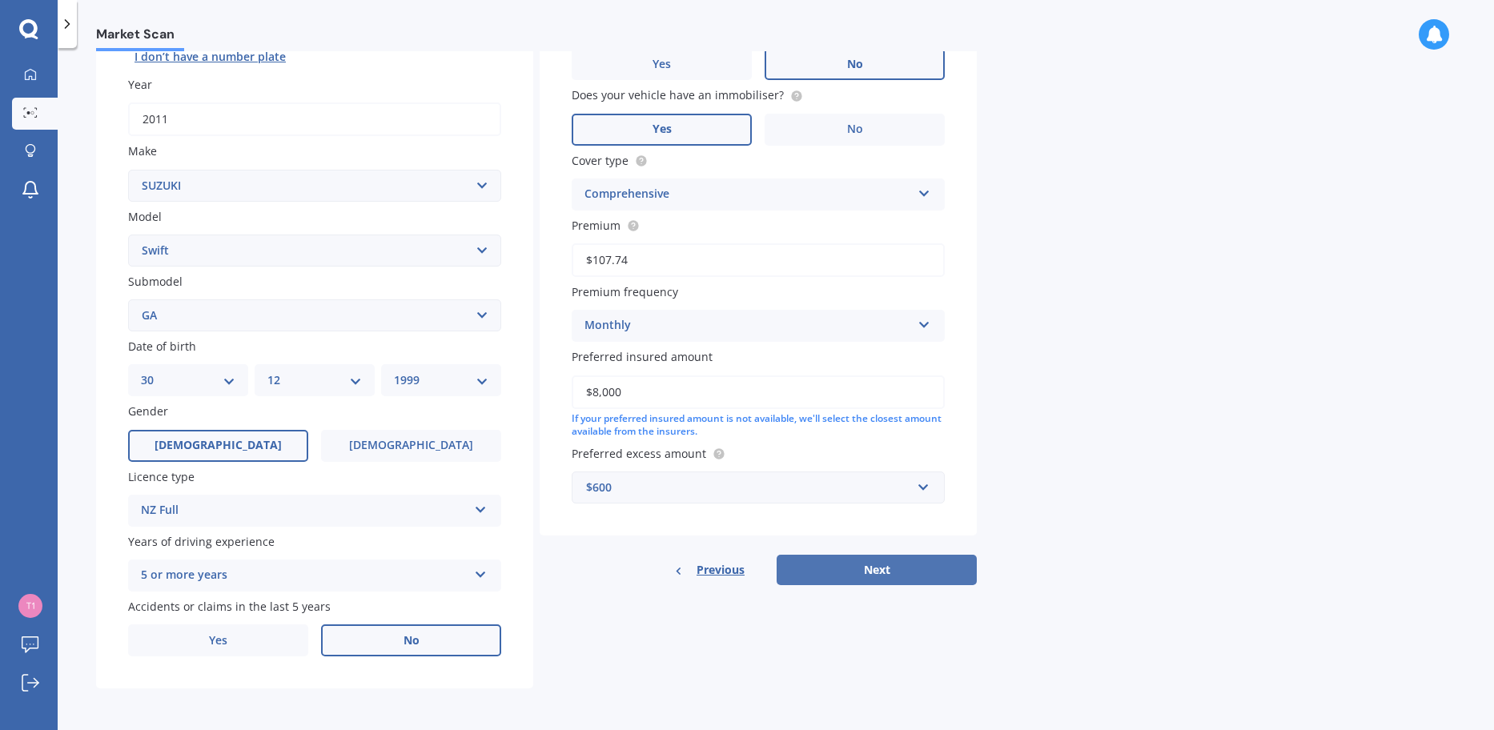
select select "1999"
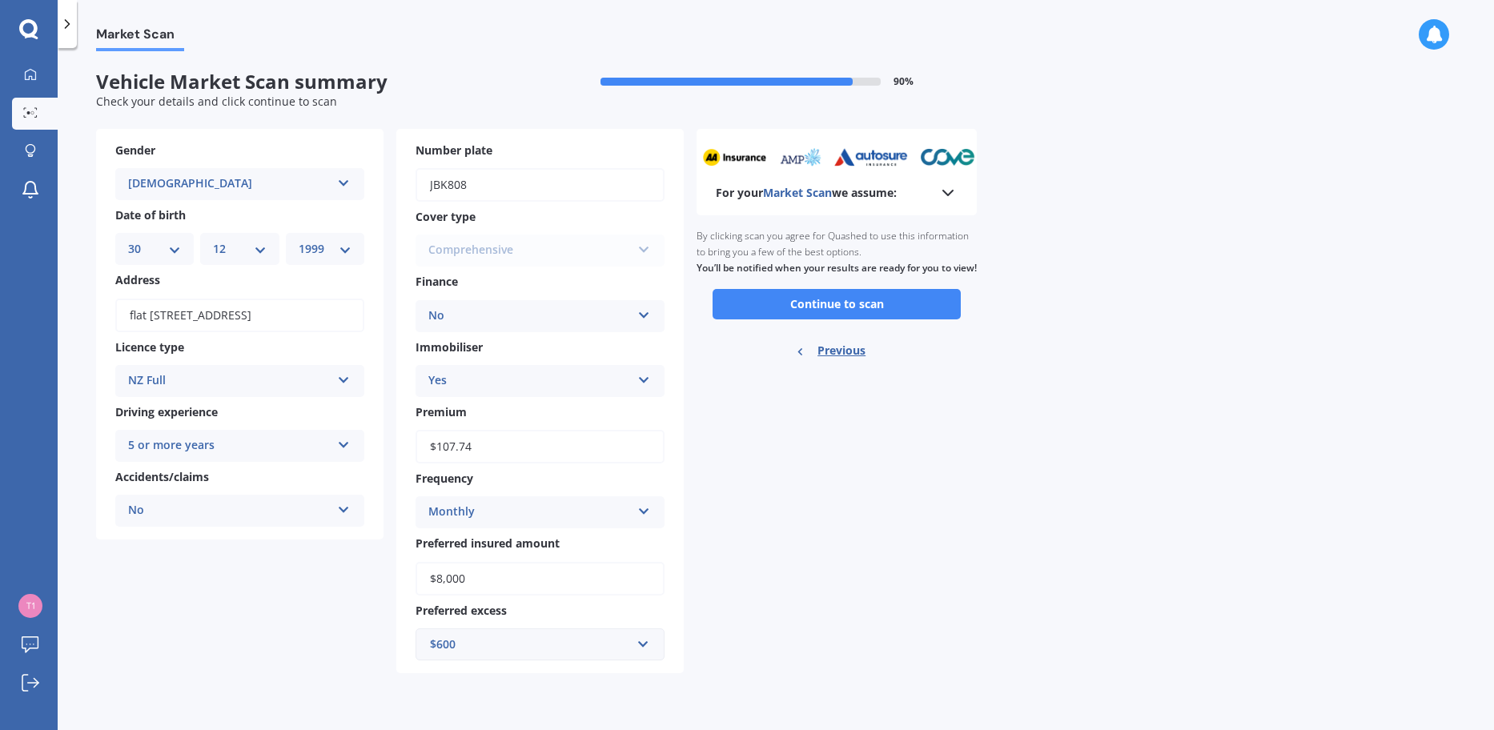
scroll to position [0, 0]
click at [850, 319] on button "Continue to scan" at bounding box center [837, 304] width 248 height 30
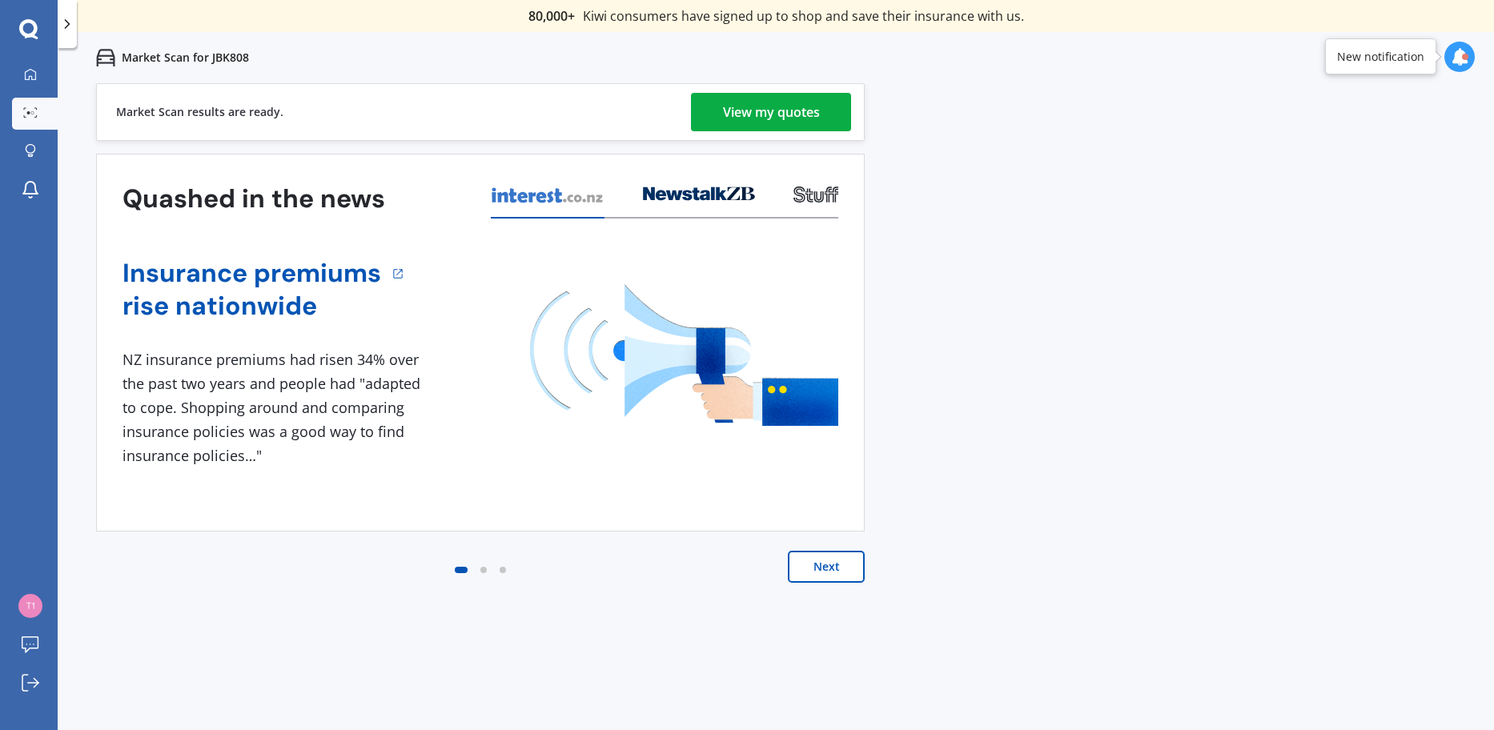
click at [810, 122] on div "View my quotes" at bounding box center [771, 112] width 97 height 38
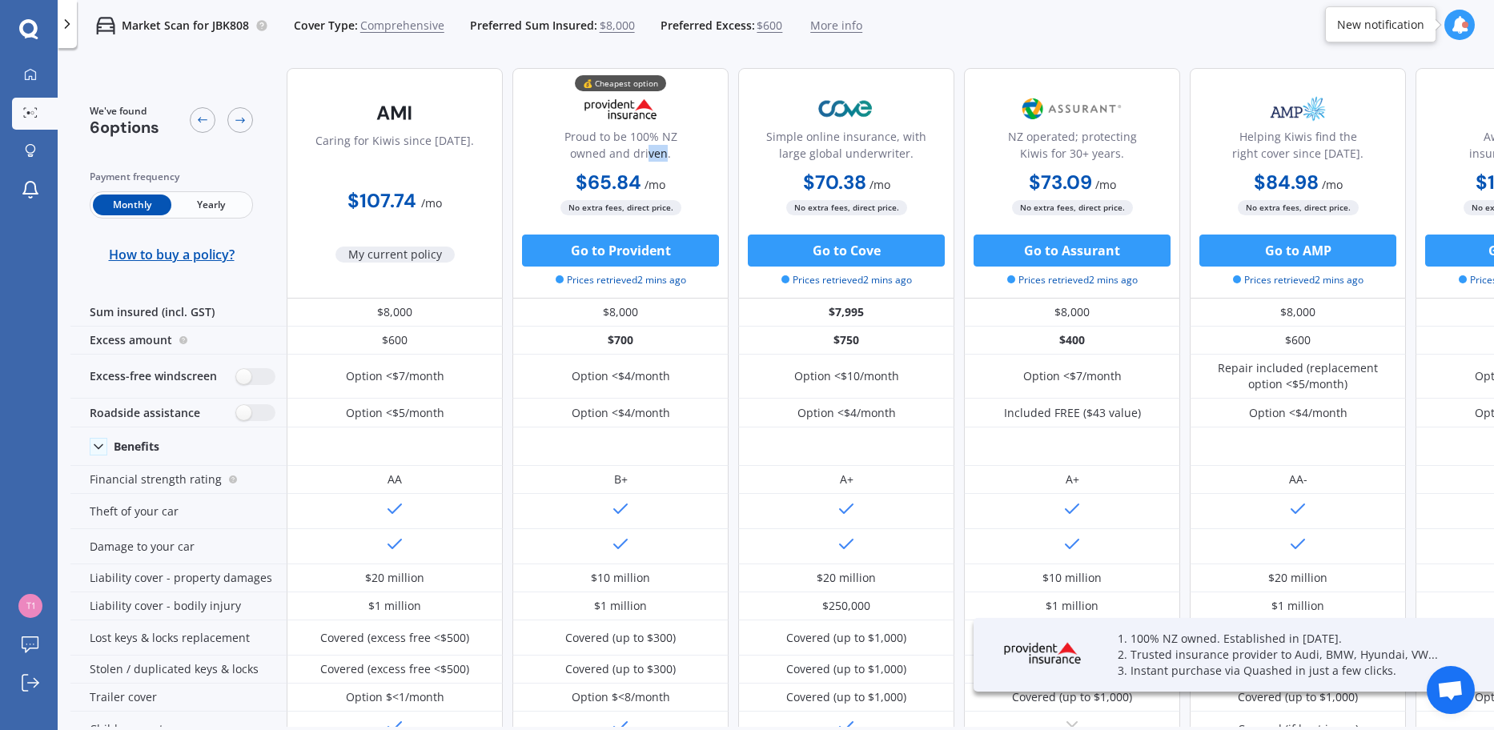
drag, startPoint x: 665, startPoint y: 148, endPoint x: 649, endPoint y: 152, distance: 17.3
click at [649, 152] on div "Proud to be 100% NZ owned and driven." at bounding box center [620, 148] width 189 height 40
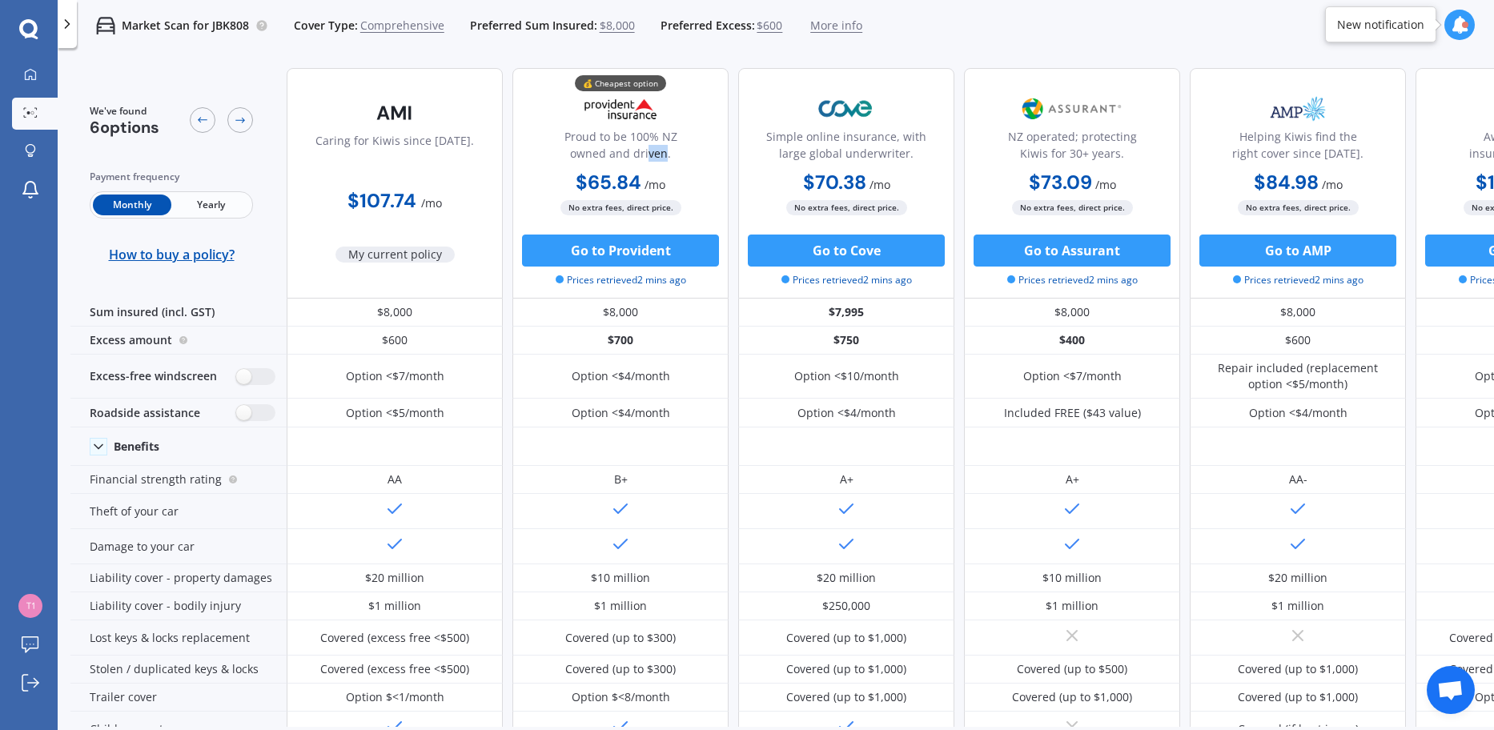
drag, startPoint x: 670, startPoint y: 158, endPoint x: 704, endPoint y: 201, distance: 54.8
click at [702, 179] on div "💰 Cheapest option Proud to be 100% NZ owned and driven. $65.84 / mo $658.72 / y…" at bounding box center [620, 183] width 216 height 231
click at [749, 50] on div "Market Scan for JBK808 Cover Type: Comprehensive Preferred Sum Insured: $8,000 …" at bounding box center [470, 25] width 786 height 51
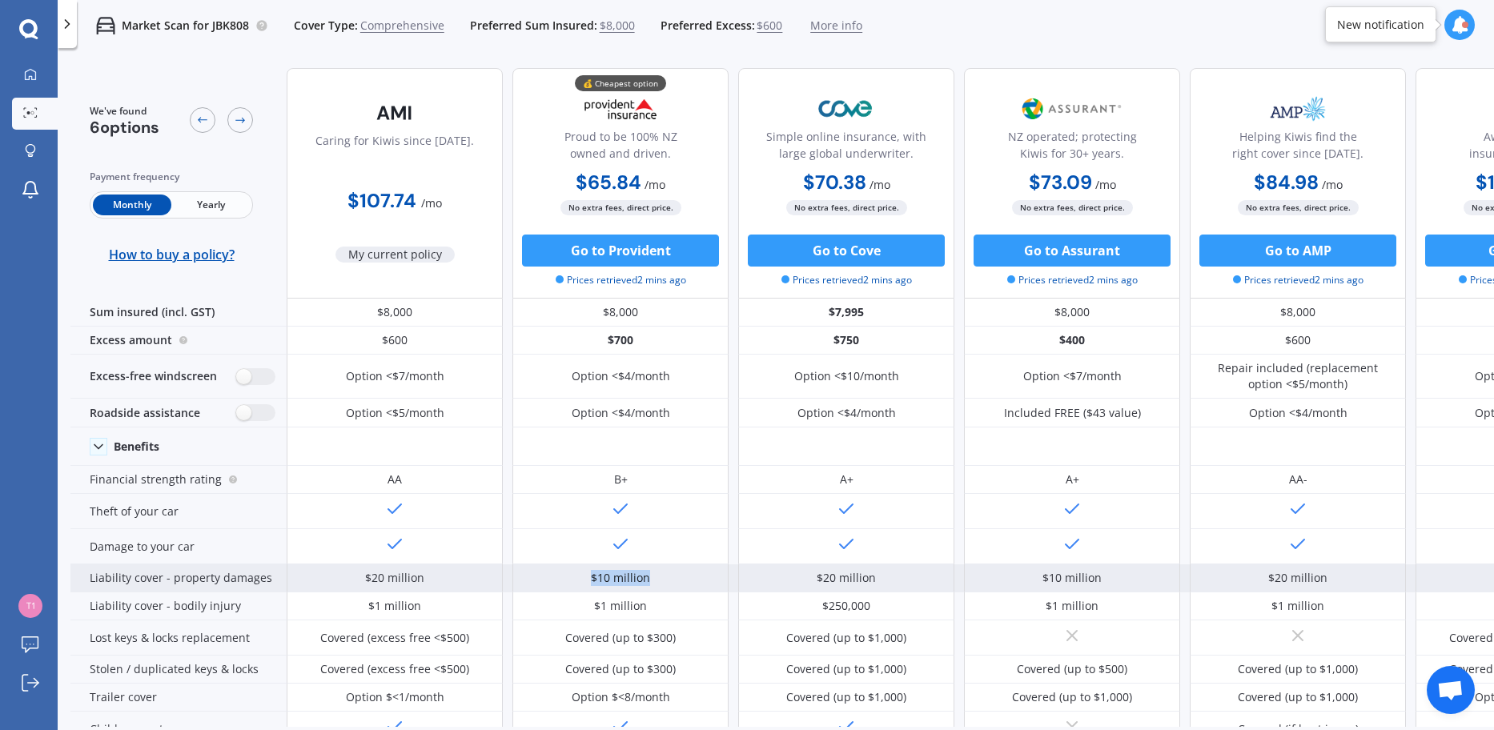
drag, startPoint x: 651, startPoint y: 577, endPoint x: 572, endPoint y: 581, distance: 79.4
click at [572, 581] on div "$10 million" at bounding box center [620, 579] width 216 height 28
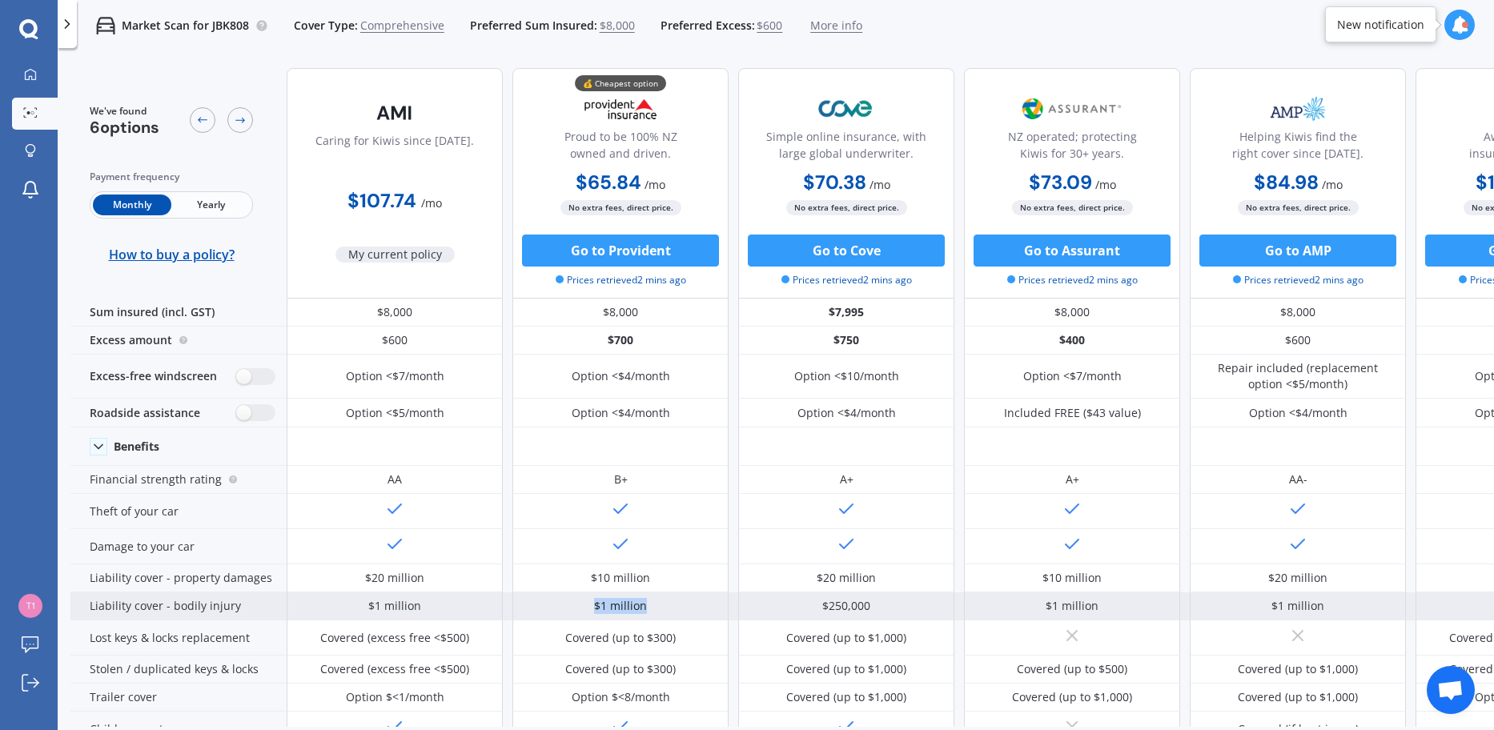
drag, startPoint x: 575, startPoint y: 601, endPoint x: 680, endPoint y: 604, distance: 104.9
click at [680, 604] on div "$1 million" at bounding box center [620, 607] width 216 height 28
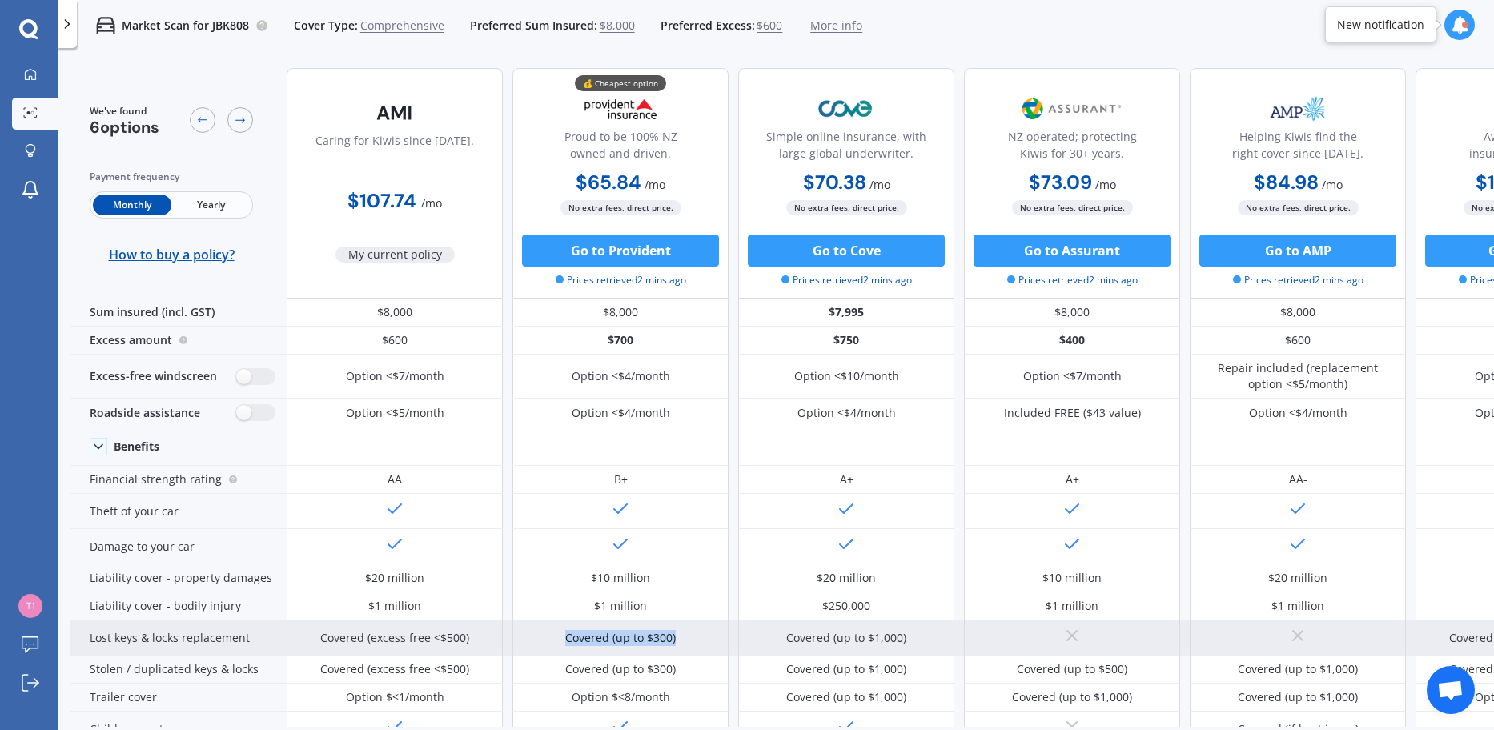
drag, startPoint x: 671, startPoint y: 645, endPoint x: 561, endPoint y: 645, distance: 109.7
click at [561, 645] on div "Covered (up to $300)" at bounding box center [620, 638] width 216 height 35
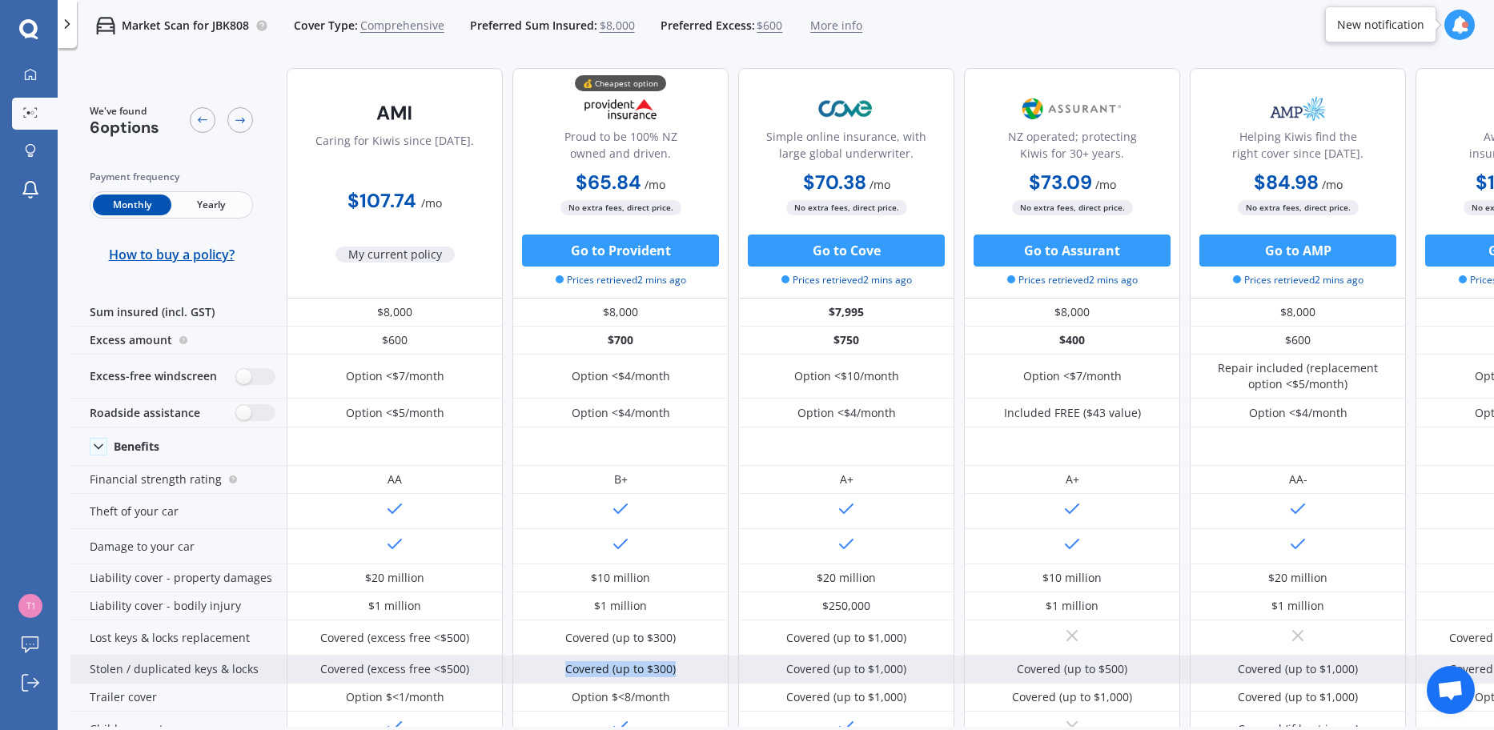
drag, startPoint x: 636, startPoint y: 669, endPoint x: 685, endPoint y: 673, distance: 49.8
click at [685, 673] on div "Covered (up to $300)" at bounding box center [620, 670] width 216 height 28
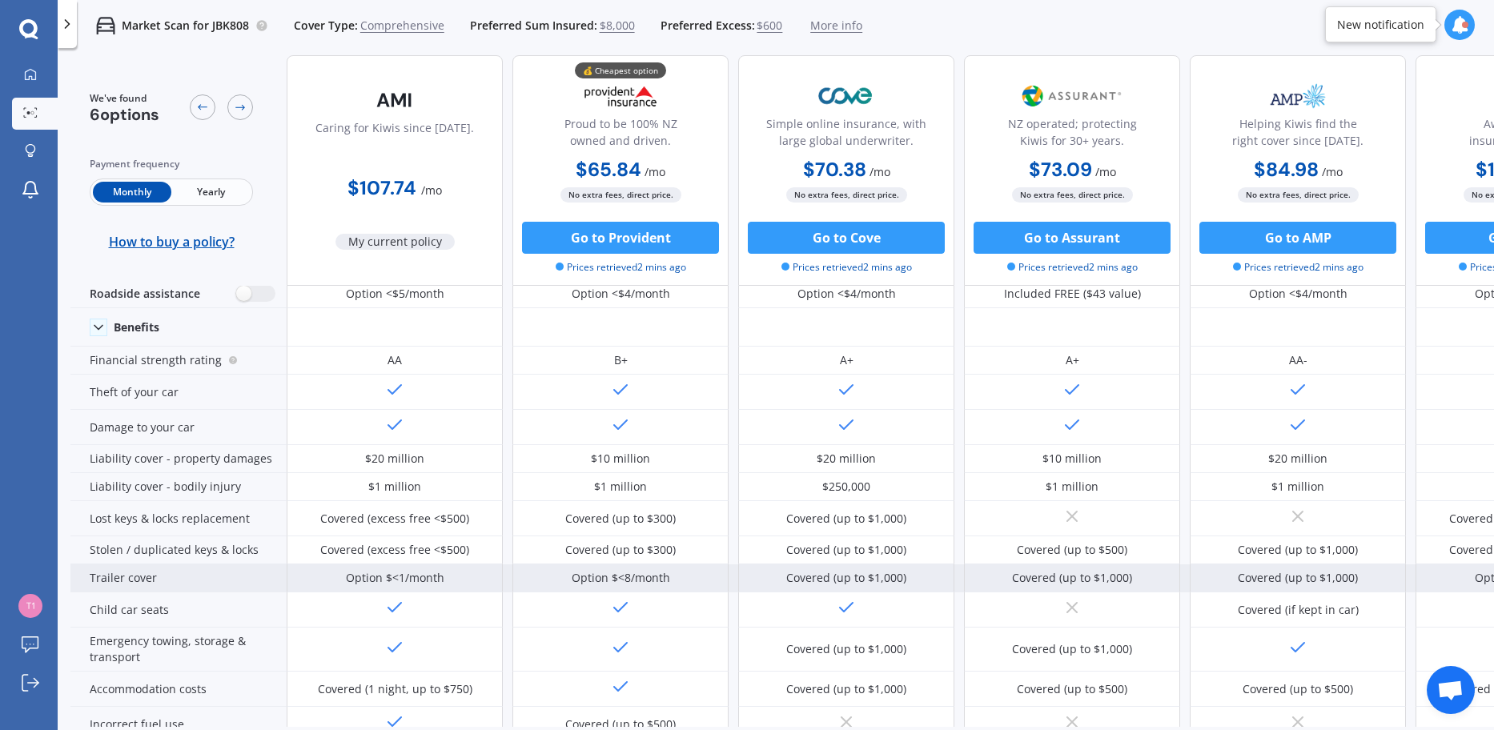
drag, startPoint x: 662, startPoint y: 700, endPoint x: 698, endPoint y: 577, distance: 127.7
click at [698, 577] on div "Option $<8/month" at bounding box center [620, 579] width 216 height 28
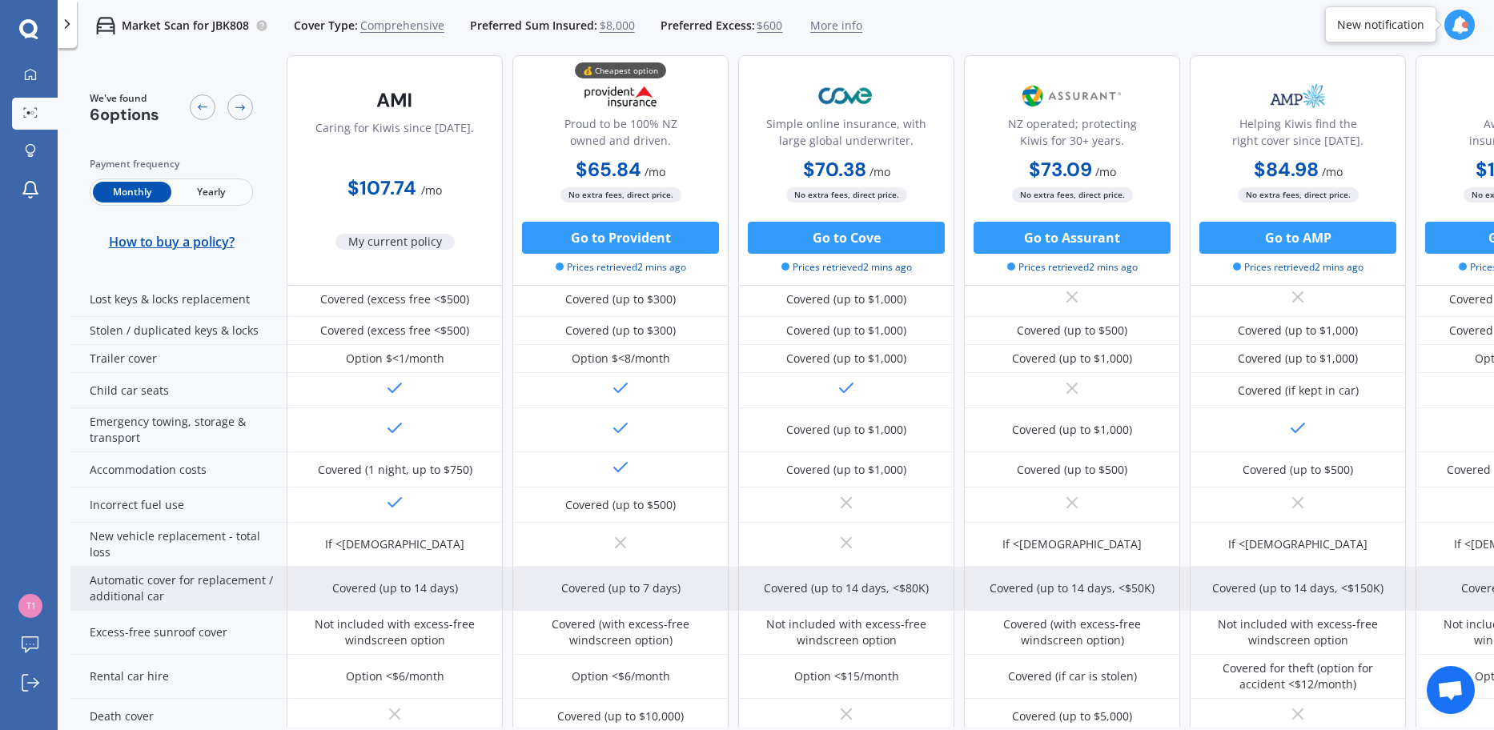
scroll to position [325, 0]
